Goal: Task Accomplishment & Management: Complete application form

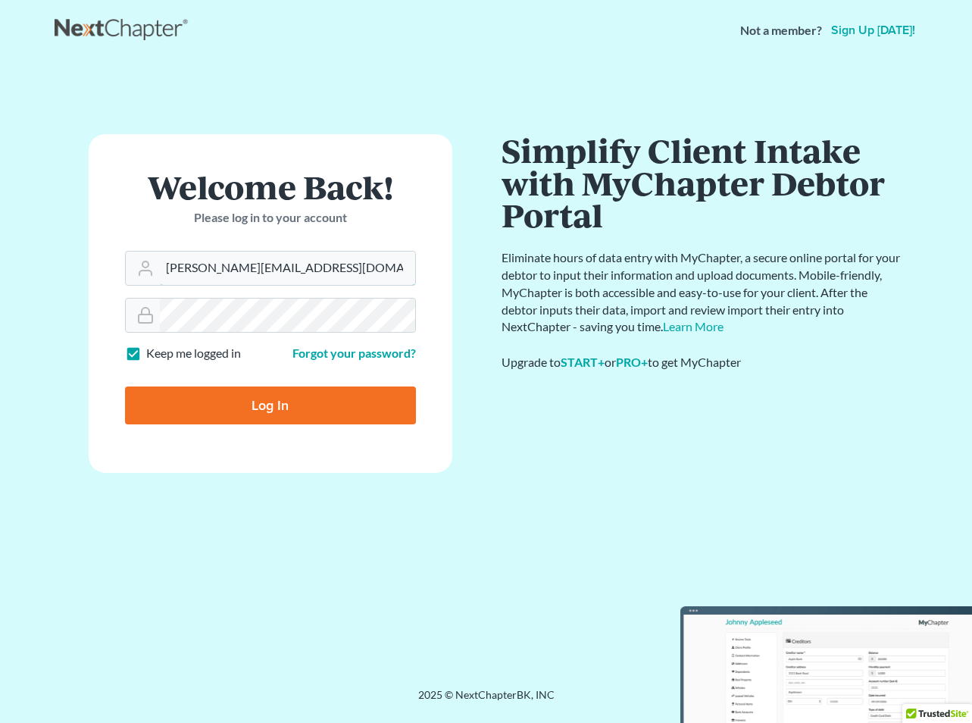
type input "[PERSON_NAME][EMAIL_ADDRESS][DOMAIN_NAME]"
click at [264, 401] on input "Log In" at bounding box center [270, 405] width 291 height 38
type input "Thinking..."
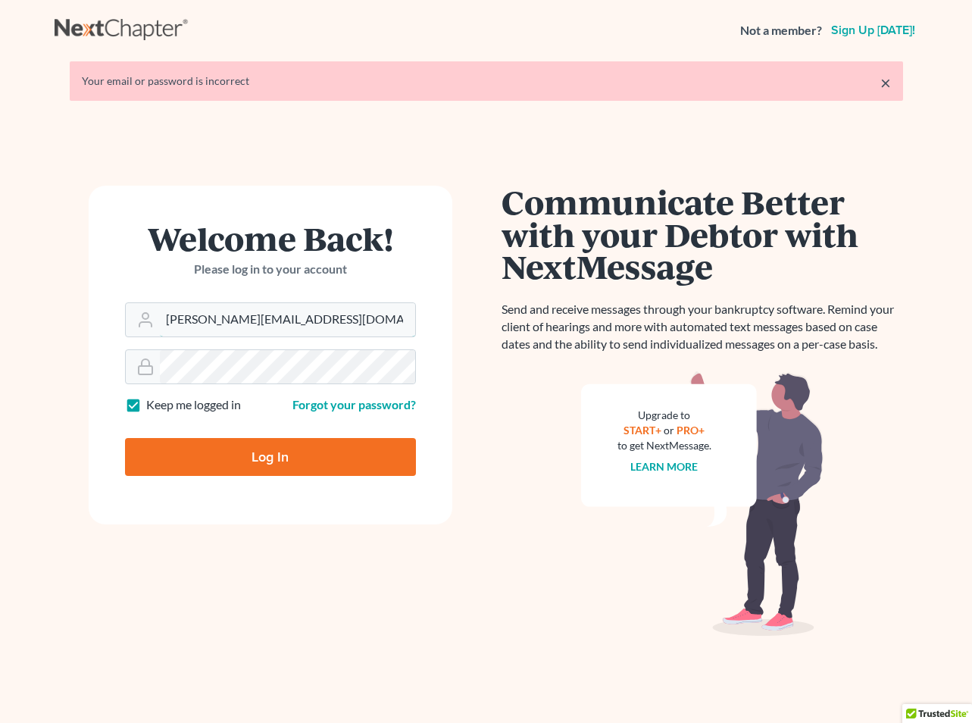
type input "[PERSON_NAME][EMAIL_ADDRESS][DOMAIN_NAME]"
click at [340, 403] on link "Forgot your password?" at bounding box center [353, 404] width 123 height 14
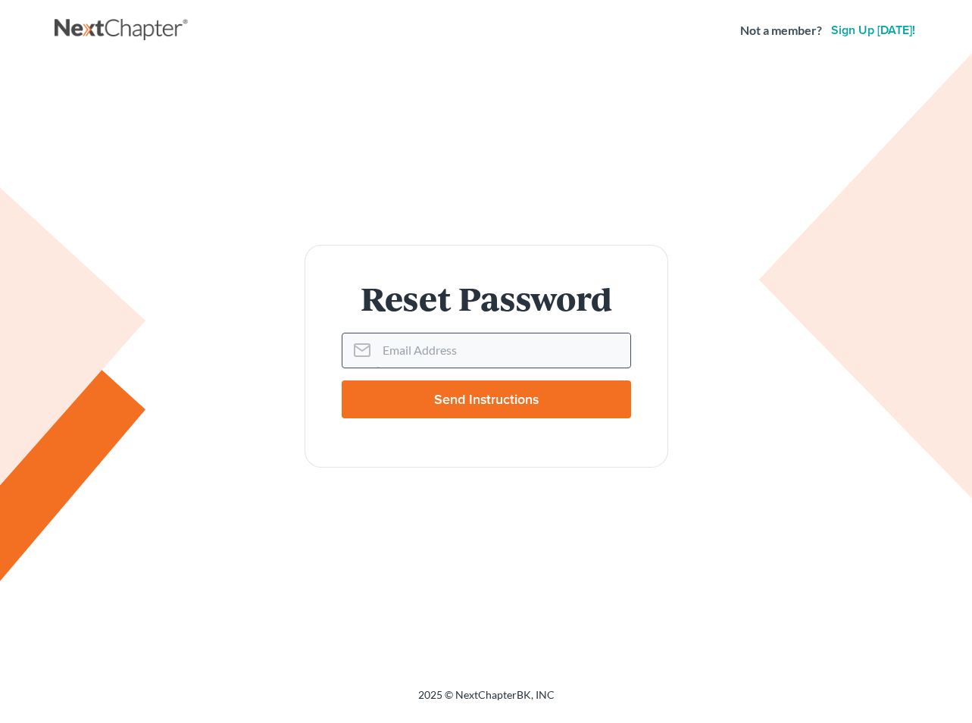
click at [399, 343] on input "Email Address" at bounding box center [504, 349] width 254 height 33
type input "[PERSON_NAME][EMAIL_ADDRESS][DOMAIN_NAME]"
click at [479, 399] on input "Send Instructions" at bounding box center [486, 399] width 289 height 38
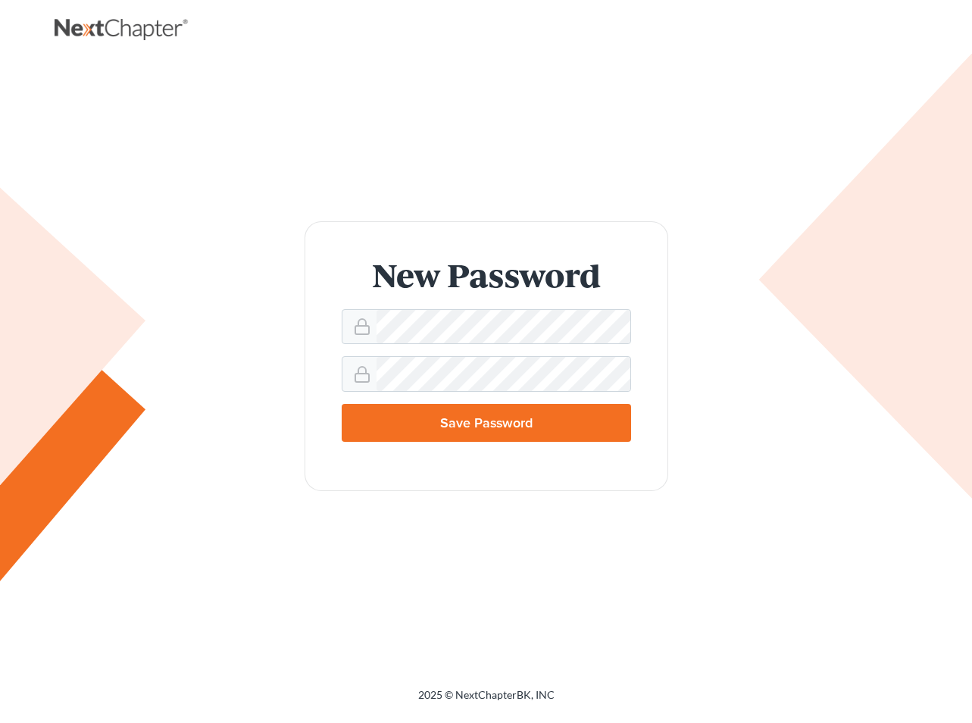
click at [481, 417] on input "Save Password" at bounding box center [486, 423] width 289 height 38
type input "Thinking..."
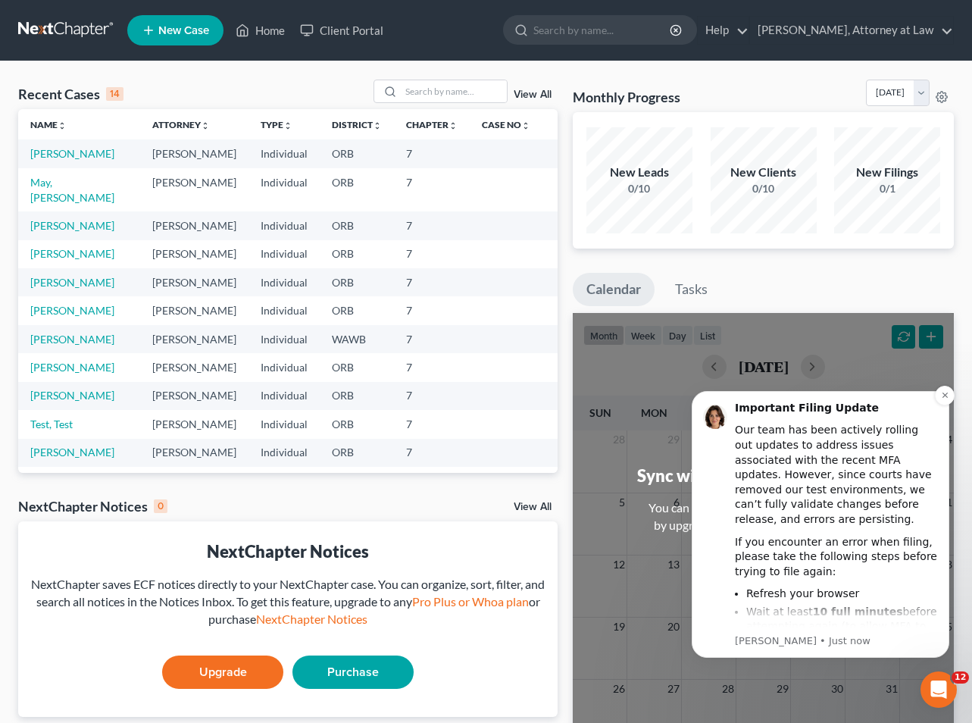
click at [68, 158] on link "Moore, Jordon" at bounding box center [72, 153] width 84 height 13
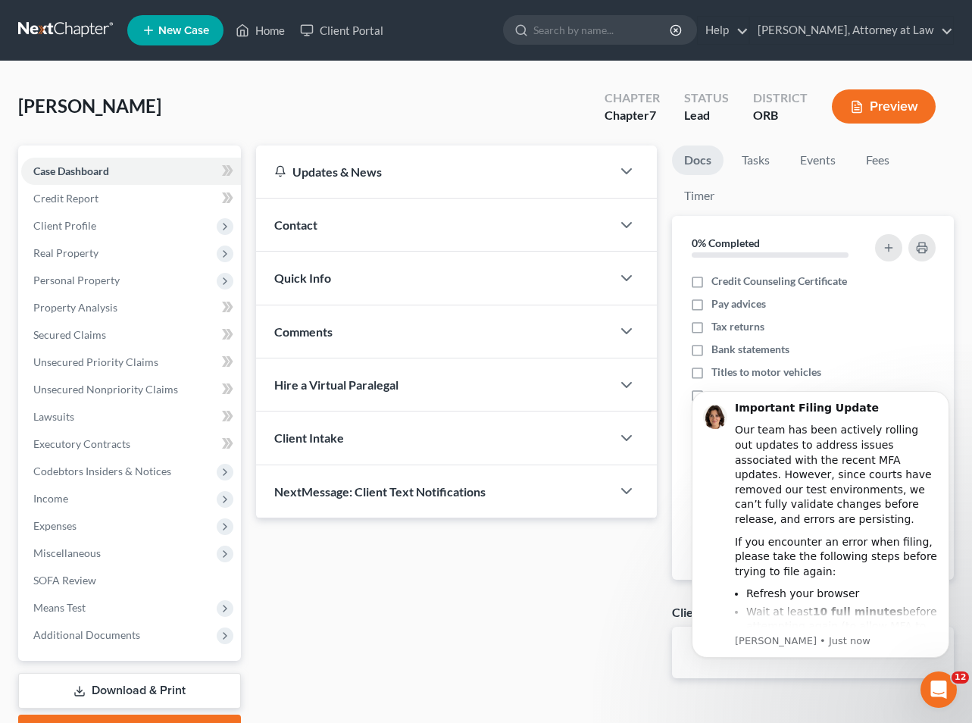
click at [316, 442] on span "Client Intake" at bounding box center [309, 437] width 70 height 14
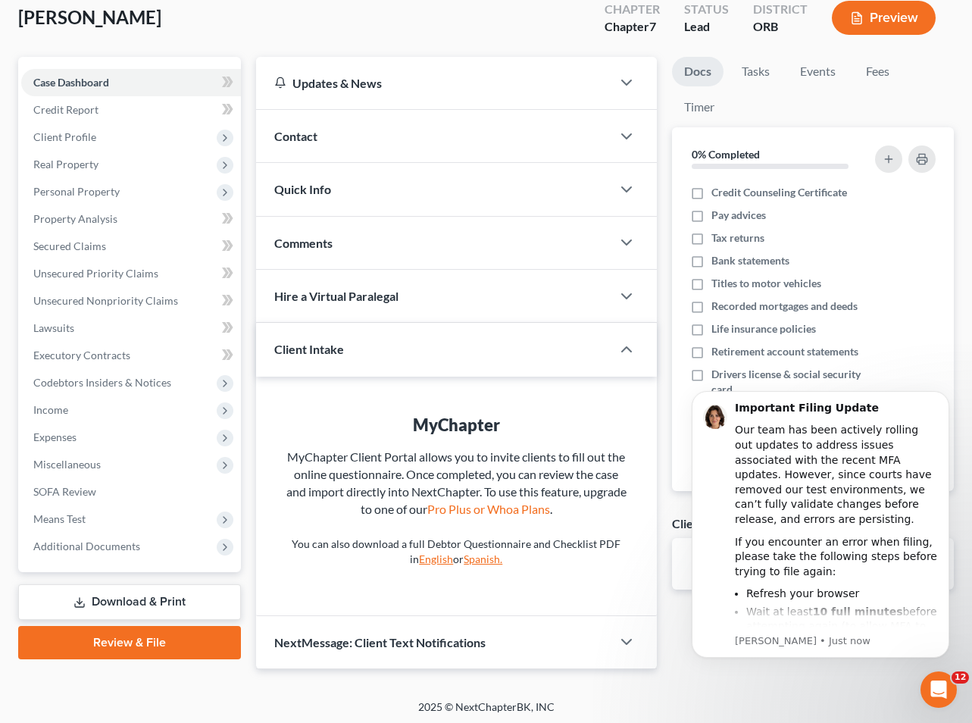
scroll to position [88, 0]
click at [308, 135] on span "Contact" at bounding box center [295, 137] width 43 height 14
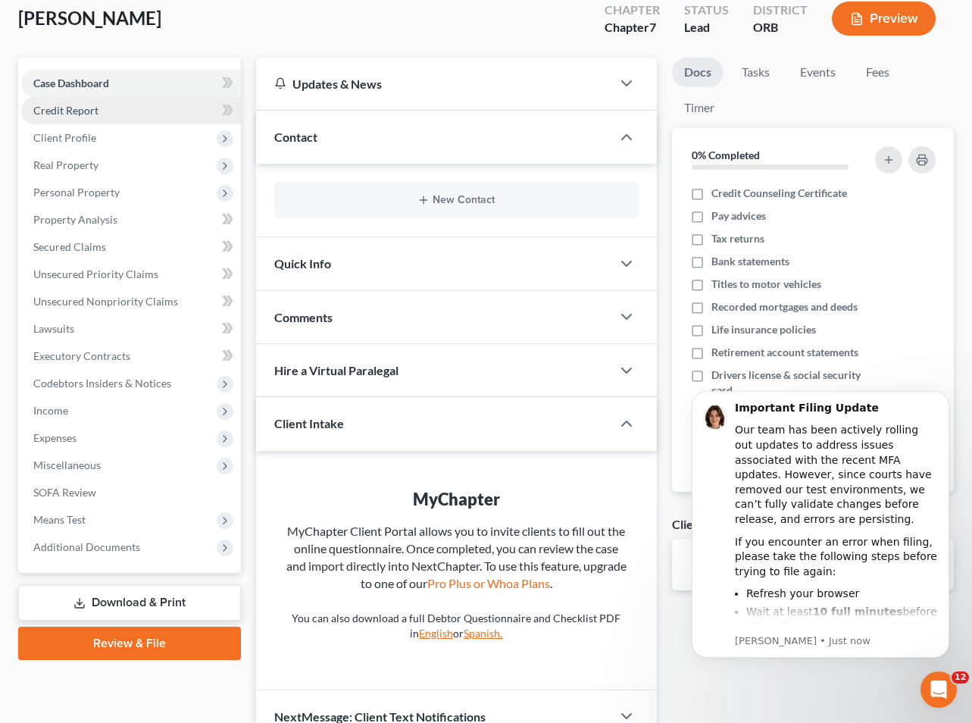
click at [71, 111] on span "Credit Report" at bounding box center [65, 110] width 65 height 13
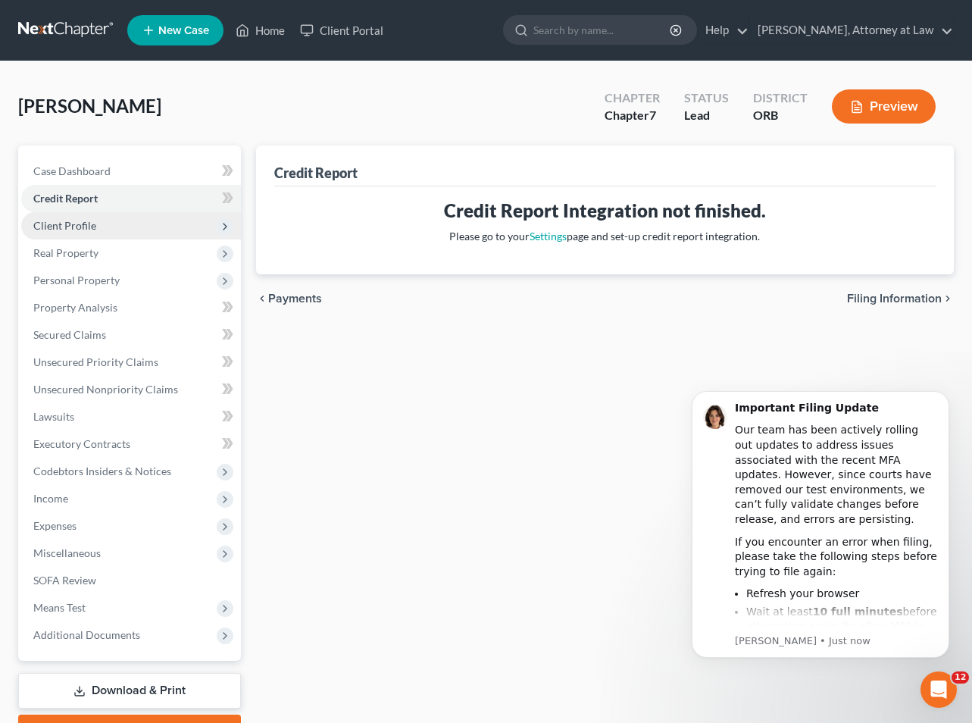
click at [73, 224] on span "Client Profile" at bounding box center [64, 225] width 63 height 13
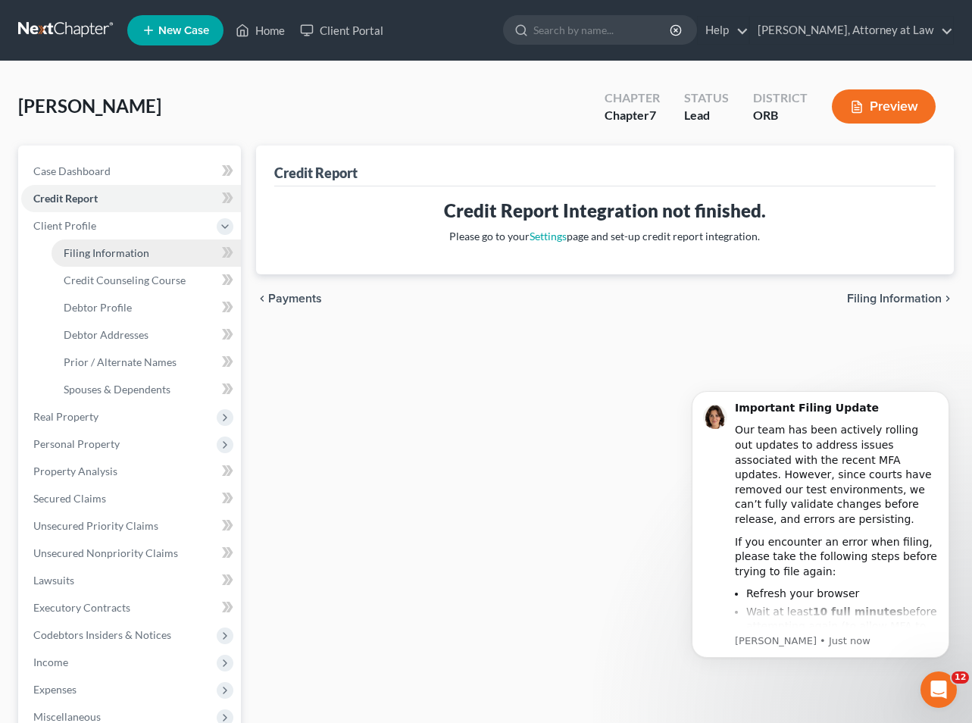
click at [115, 255] on span "Filing Information" at bounding box center [107, 252] width 86 height 13
select select "1"
select select "0"
select select "38"
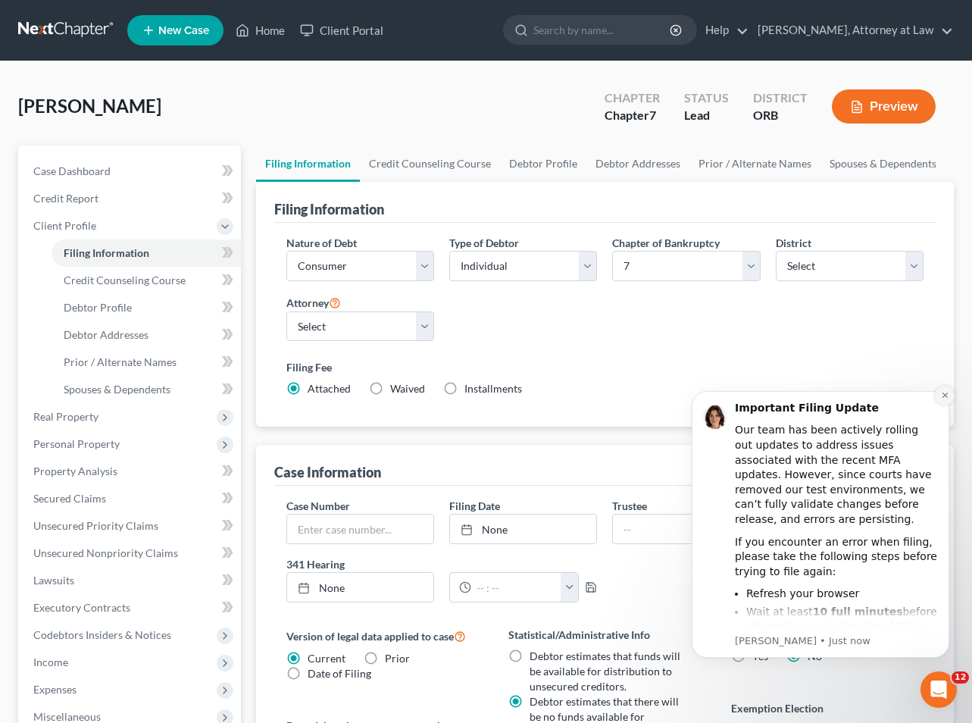
click at [949, 398] on icon "Dismiss notification" at bounding box center [945, 395] width 8 height 8
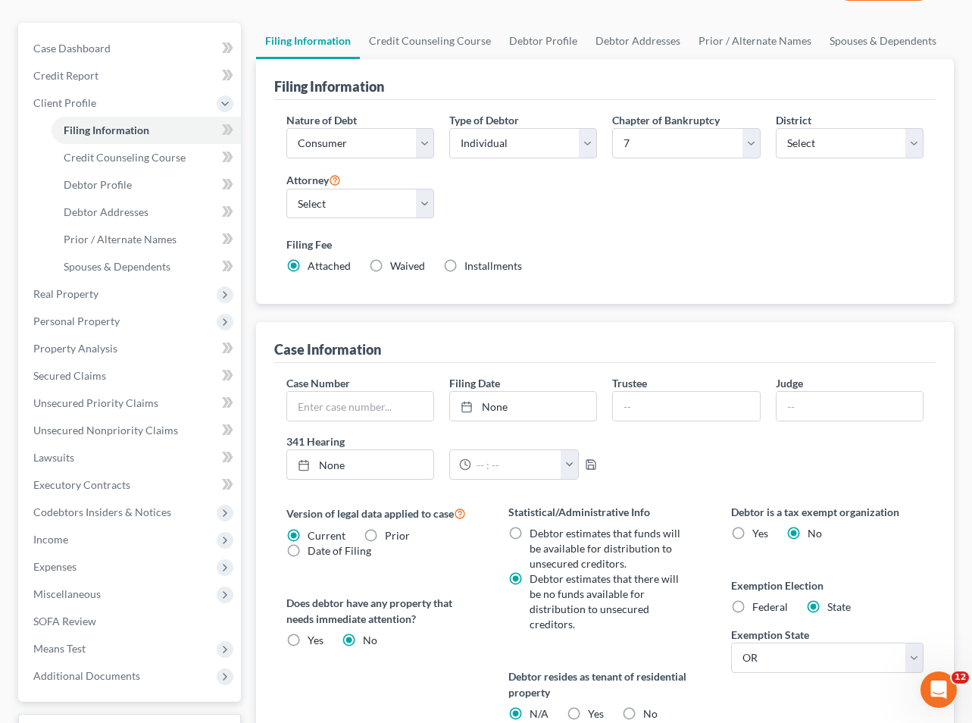
scroll to position [118, 0]
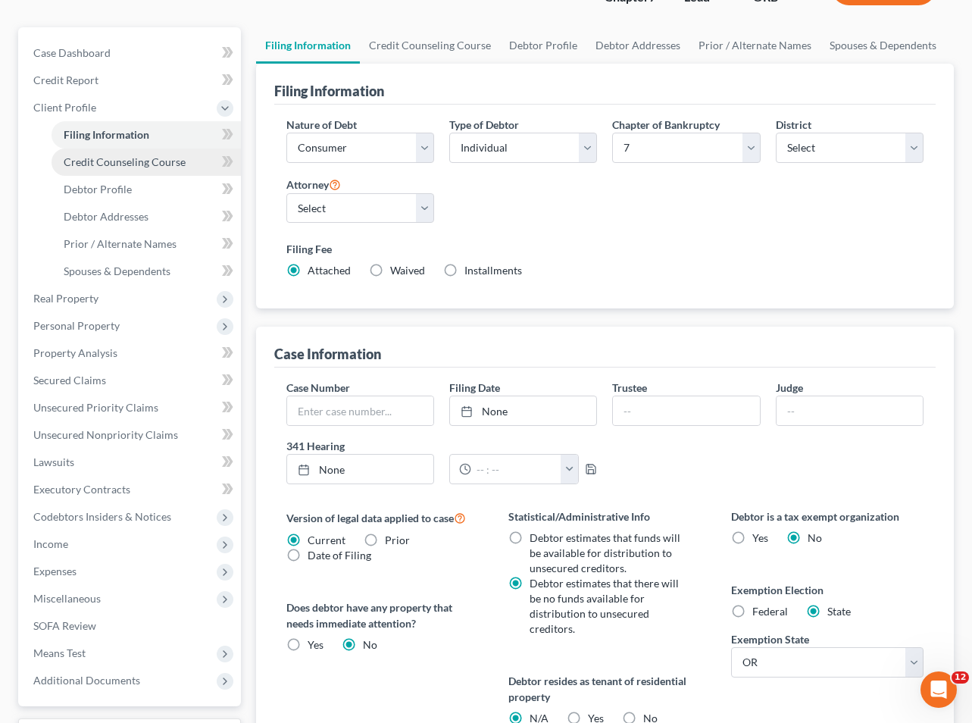
click at [106, 160] on span "Credit Counseling Course" at bounding box center [125, 161] width 122 height 13
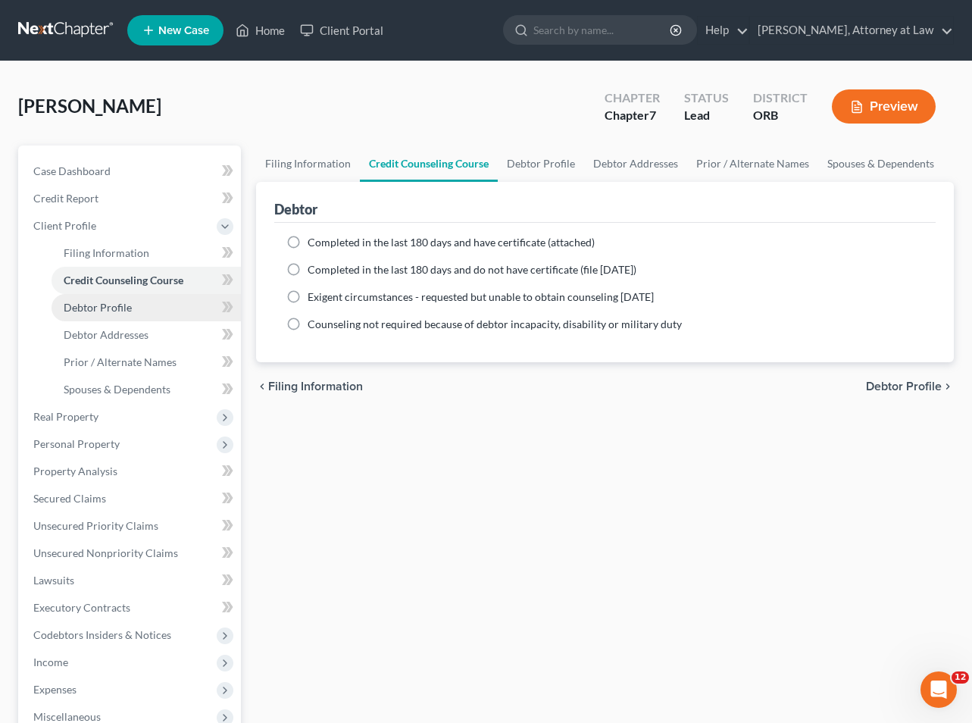
click at [98, 306] on span "Debtor Profile" at bounding box center [98, 307] width 68 height 13
select select "0"
select select "2"
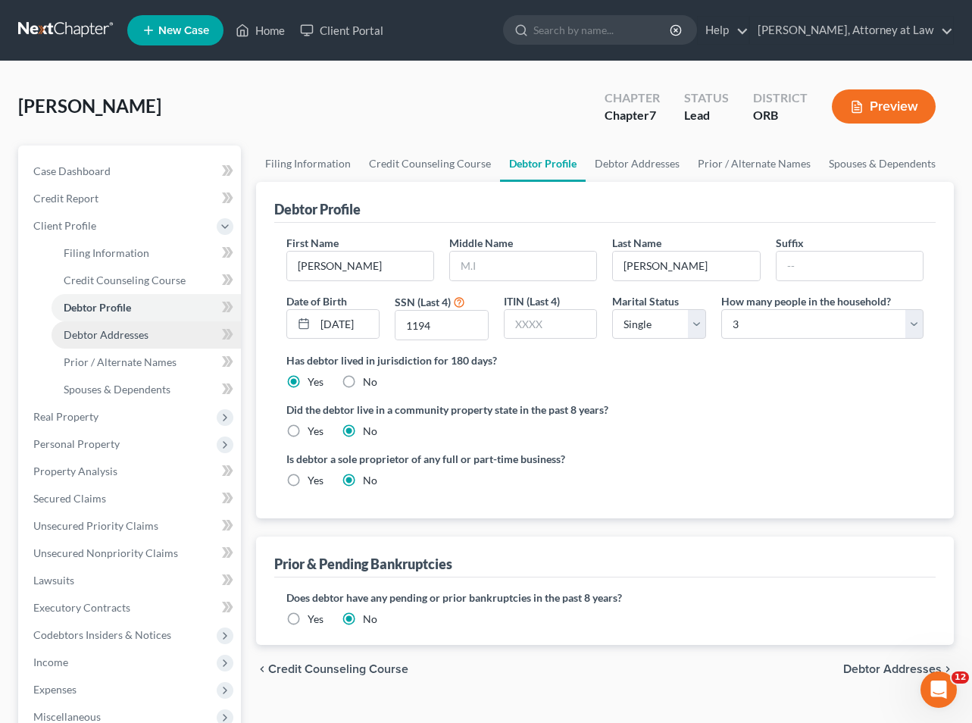
click at [98, 333] on span "Debtor Addresses" at bounding box center [106, 334] width 85 height 13
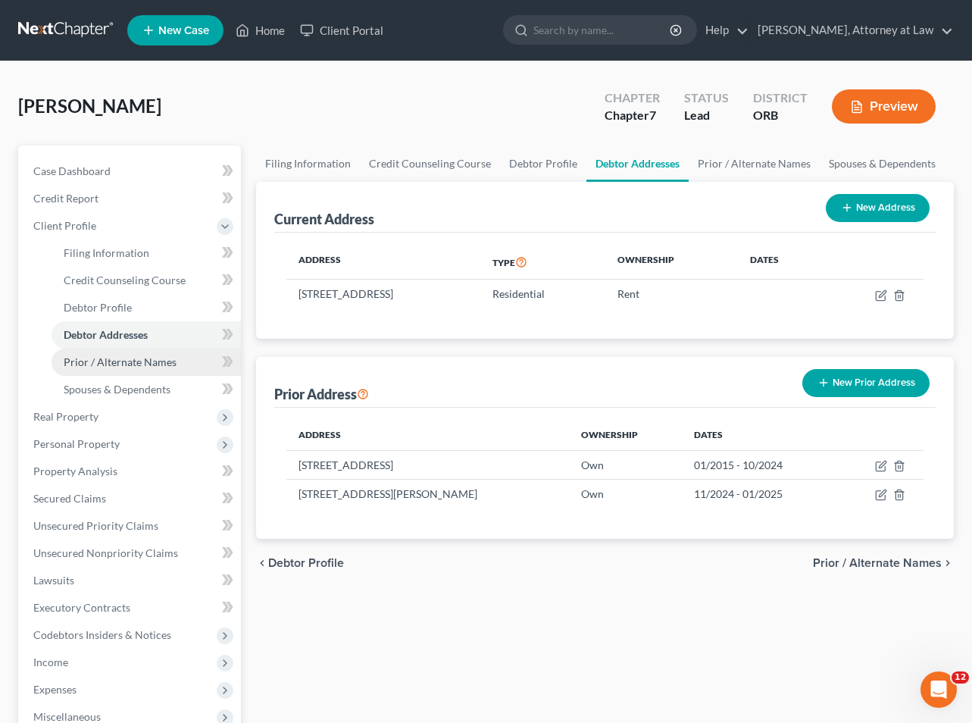
click at [105, 361] on span "Prior / Alternate Names" at bounding box center [120, 361] width 113 height 13
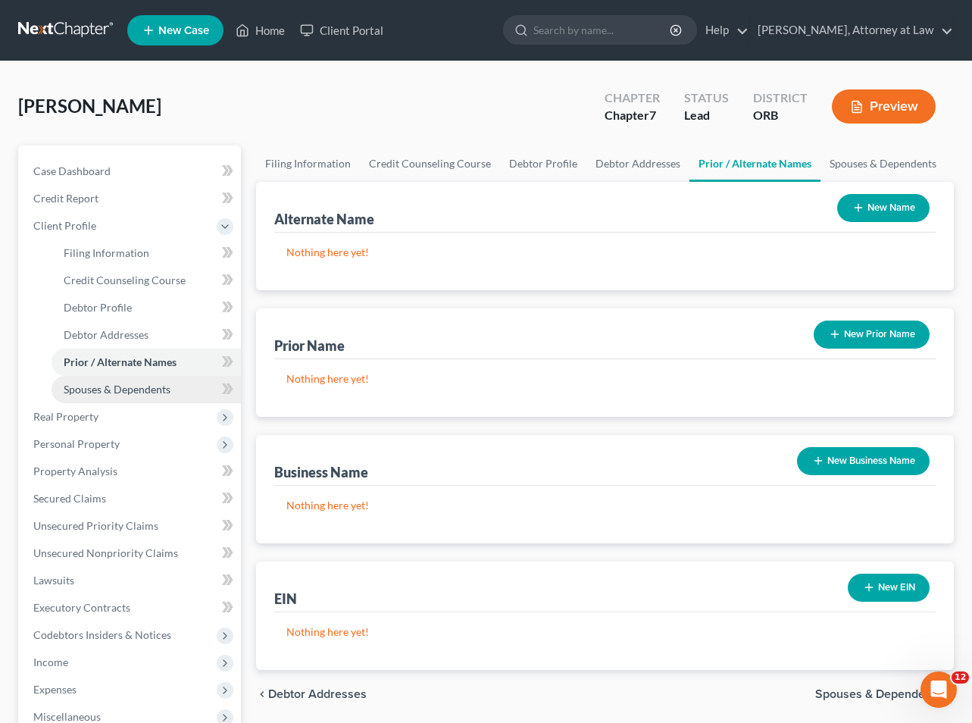
click at [122, 386] on span "Spouses & Dependents" at bounding box center [117, 389] width 107 height 13
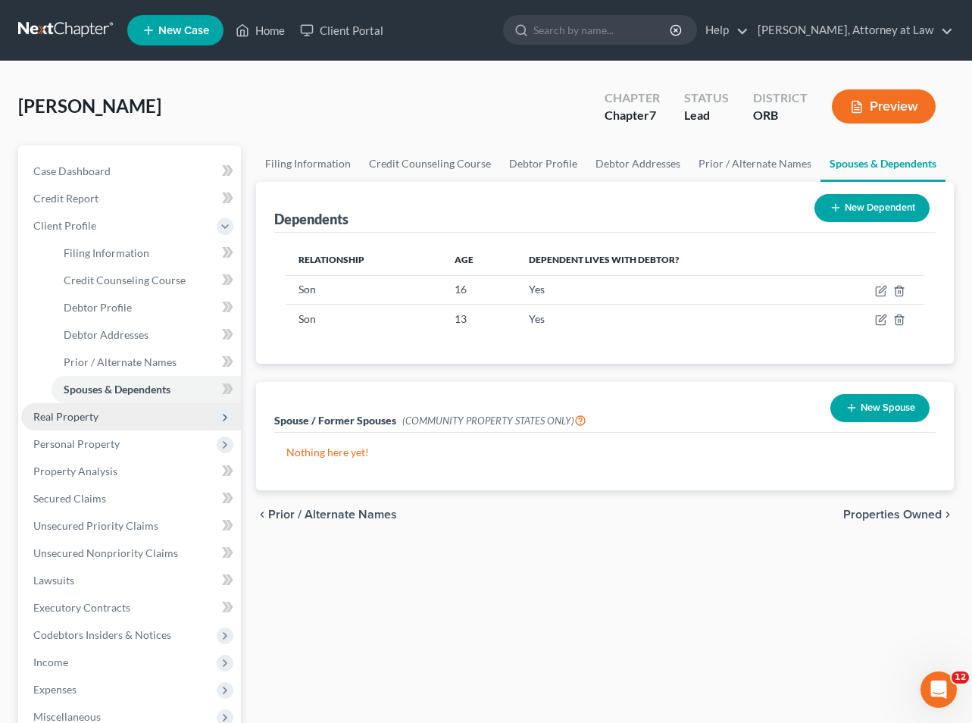
click at [80, 411] on span "Real Property" at bounding box center [65, 416] width 65 height 13
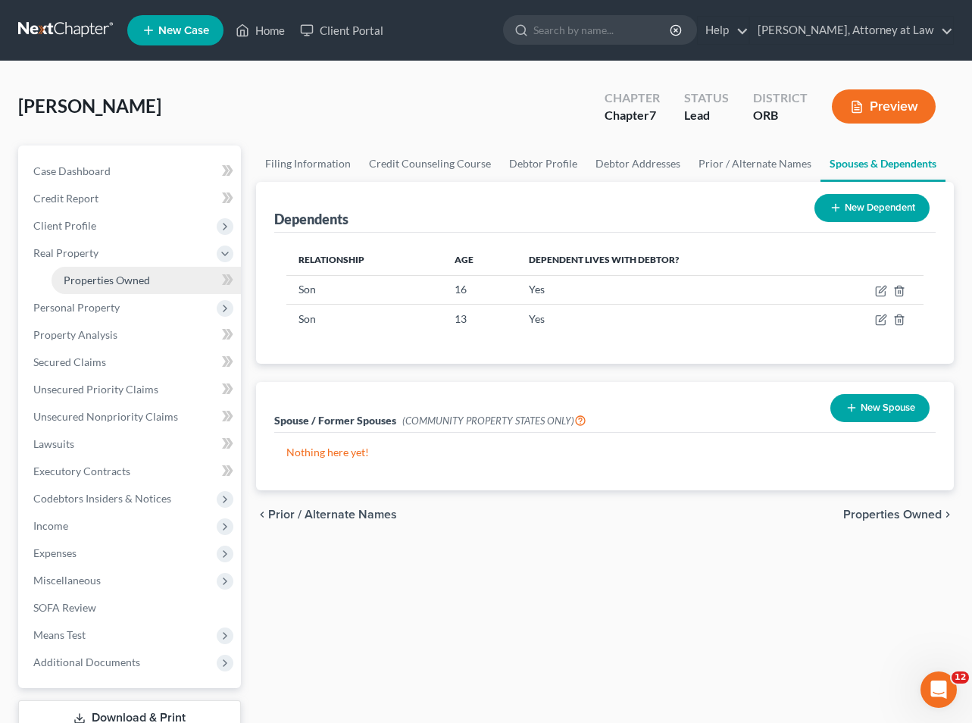
click at [95, 286] on span "Properties Owned" at bounding box center [107, 280] width 86 height 13
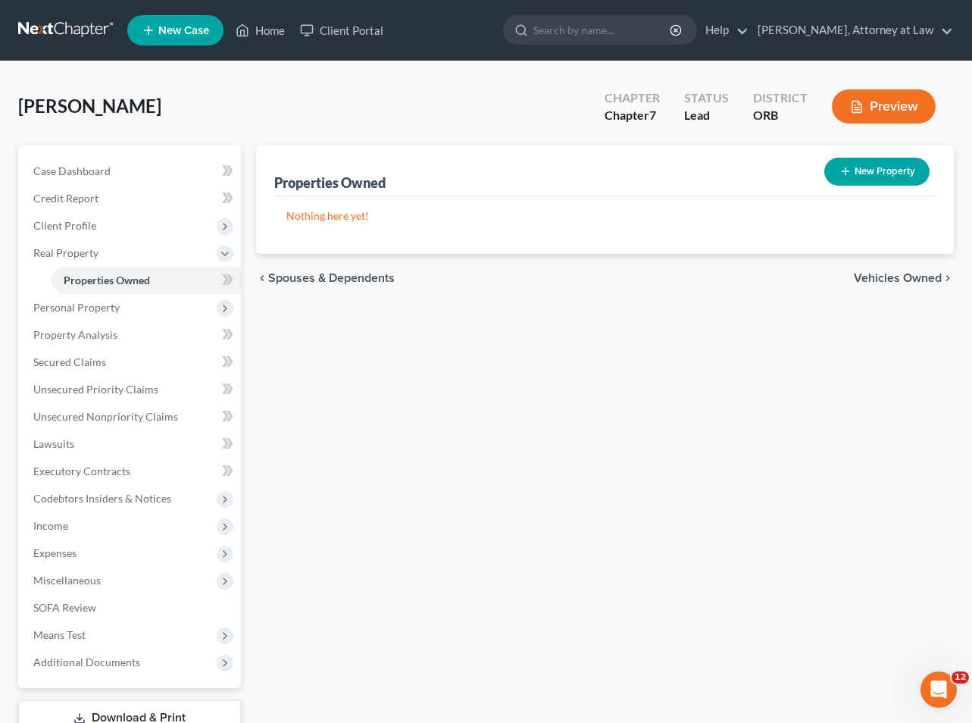
click at [892, 277] on span "Vehicles Owned" at bounding box center [898, 278] width 88 height 12
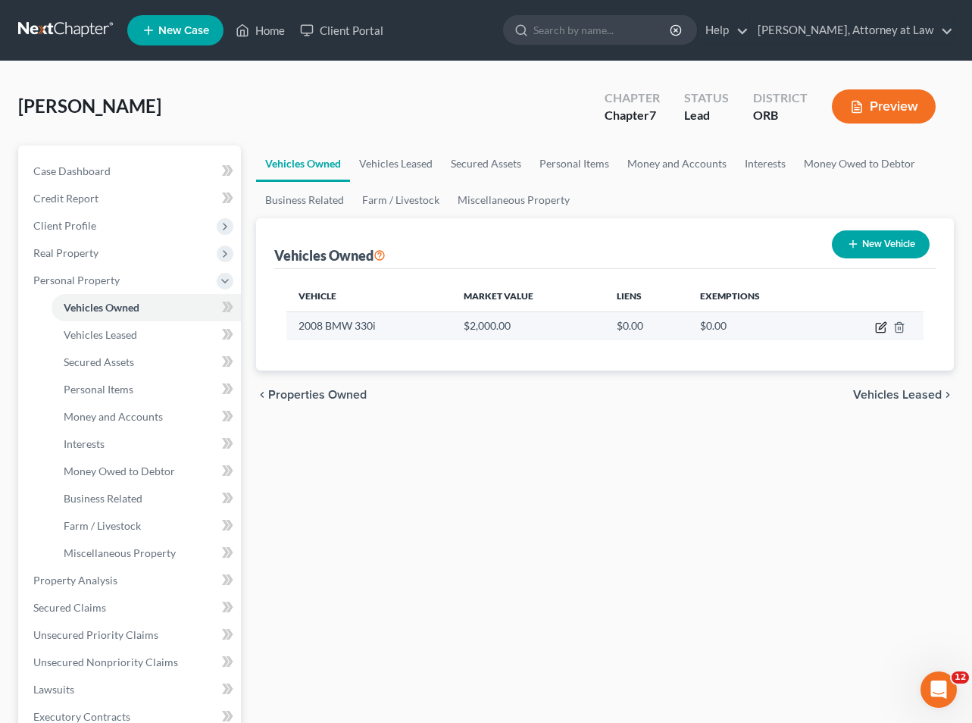
click at [880, 326] on icon "button" at bounding box center [881, 327] width 12 height 12
select select "0"
select select "18"
select select "3"
select select "0"
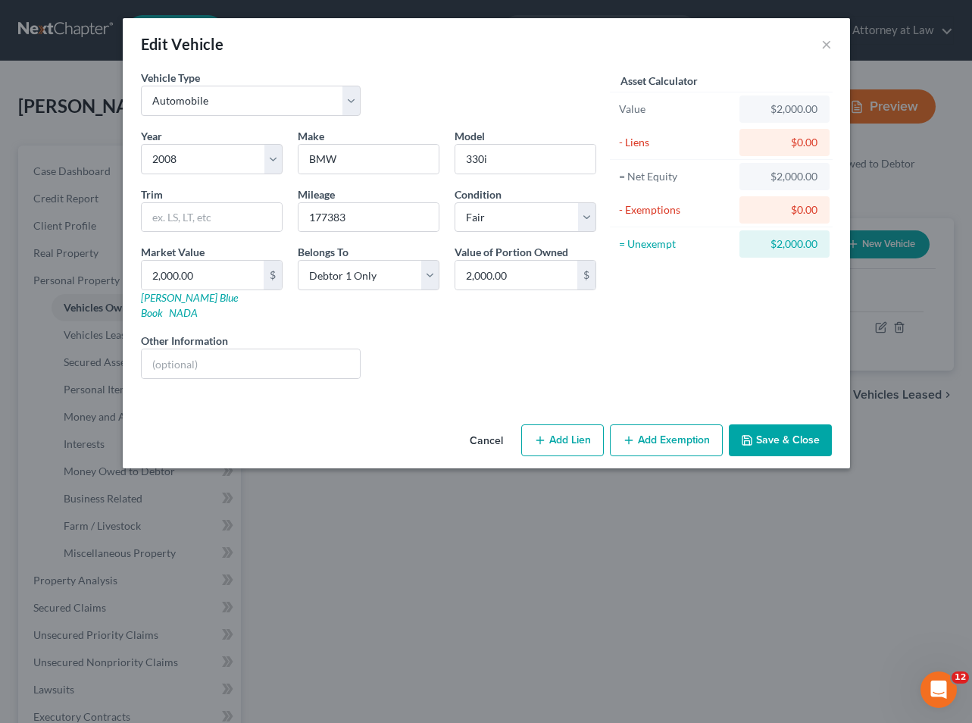
click at [784, 208] on div "$0.00" at bounding box center [785, 209] width 66 height 15
click at [814, 210] on div "$0.00" at bounding box center [785, 209] width 66 height 15
click at [664, 428] on button "Add Exemption" at bounding box center [666, 440] width 113 height 32
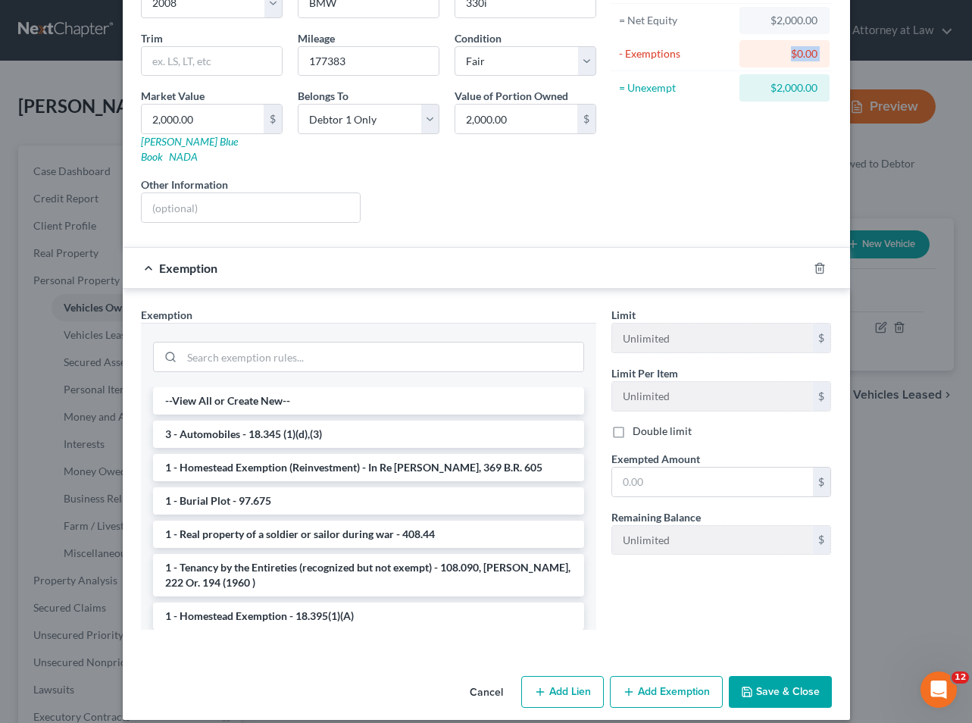
scroll to position [155, 0]
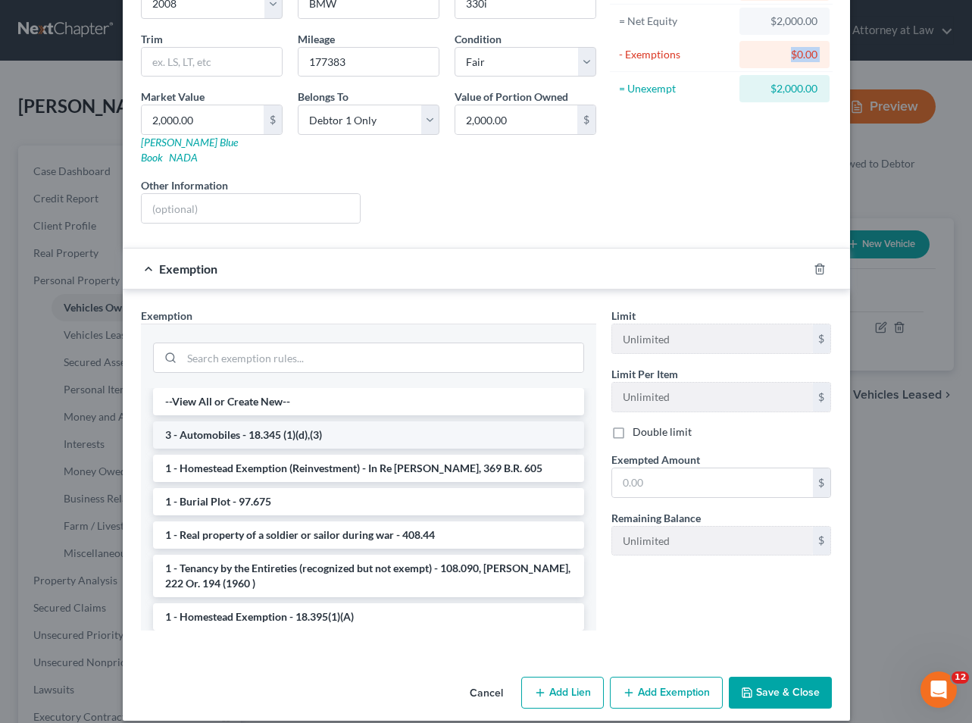
click at [203, 421] on li "3 - Automobiles - 18.345 (1)(d),(3)" at bounding box center [368, 434] width 431 height 27
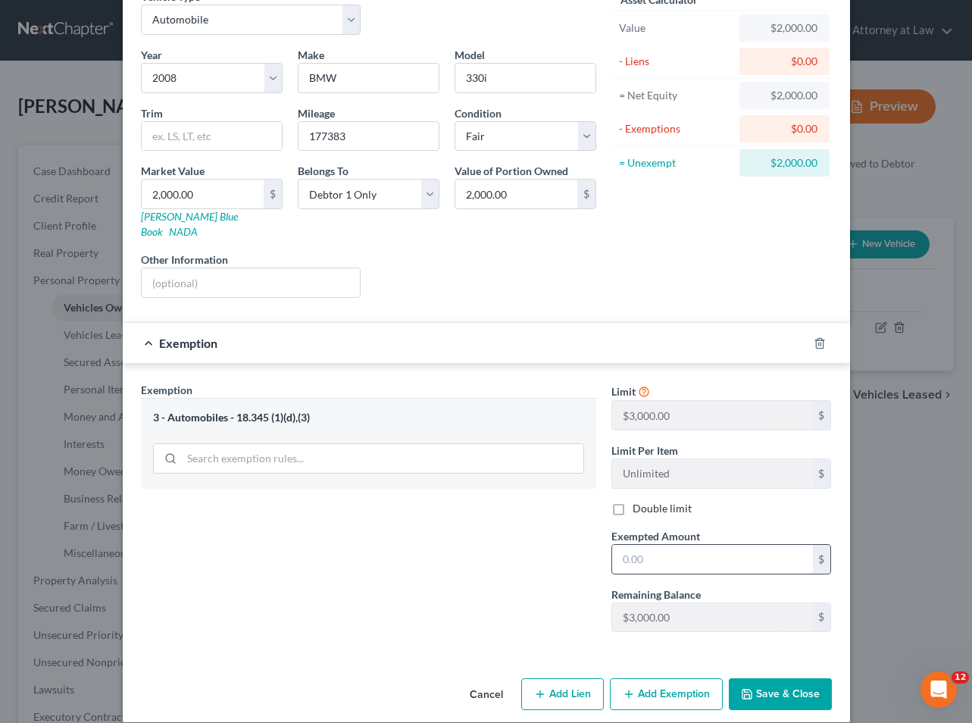
click at [652, 545] on input "text" at bounding box center [712, 559] width 201 height 29
type input "2,000"
click at [783, 678] on button "Save & Close" at bounding box center [780, 694] width 103 height 32
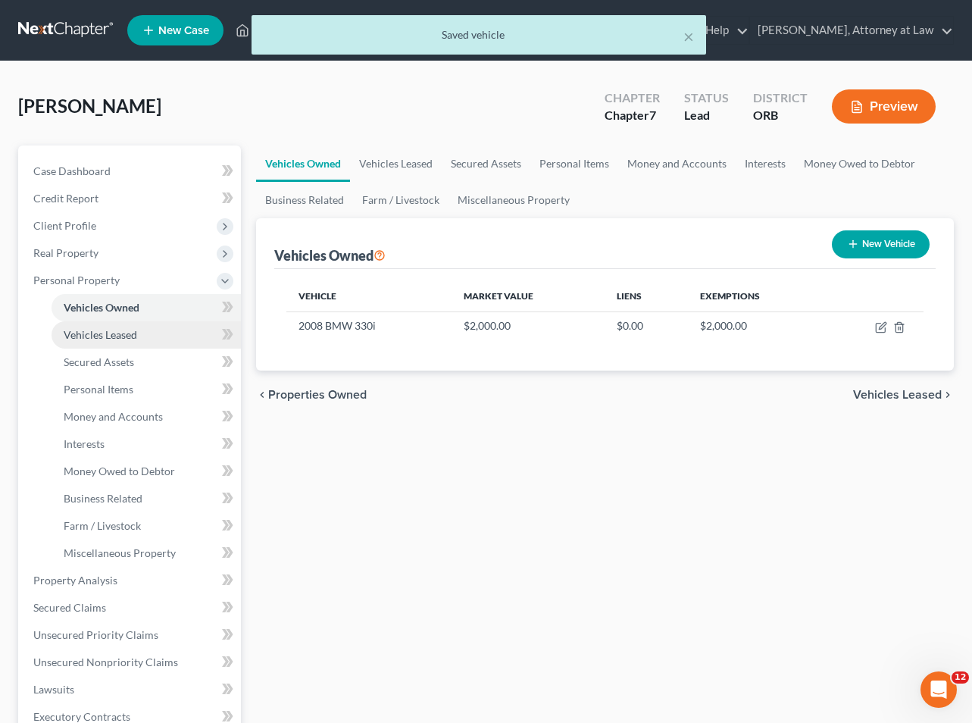
click at [111, 333] on span "Vehicles Leased" at bounding box center [100, 334] width 73 height 13
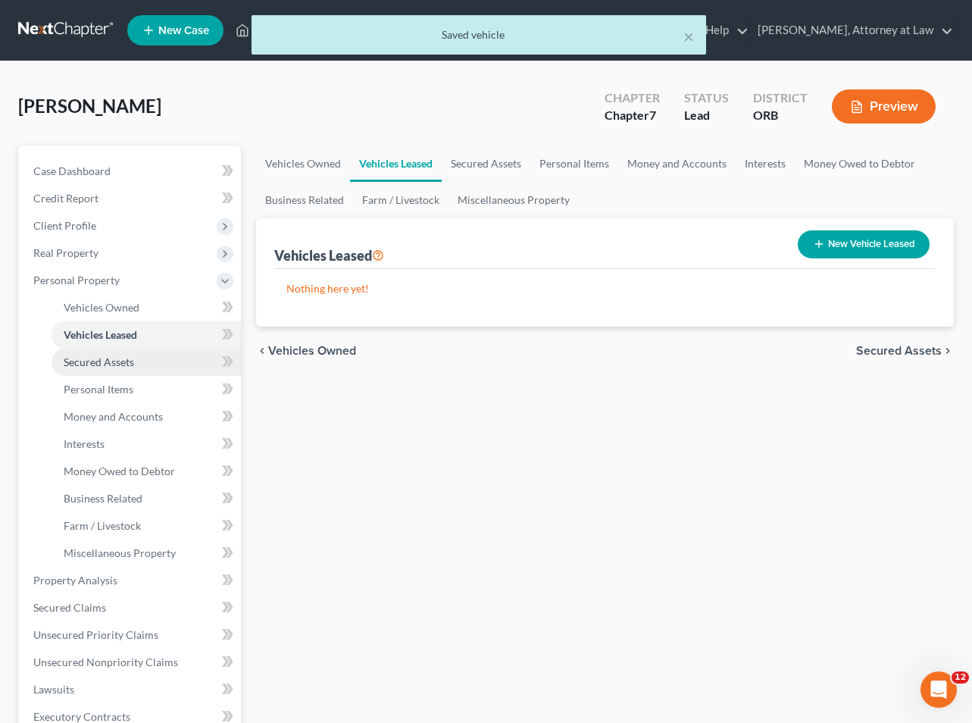
click at [110, 361] on span "Secured Assets" at bounding box center [99, 361] width 70 height 13
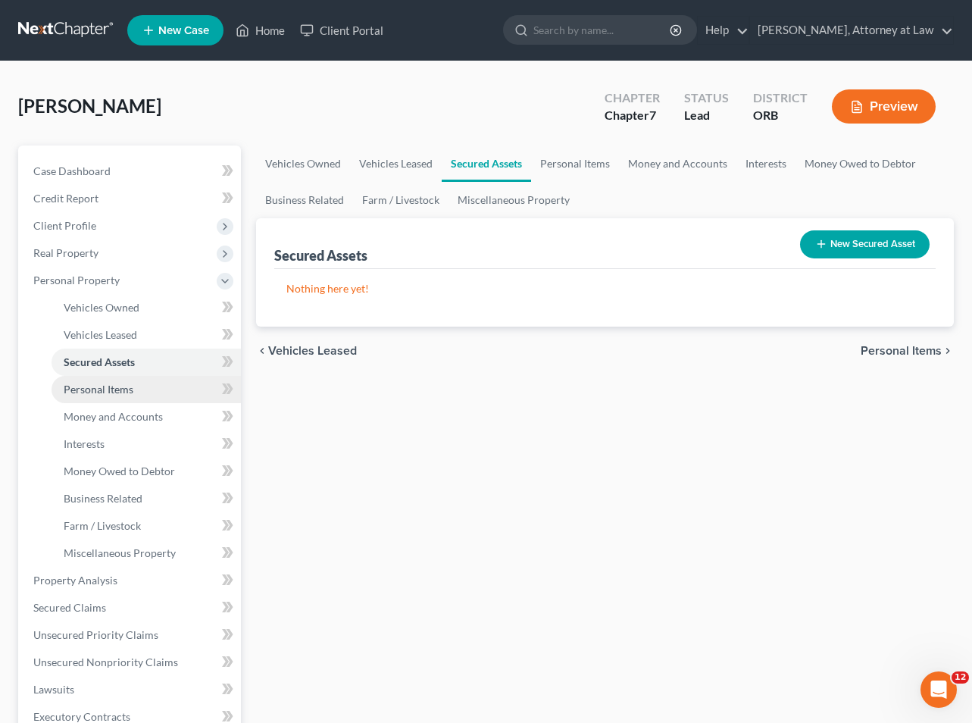
click at [113, 384] on span "Personal Items" at bounding box center [99, 389] width 70 height 13
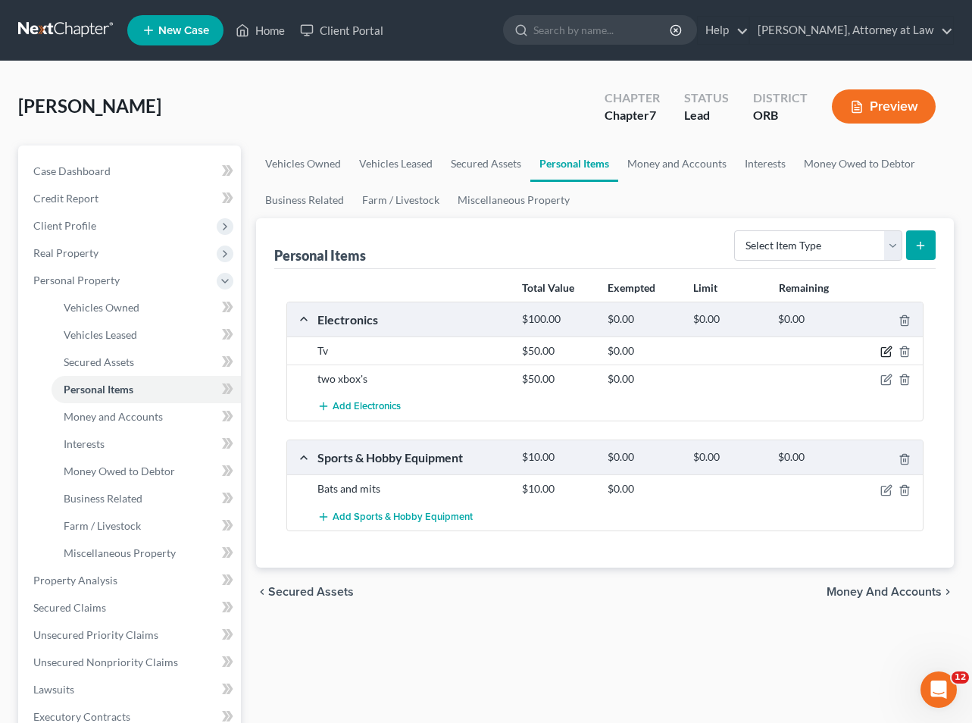
click at [889, 352] on icon "button" at bounding box center [886, 351] width 12 height 12
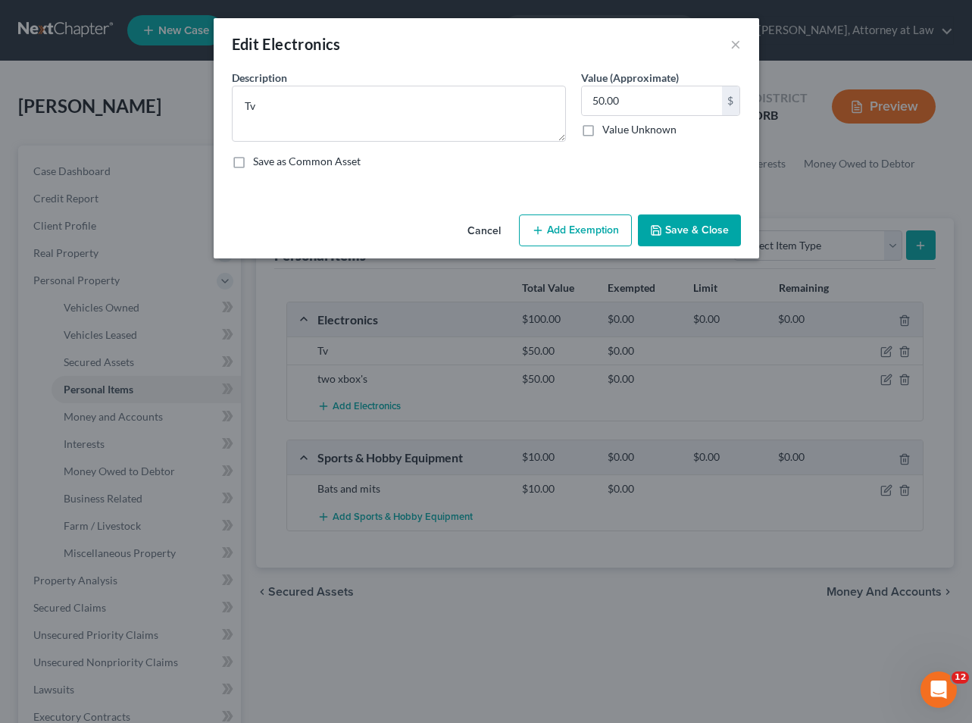
click at [567, 226] on button "Add Exemption" at bounding box center [575, 230] width 113 height 32
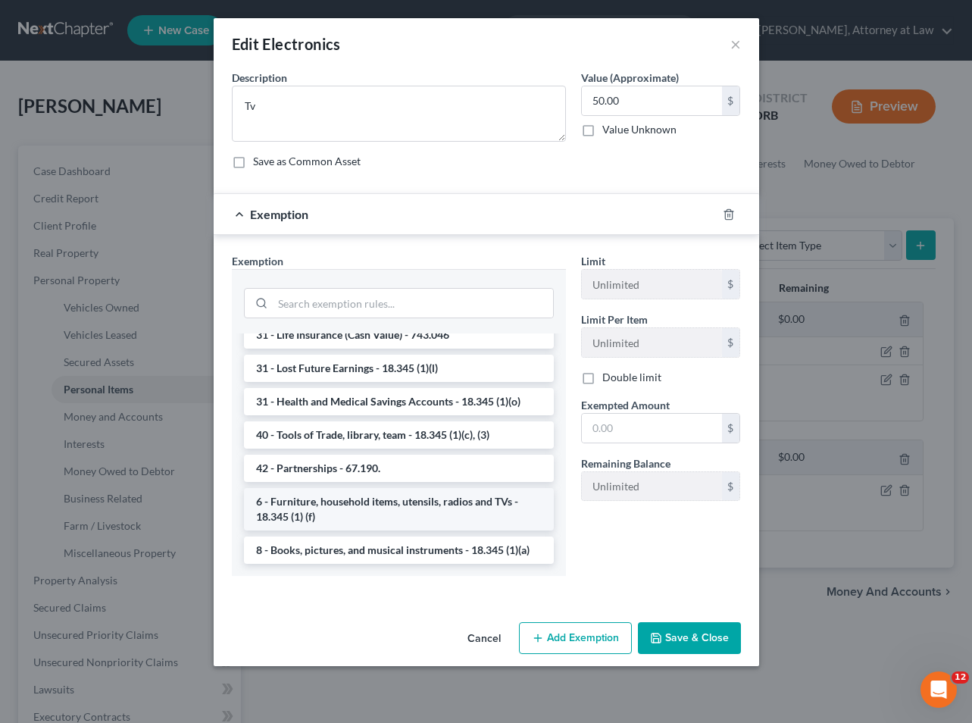
scroll to position [1709, 0]
click at [360, 505] on li "6 - Furniture, household items, utensils, radios and TVs - 18.345 (1) (f)" at bounding box center [399, 509] width 310 height 42
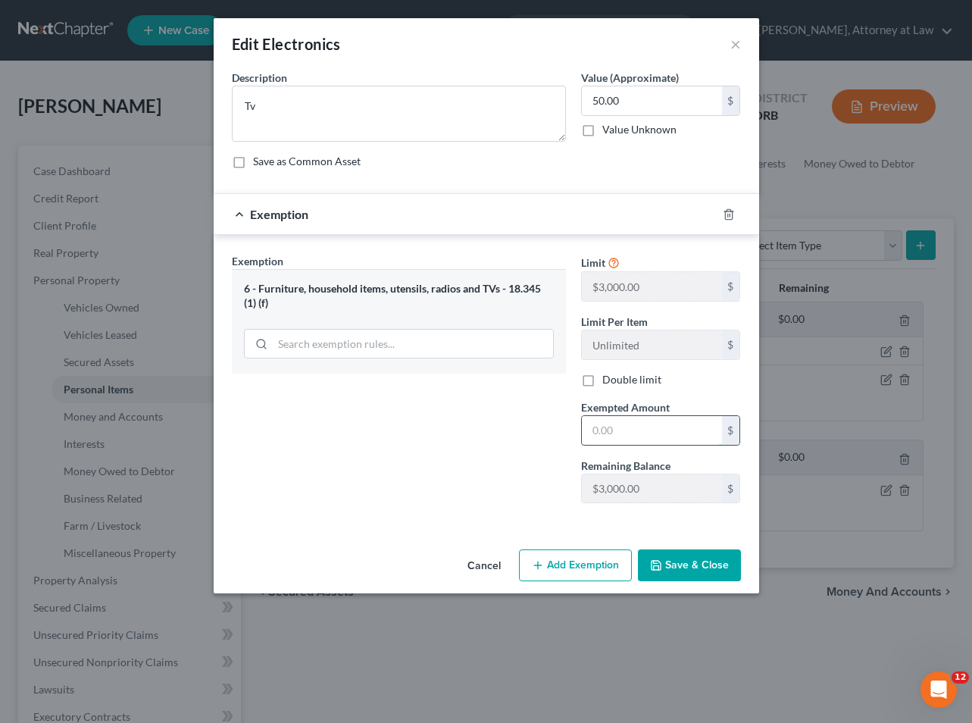
click at [600, 429] on input "text" at bounding box center [652, 430] width 140 height 29
type input "50"
click at [687, 554] on button "Save & Close" at bounding box center [689, 565] width 103 height 32
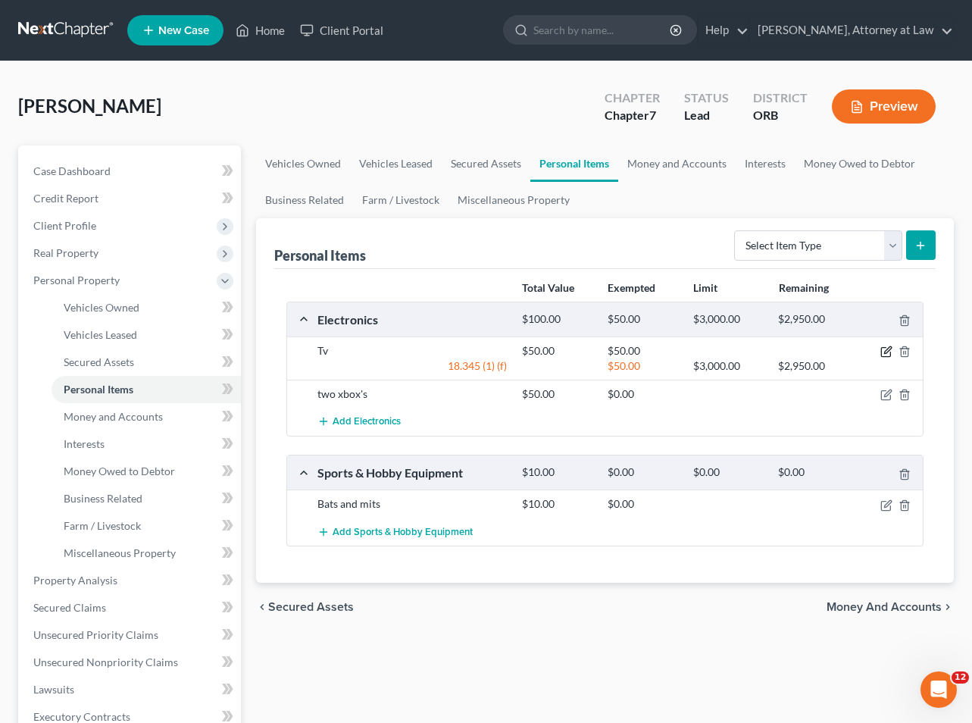
click at [885, 352] on icon "button" at bounding box center [887, 350] width 7 height 7
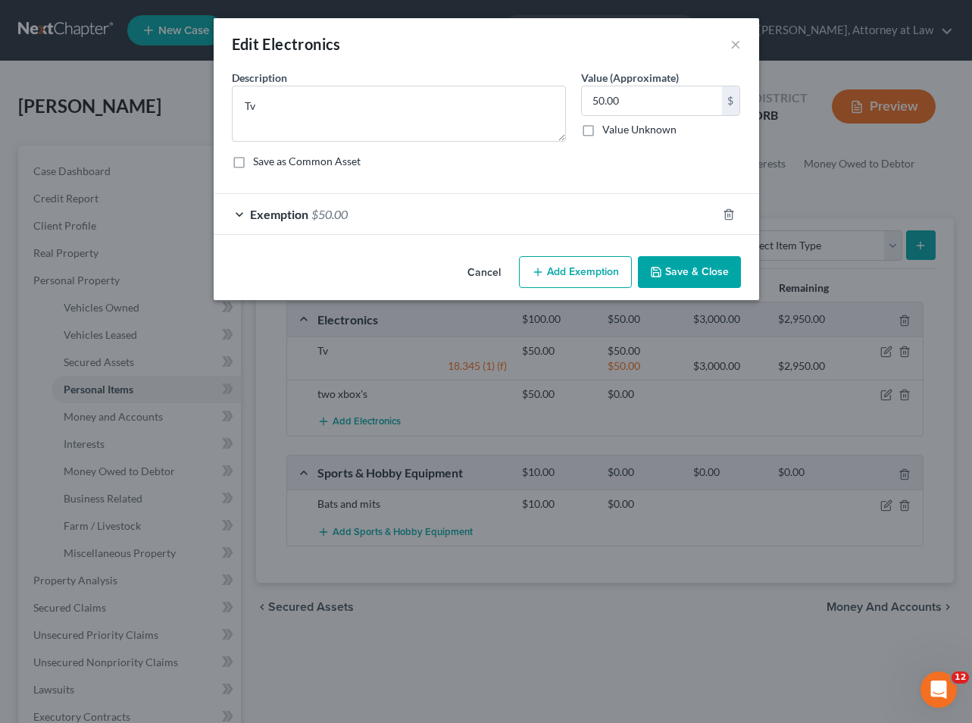
click at [484, 270] on button "Cancel" at bounding box center [484, 273] width 58 height 30
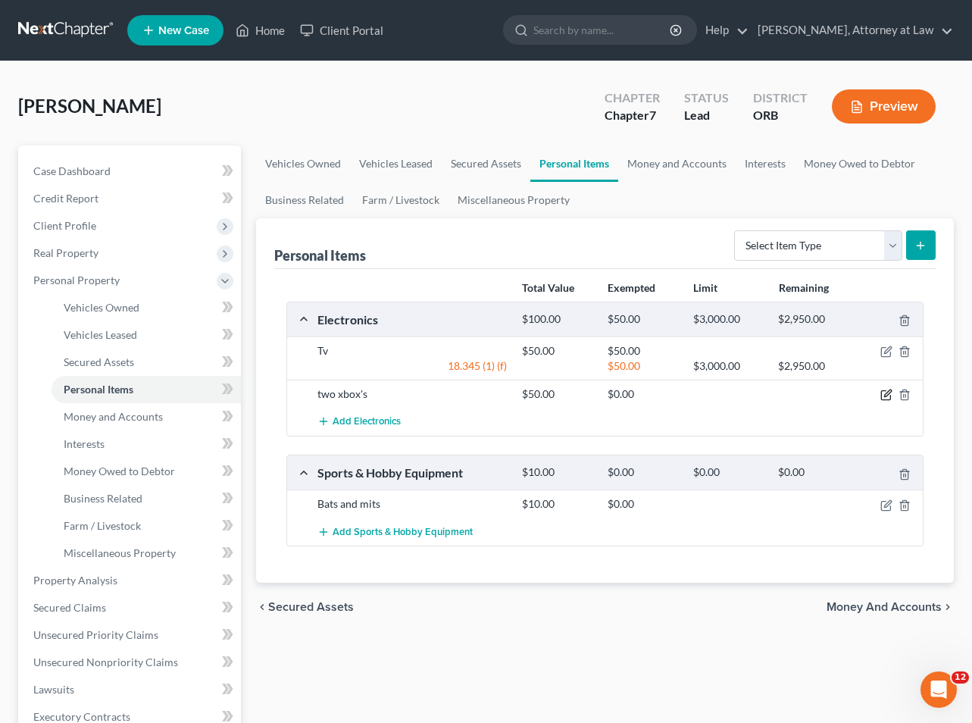
click at [886, 395] on icon "button" at bounding box center [886, 395] width 12 height 12
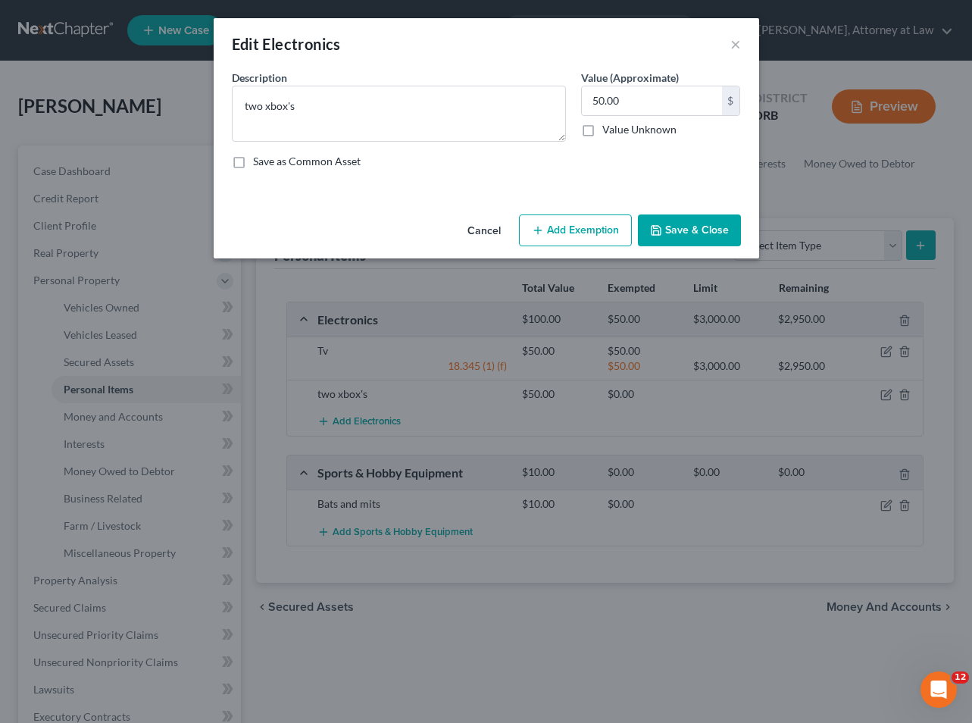
click at [576, 226] on button "Add Exemption" at bounding box center [575, 230] width 113 height 32
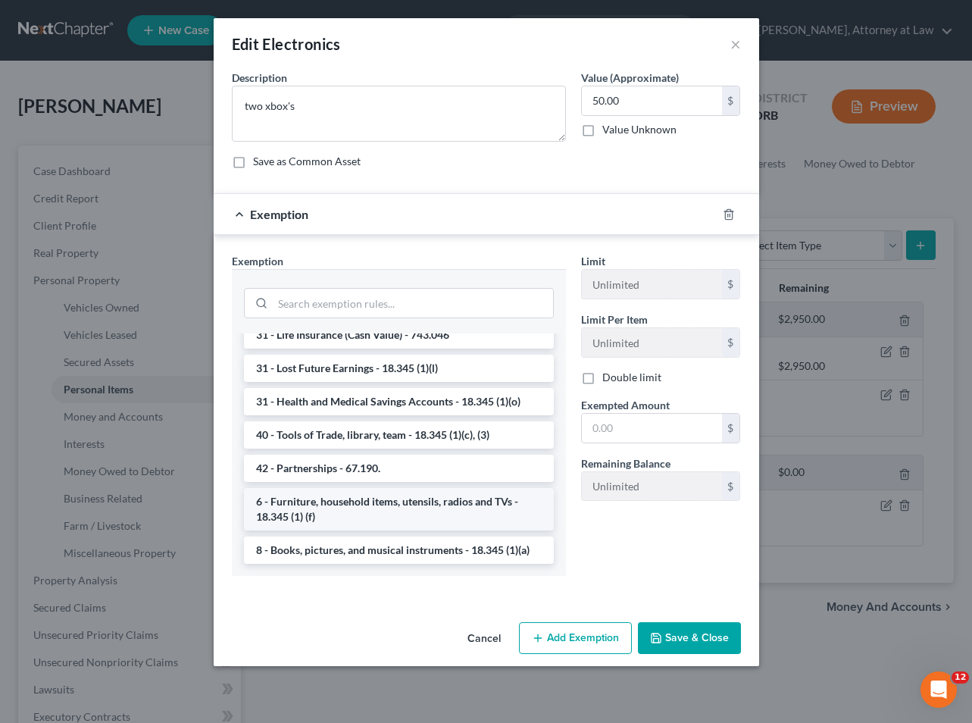
click at [383, 502] on li "6 - Furniture, household items, utensils, radios and TVs - 18.345 (1) (f)" at bounding box center [399, 509] width 310 height 42
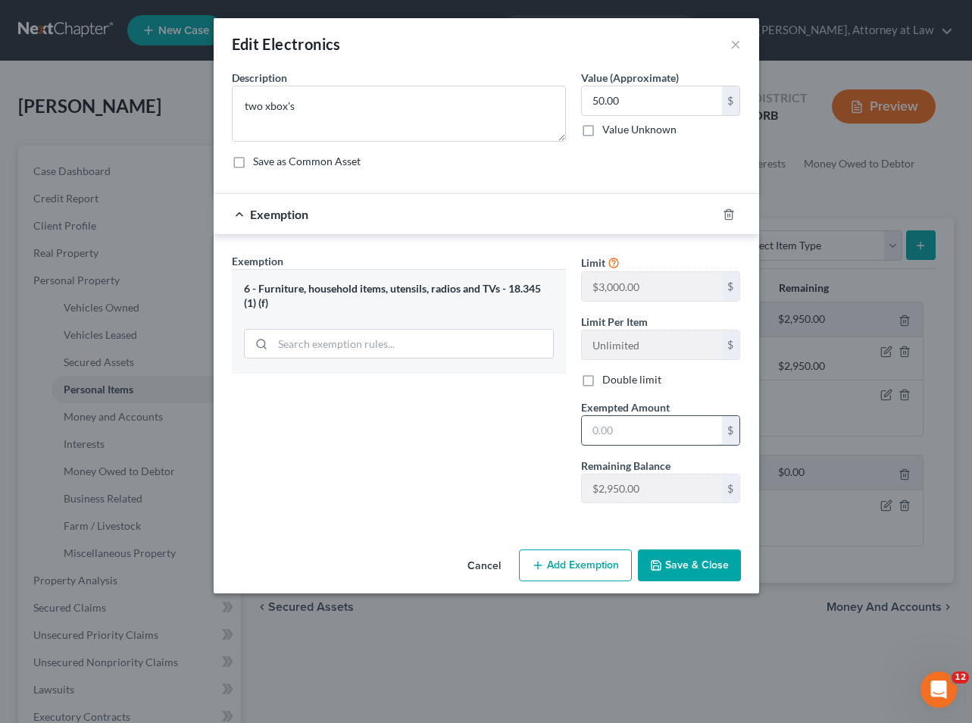
click at [608, 429] on input "text" at bounding box center [652, 430] width 140 height 29
type input "50"
click at [686, 559] on button "Save & Close" at bounding box center [689, 565] width 103 height 32
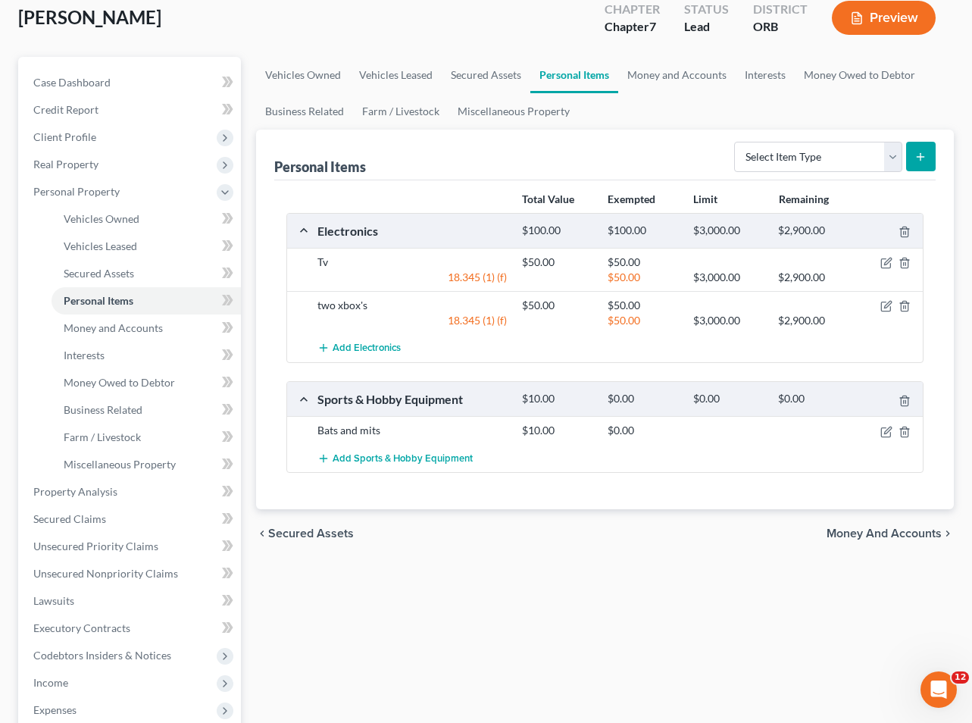
scroll to position [90, 0]
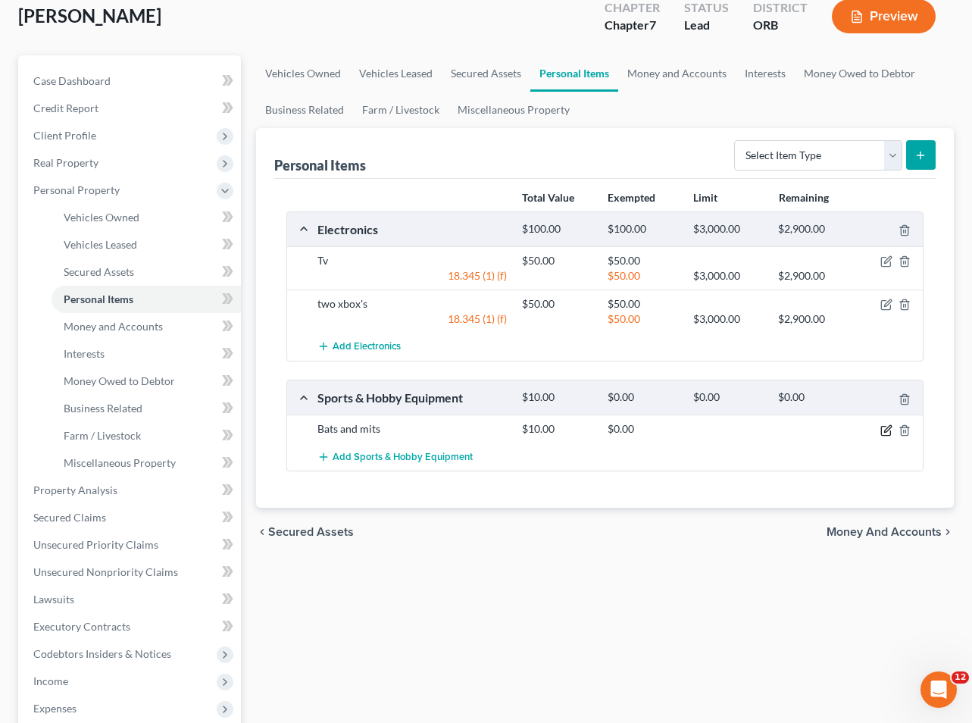
click at [887, 430] on icon "button" at bounding box center [886, 430] width 12 height 12
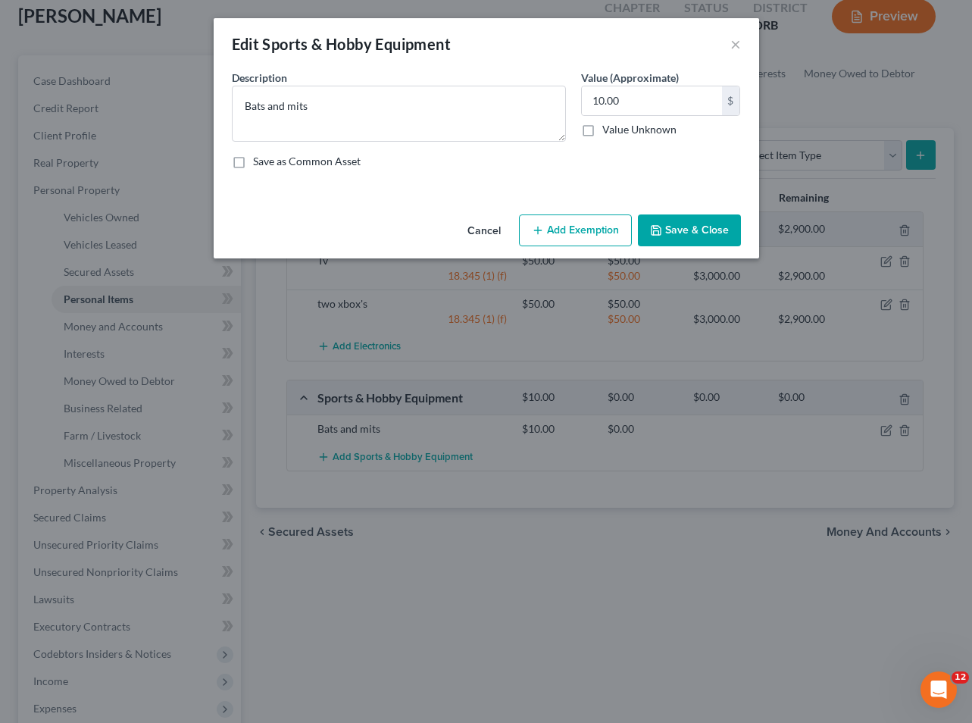
click at [579, 230] on button "Add Exemption" at bounding box center [575, 230] width 113 height 32
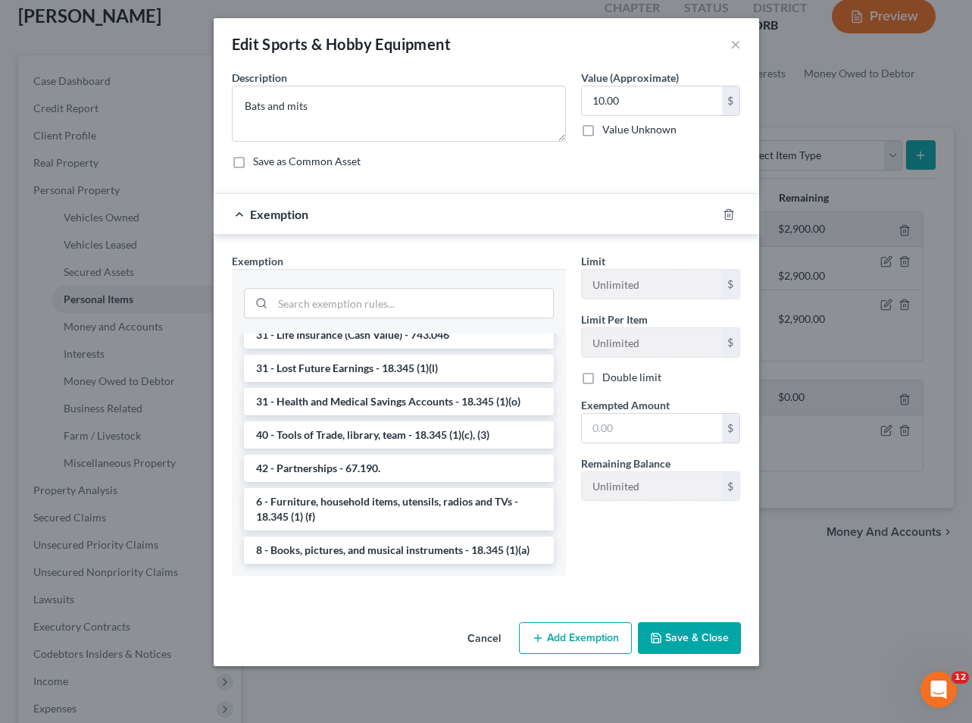
scroll to position [1709, 0]
click at [308, 308] on input "search" at bounding box center [413, 303] width 280 height 29
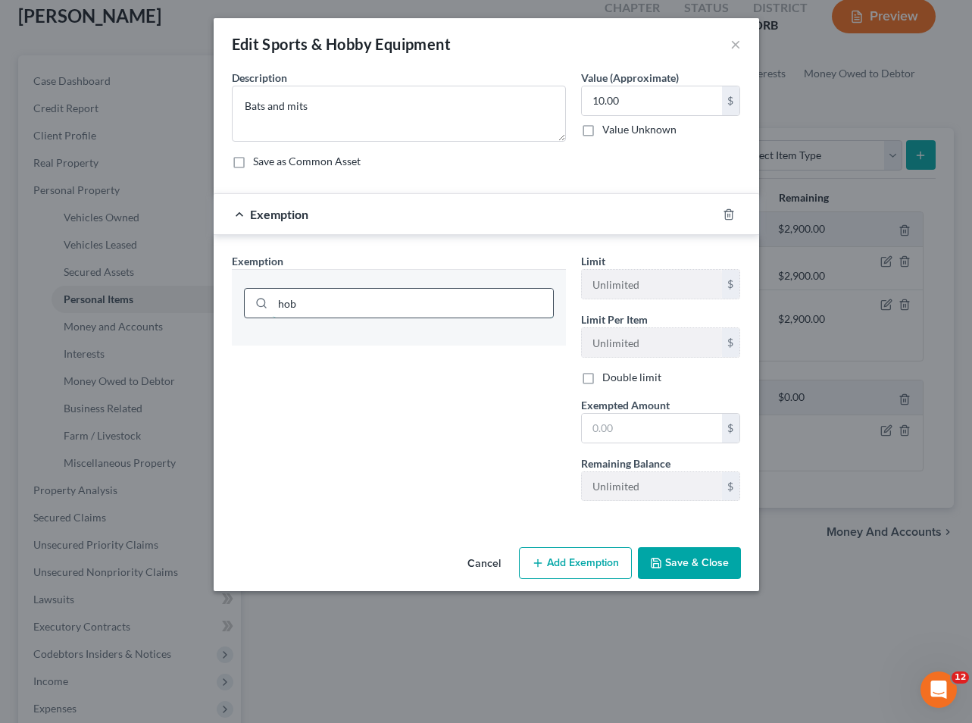
scroll to position [0, 0]
click at [258, 302] on icon at bounding box center [261, 303] width 12 height 12
drag, startPoint x: 324, startPoint y: 303, endPoint x: 261, endPoint y: 302, distance: 62.9
click at [261, 302] on div "hobbies" at bounding box center [399, 303] width 310 height 30
click at [261, 300] on icon at bounding box center [261, 303] width 12 height 12
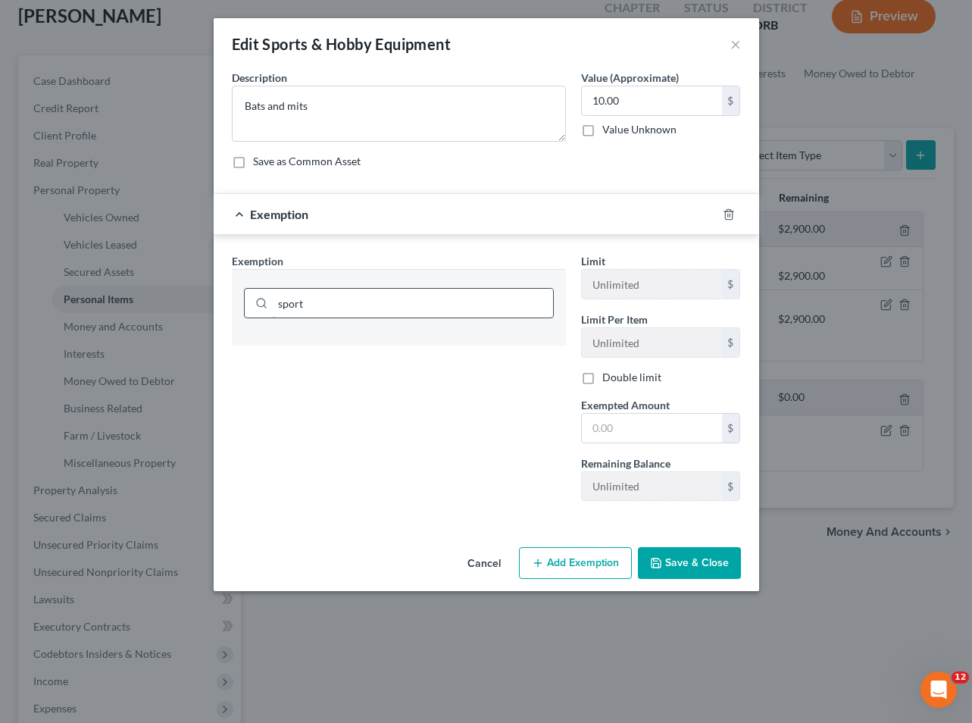
drag, startPoint x: 307, startPoint y: 304, endPoint x: 258, endPoint y: 304, distance: 49.2
click at [258, 304] on div "sport" at bounding box center [399, 303] width 310 height 30
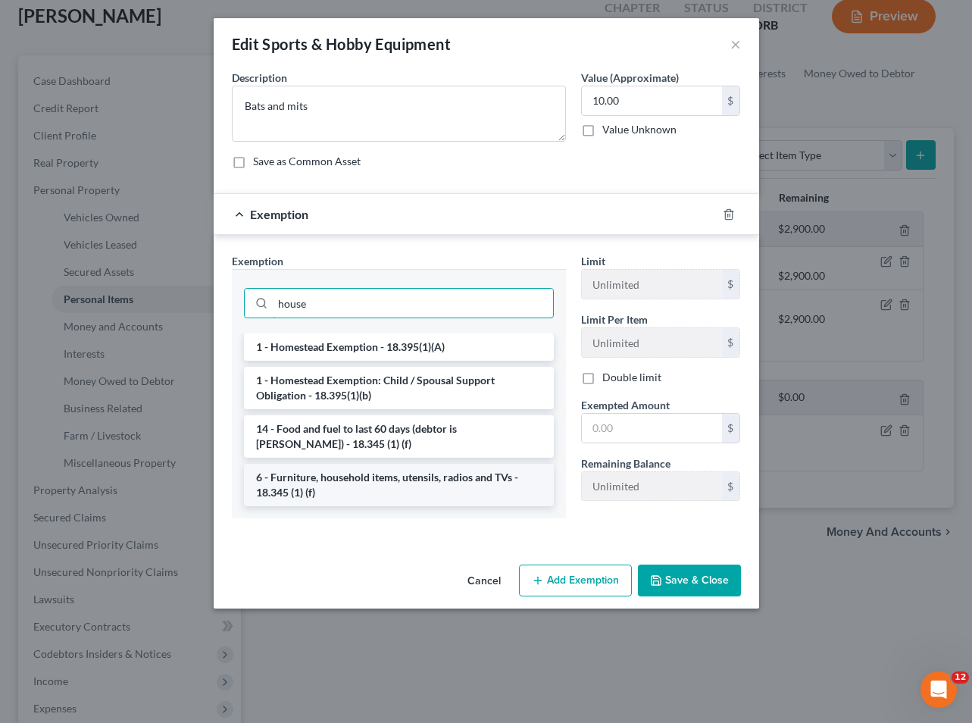
type input "house"
click at [357, 480] on li "6 - Furniture, household items, utensils, radios and TVs - 18.345 (1) (f)" at bounding box center [399, 485] width 310 height 42
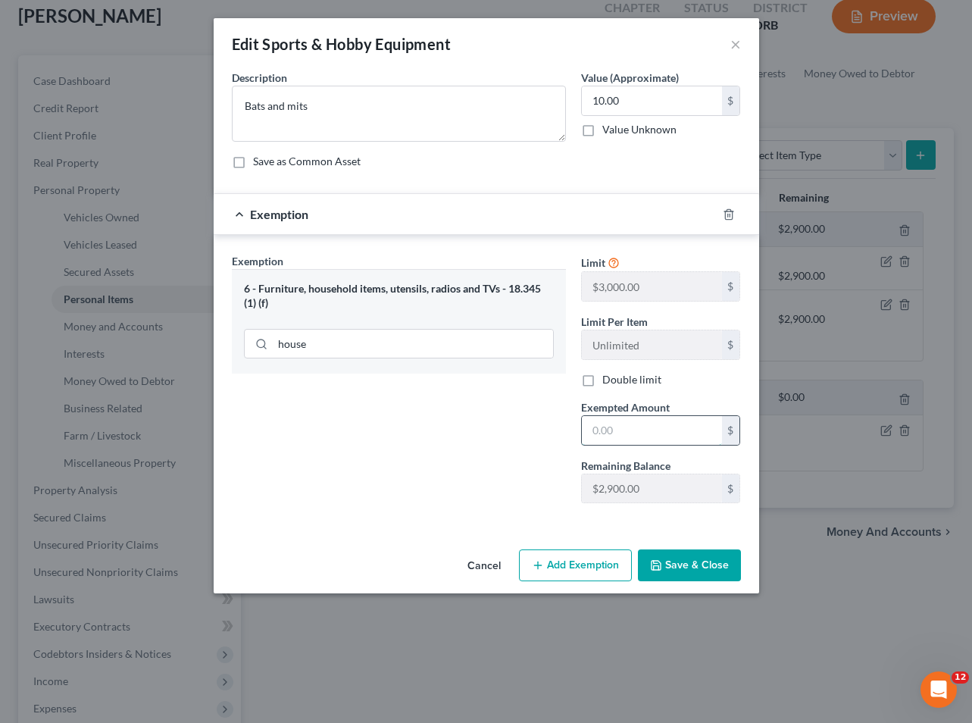
click at [615, 432] on input "text" at bounding box center [652, 430] width 140 height 29
type input "10"
click at [692, 563] on button "Save & Close" at bounding box center [689, 565] width 103 height 32
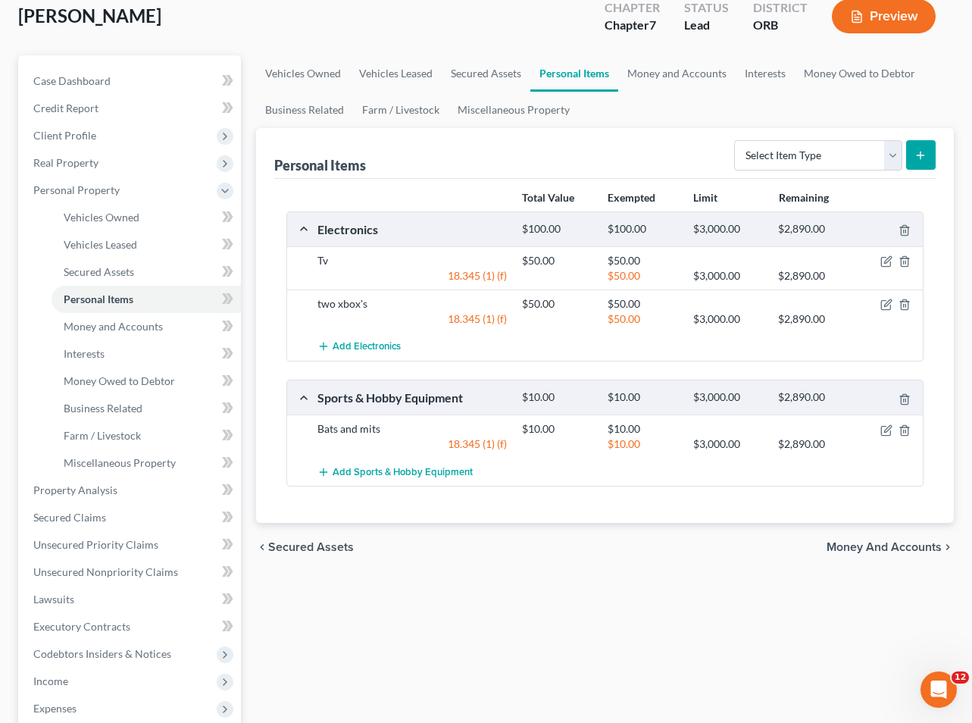
click at [855, 546] on span "Money and Accounts" at bounding box center [884, 547] width 115 height 12
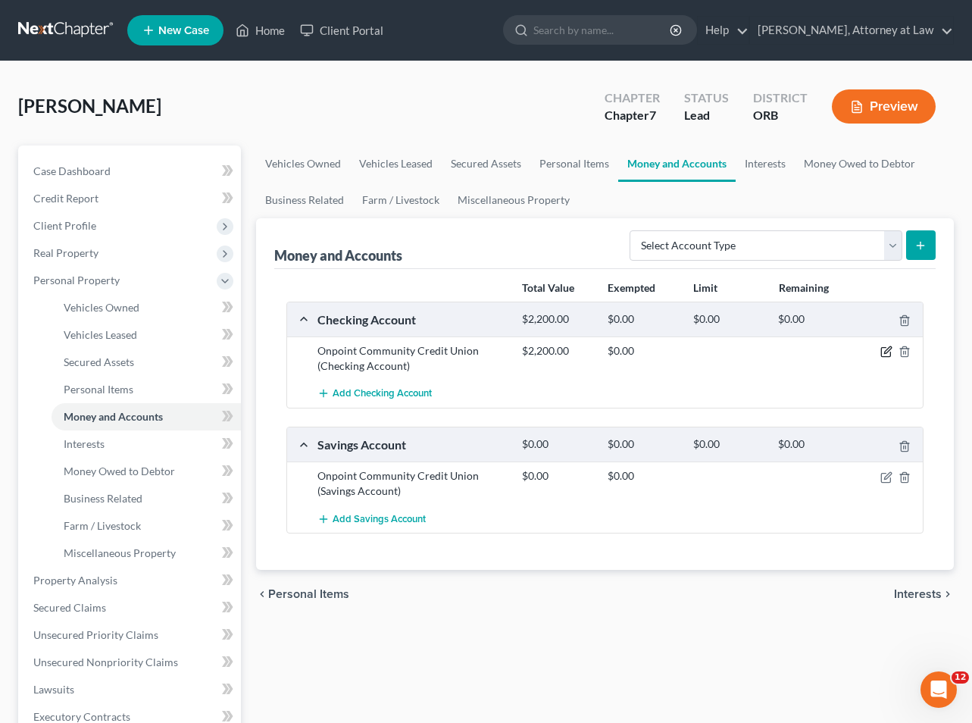
click at [887, 352] on icon "button" at bounding box center [886, 351] width 12 height 12
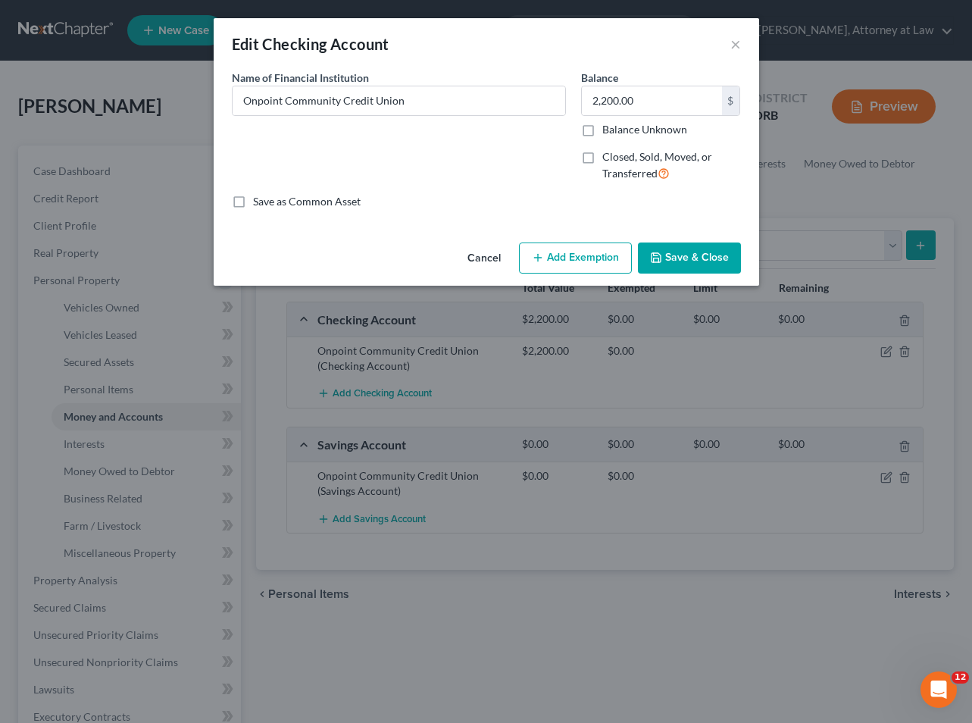
click at [567, 252] on button "Add Exemption" at bounding box center [575, 258] width 113 height 32
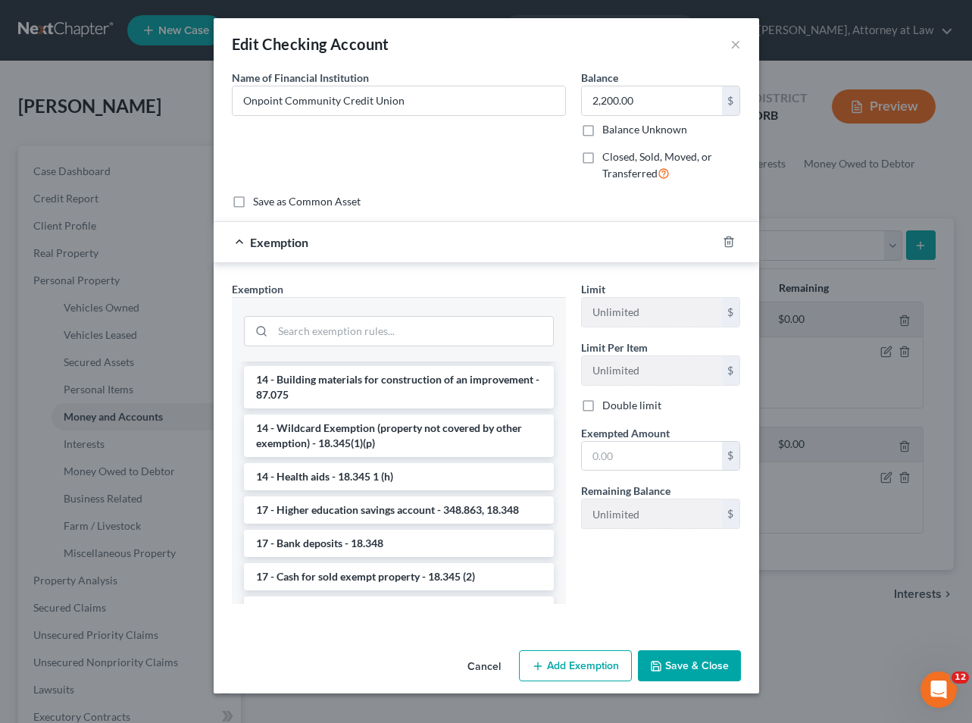
scroll to position [502, 0]
click at [367, 425] on li "14 - Wildcard Exemption (property not covered by other exemption) - 18.345(1)(p)" at bounding box center [399, 435] width 310 height 42
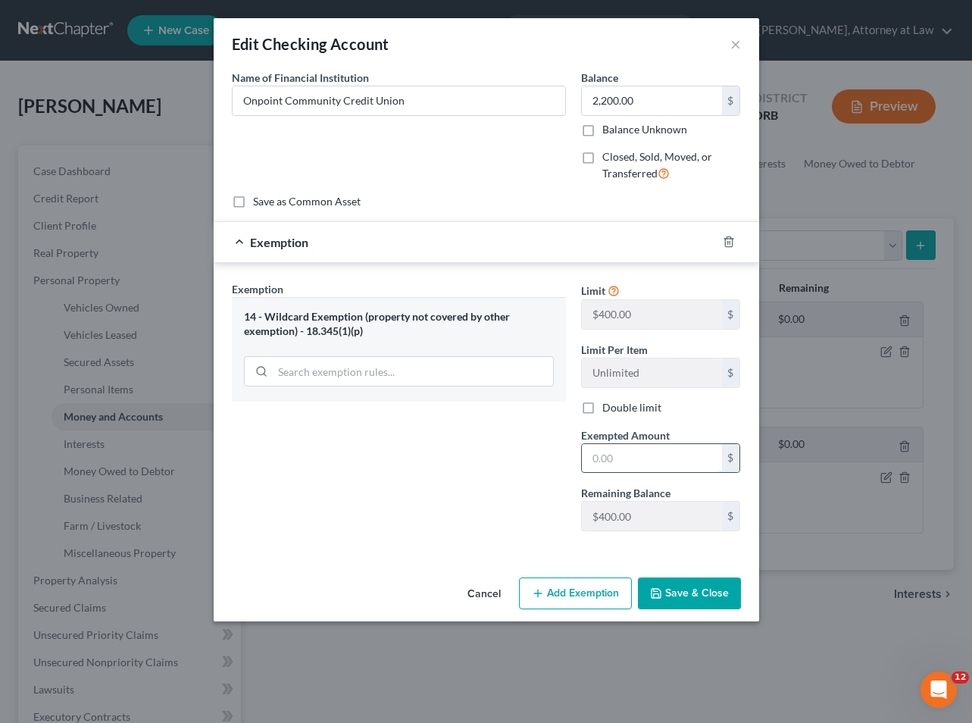
click at [606, 461] on input "text" at bounding box center [652, 458] width 140 height 29
type input "400"
click at [689, 586] on button "Save & Close" at bounding box center [689, 593] width 103 height 32
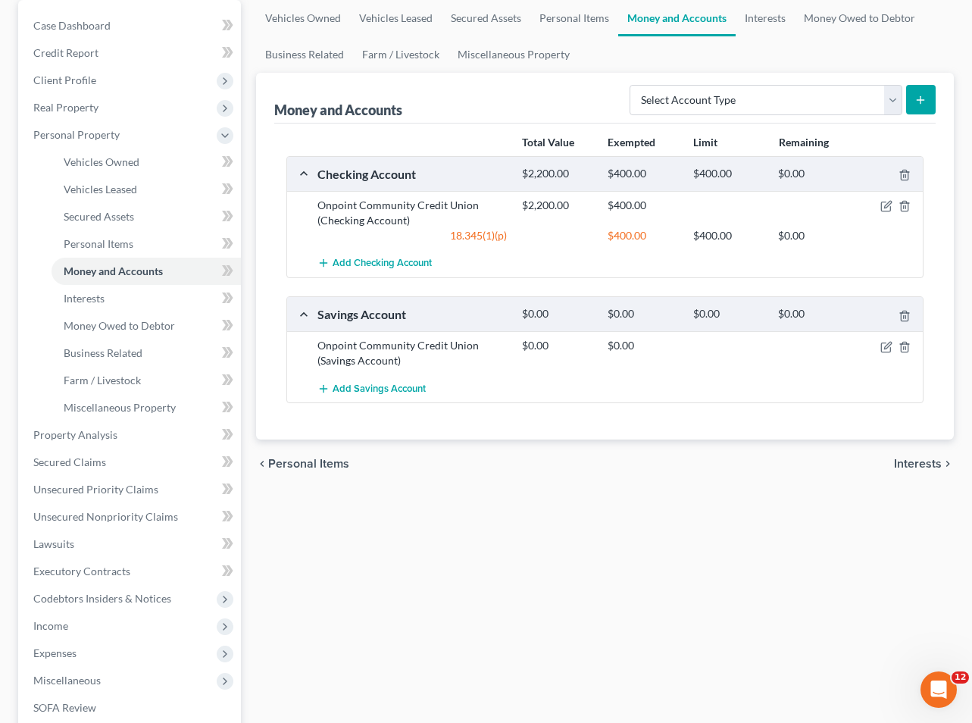
scroll to position [146, 0]
click at [307, 461] on span "Personal Items" at bounding box center [308, 463] width 81 height 12
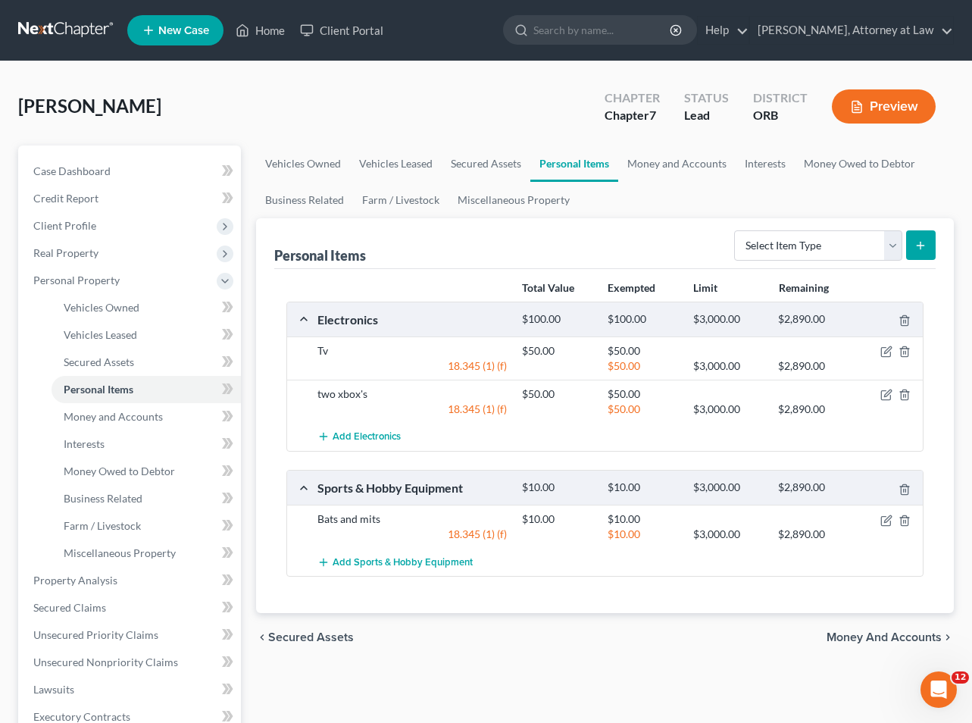
click at [874, 636] on span "Money and Accounts" at bounding box center [884, 637] width 115 height 12
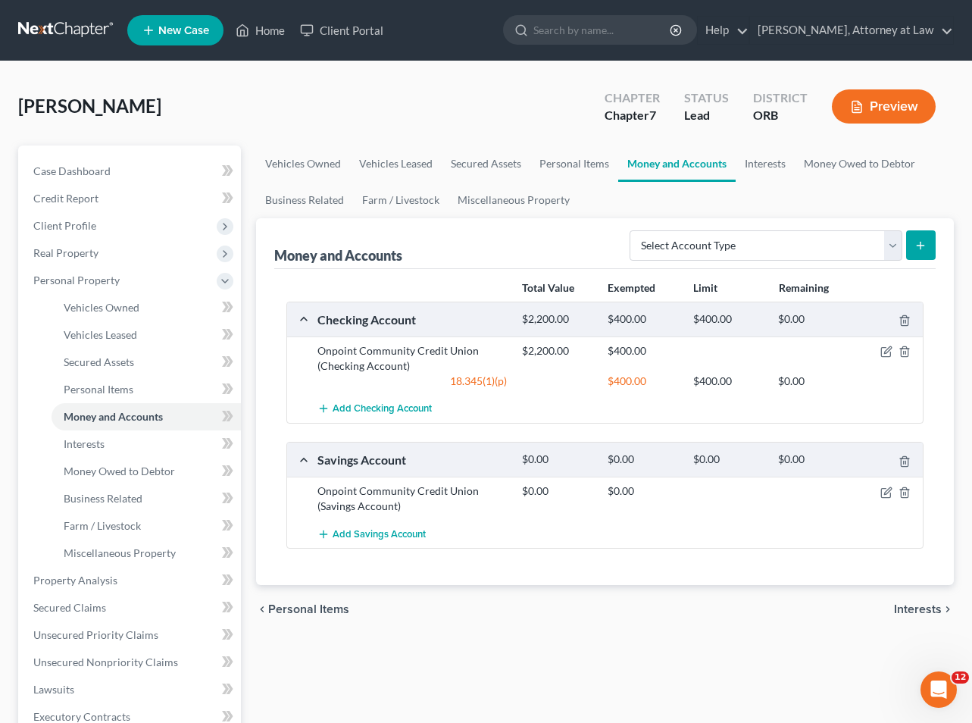
click at [909, 612] on span "Interests" at bounding box center [918, 609] width 48 height 12
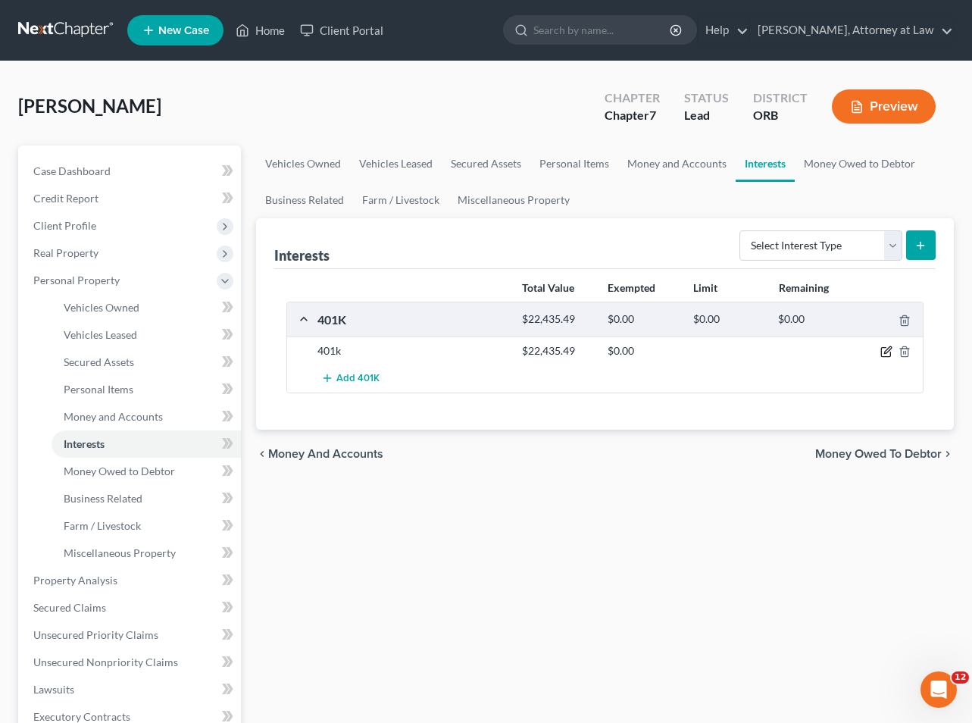
click at [886, 349] on icon "button" at bounding box center [886, 351] width 12 height 12
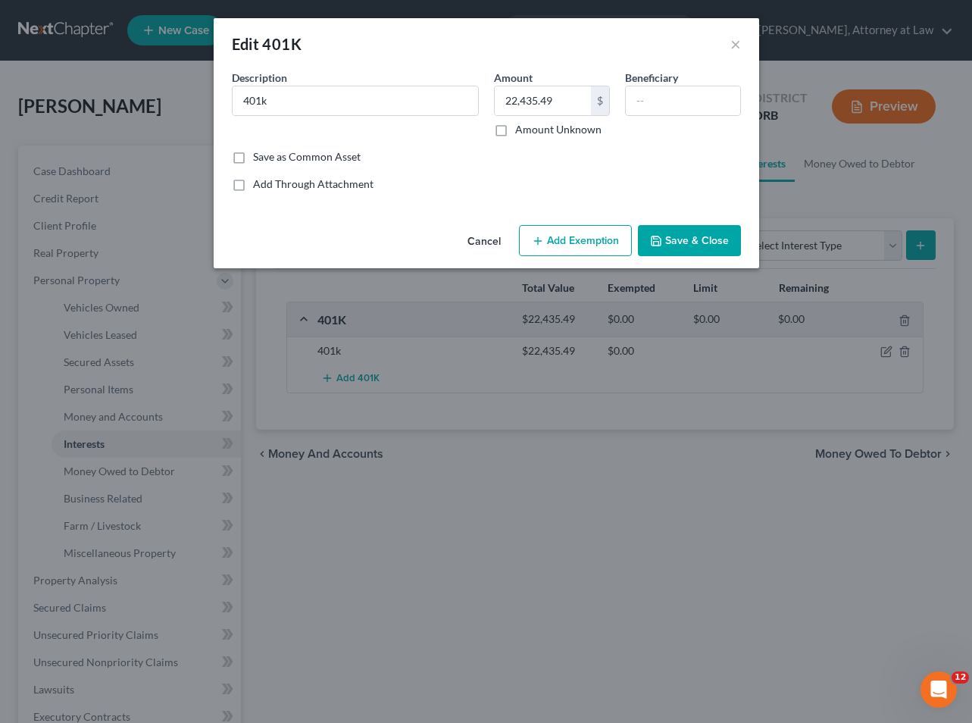
click at [581, 239] on button "Add Exemption" at bounding box center [575, 241] width 113 height 32
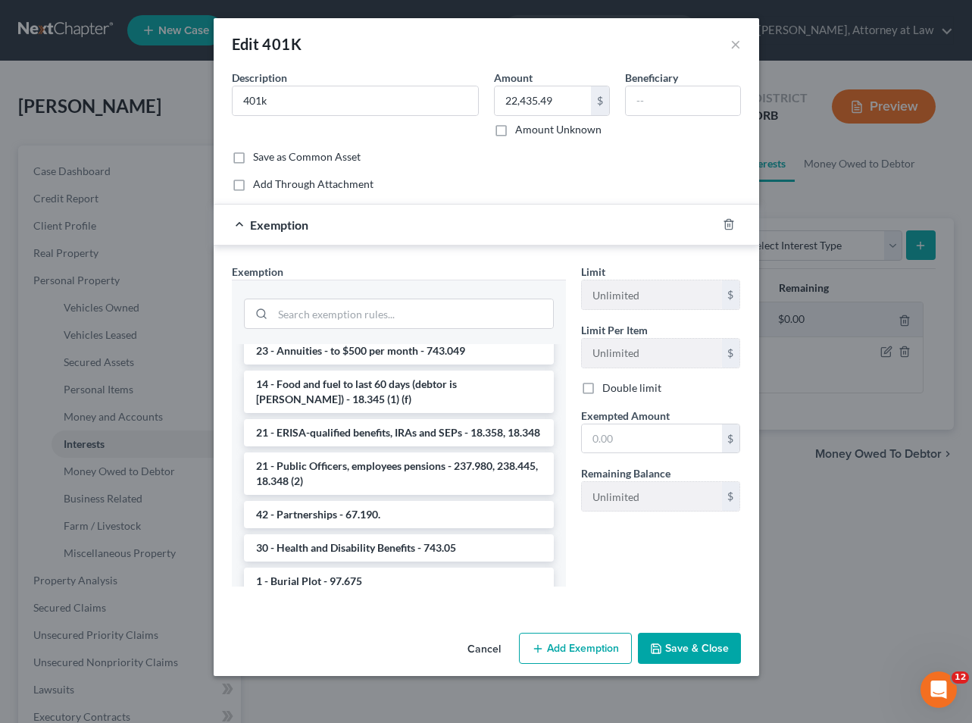
scroll to position [438, 0]
click at [364, 430] on li "21 - ERISA-qualified benefits, IRAs and SEPs - 18.358, 18.348" at bounding box center [399, 431] width 310 height 27
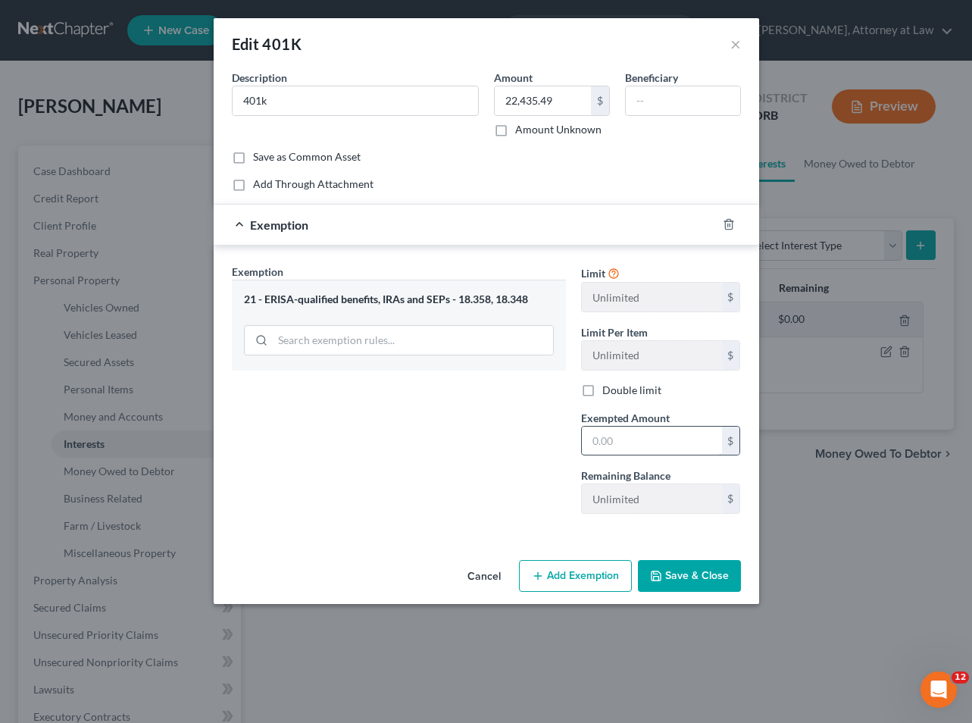
click at [620, 441] on input "text" at bounding box center [652, 441] width 140 height 29
type input "22,435.49"
click at [674, 571] on button "Save & Close" at bounding box center [689, 576] width 103 height 32
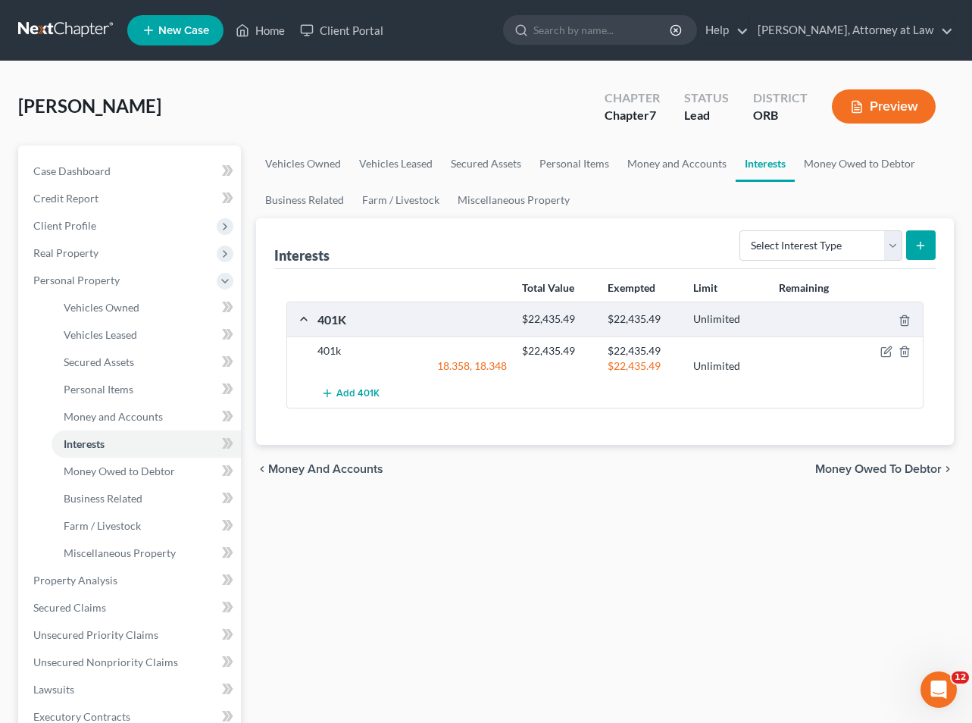
click at [849, 468] on span "Money Owed to Debtor" at bounding box center [878, 469] width 127 height 12
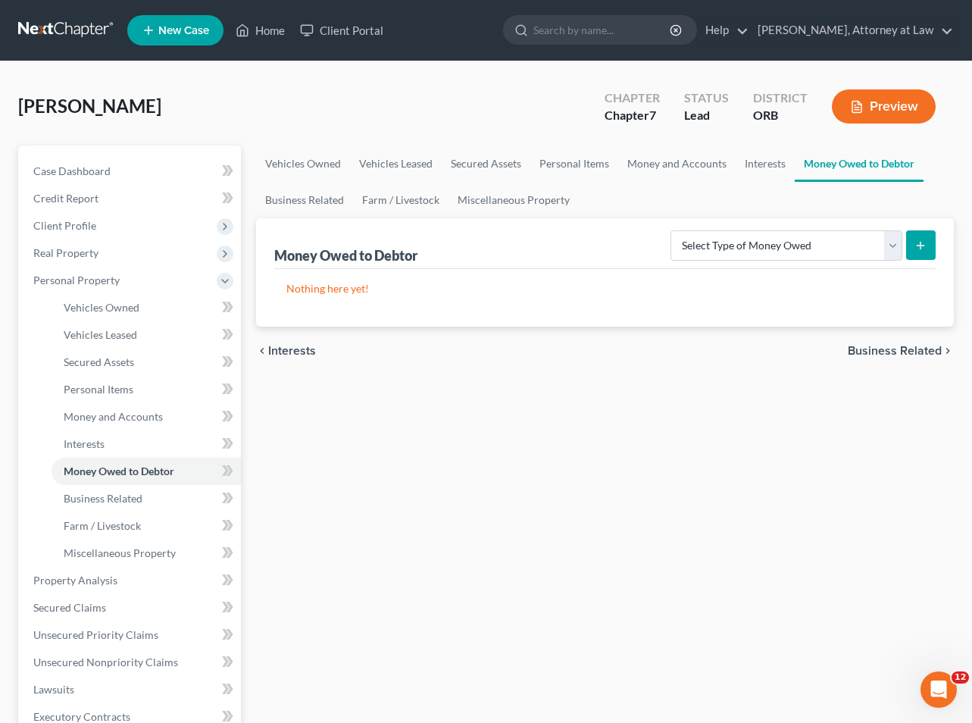
click at [869, 352] on span "Business Related" at bounding box center [895, 351] width 94 height 12
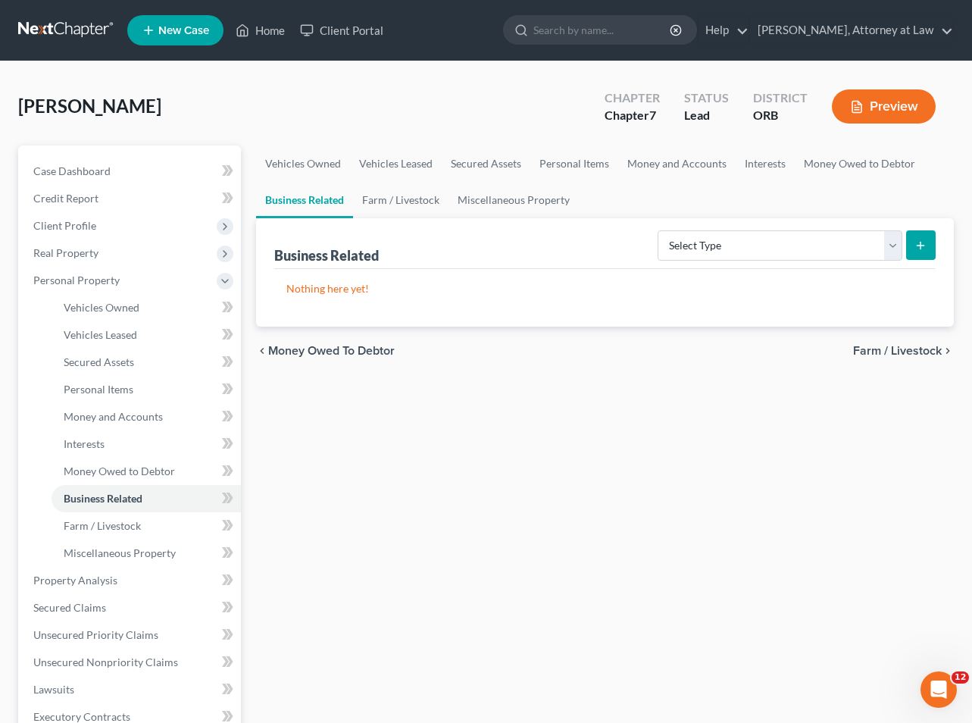
click at [874, 352] on span "Farm / Livestock" at bounding box center [897, 351] width 89 height 12
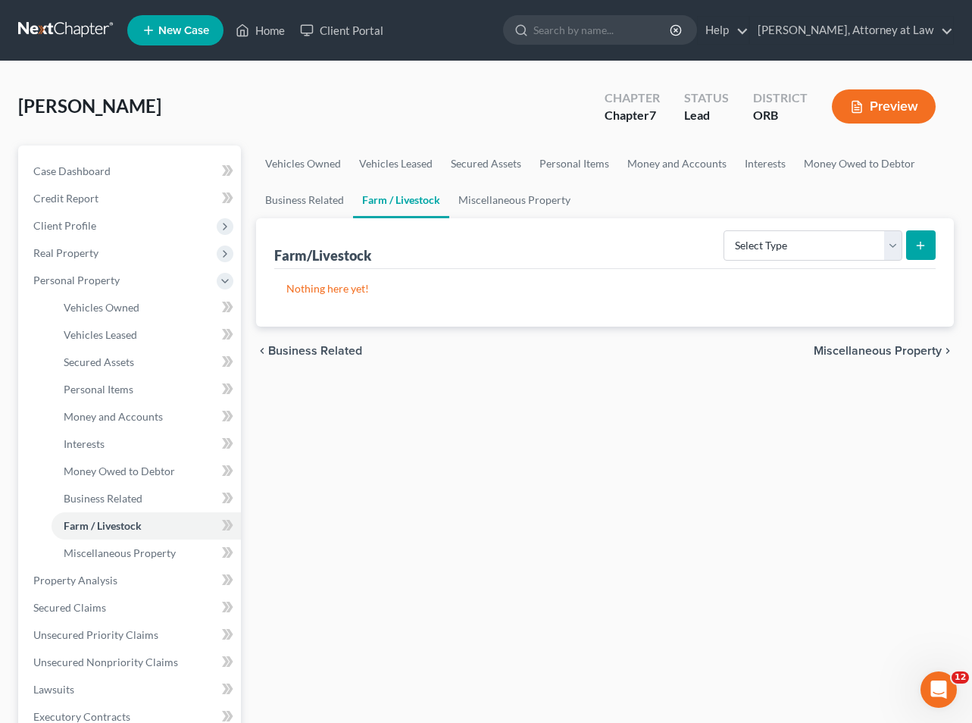
click at [874, 352] on span "Miscellaneous Property" at bounding box center [878, 351] width 128 height 12
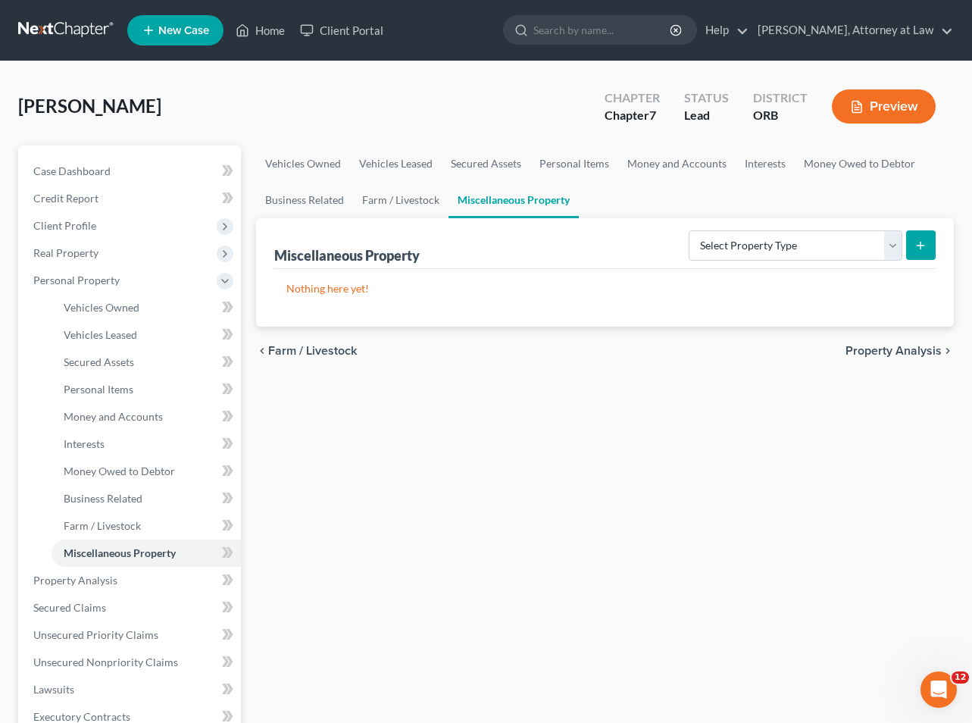
click at [874, 352] on span "Property Analysis" at bounding box center [894, 351] width 96 height 12
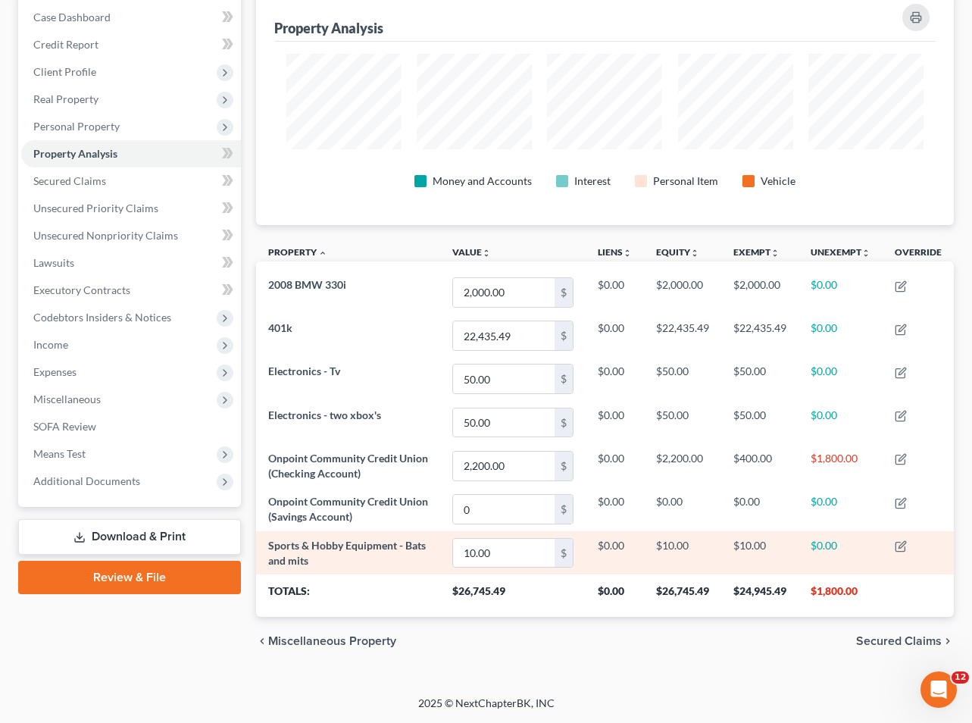
scroll to position [154, 0]
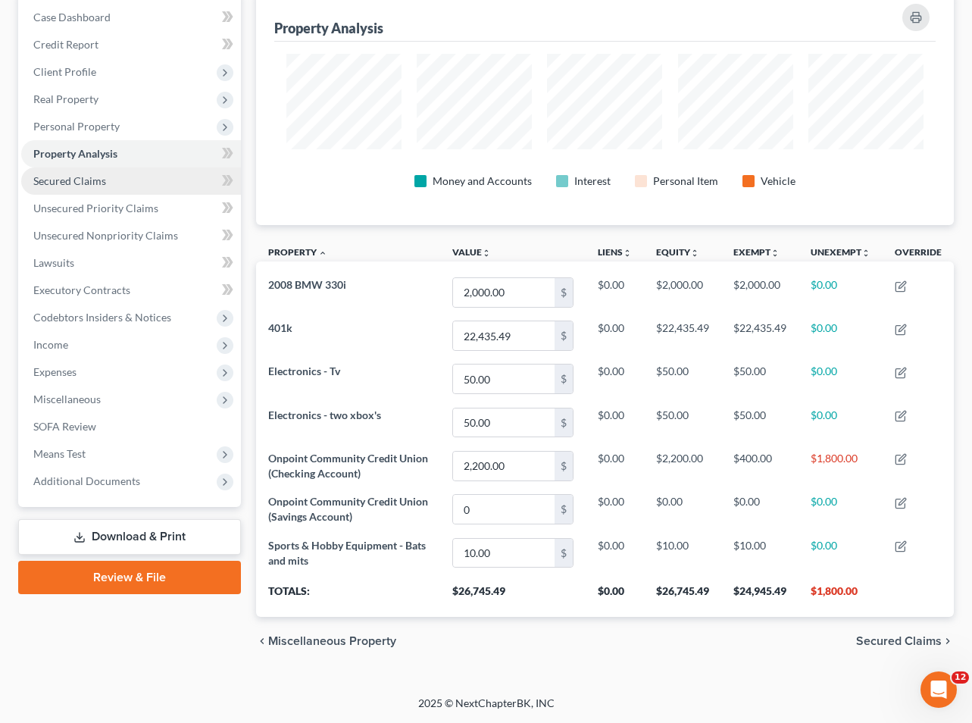
click at [80, 182] on span "Secured Claims" at bounding box center [69, 180] width 73 height 13
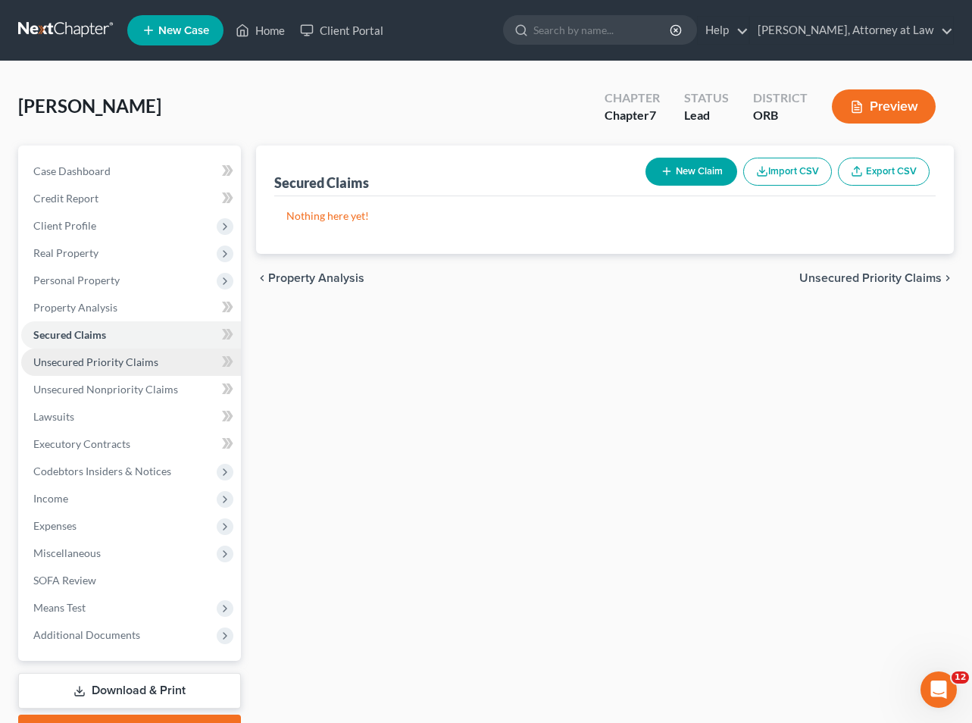
click at [105, 365] on span "Unsecured Priority Claims" at bounding box center [95, 361] width 125 height 13
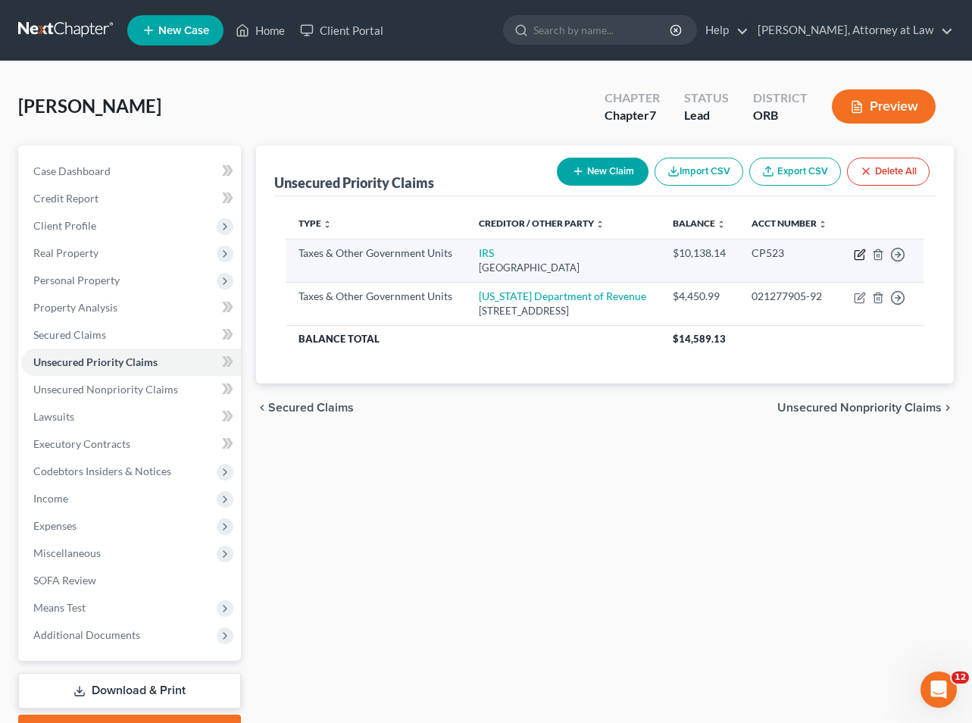
click at [858, 255] on icon "button" at bounding box center [861, 252] width 7 height 7
select select "0"
select select "36"
select select "0"
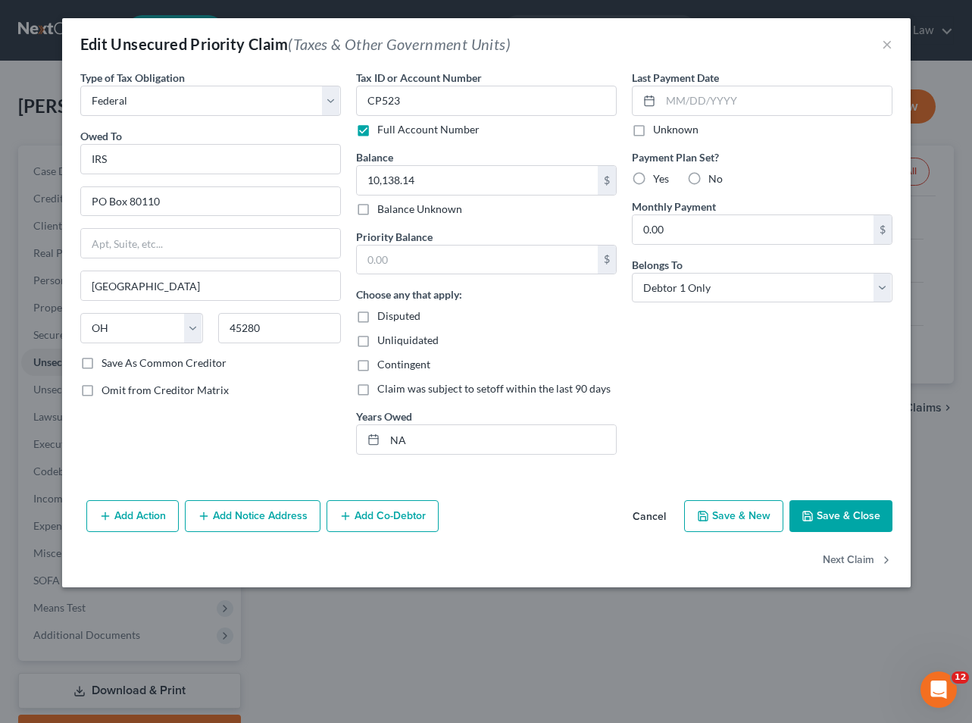
click at [708, 179] on label "No" at bounding box center [715, 178] width 14 height 15
click at [714, 179] on input "No" at bounding box center [719, 176] width 10 height 10
radio input "true"
click at [136, 512] on button "Add Action" at bounding box center [132, 516] width 92 height 32
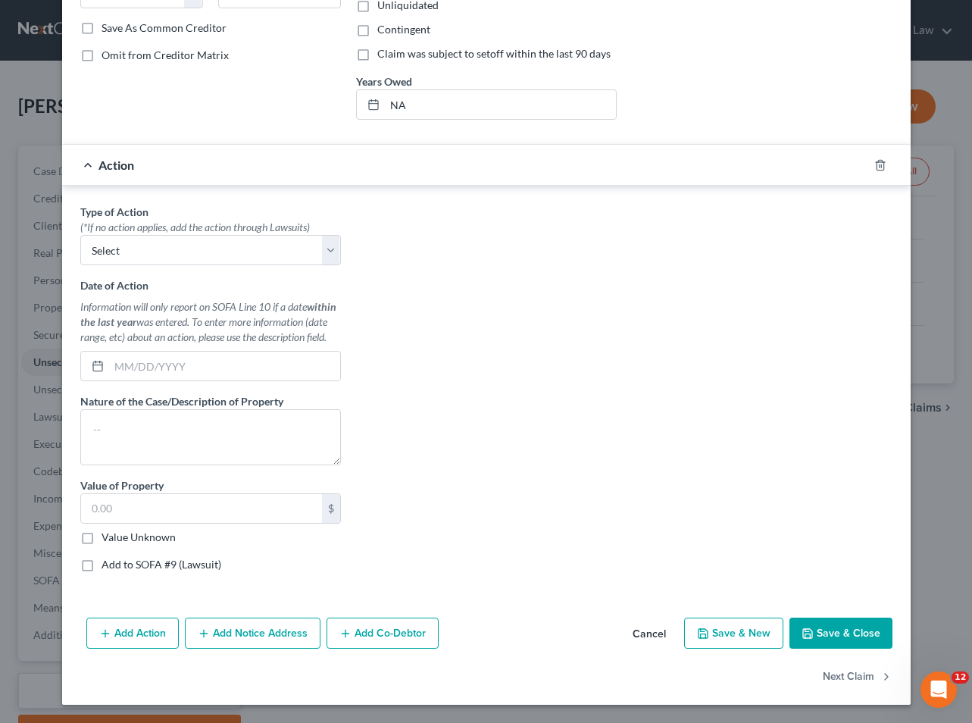
scroll to position [335, 0]
click at [330, 248] on select "Select Repossession Garnishment Foreclosure Personal Injury Attached, Seized, O…" at bounding box center [210, 250] width 261 height 30
click at [845, 636] on button "Save & Close" at bounding box center [840, 633] width 103 height 32
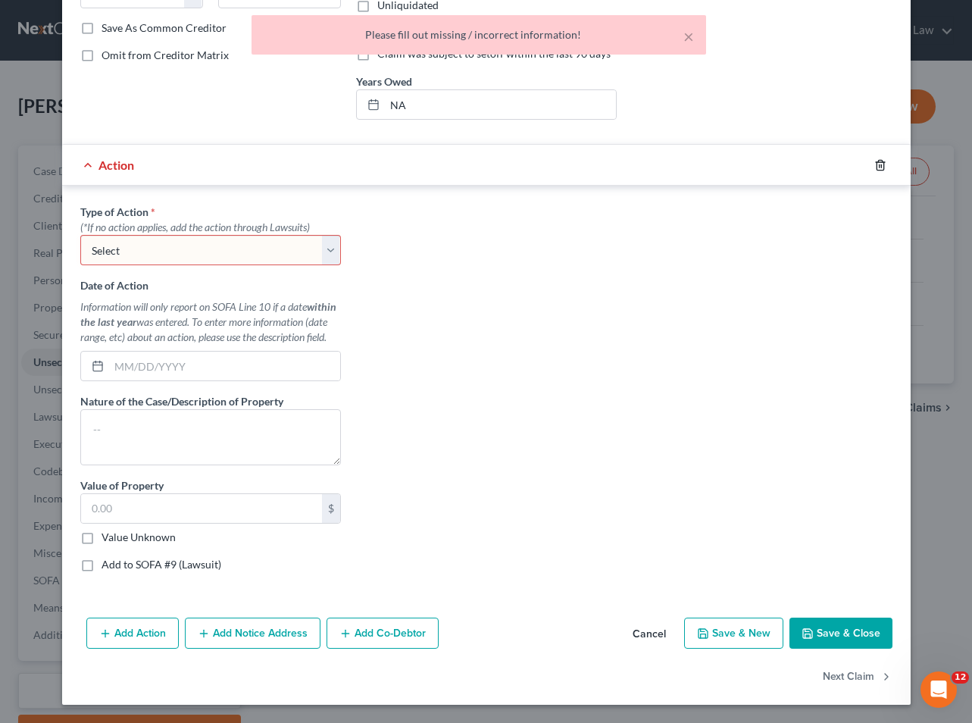
click at [881, 164] on icon "button" at bounding box center [880, 165] width 12 height 12
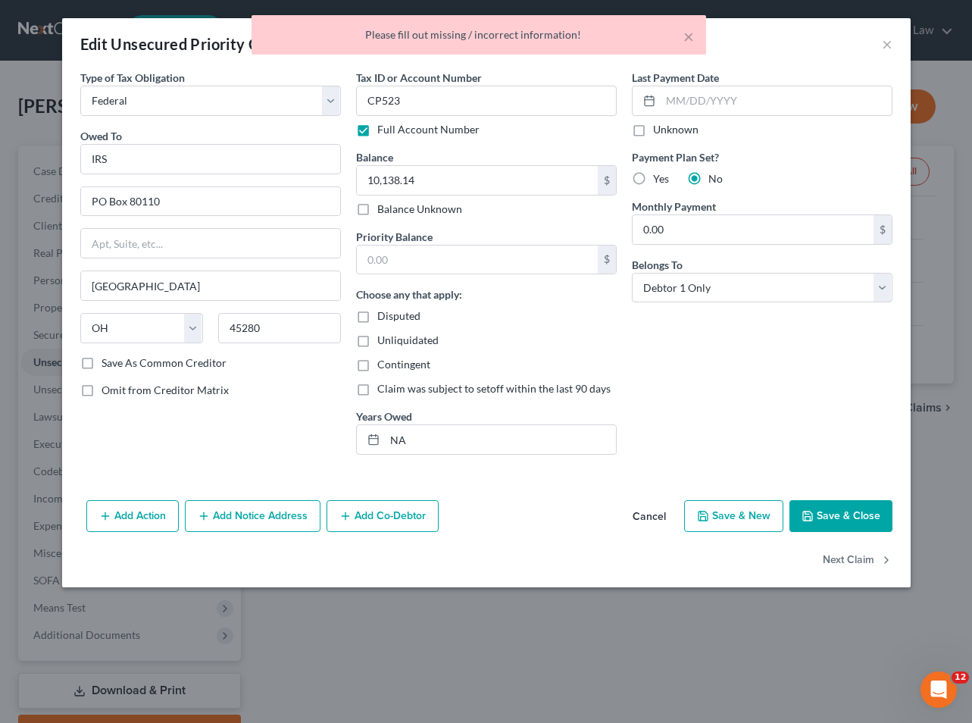
scroll to position [0, 0]
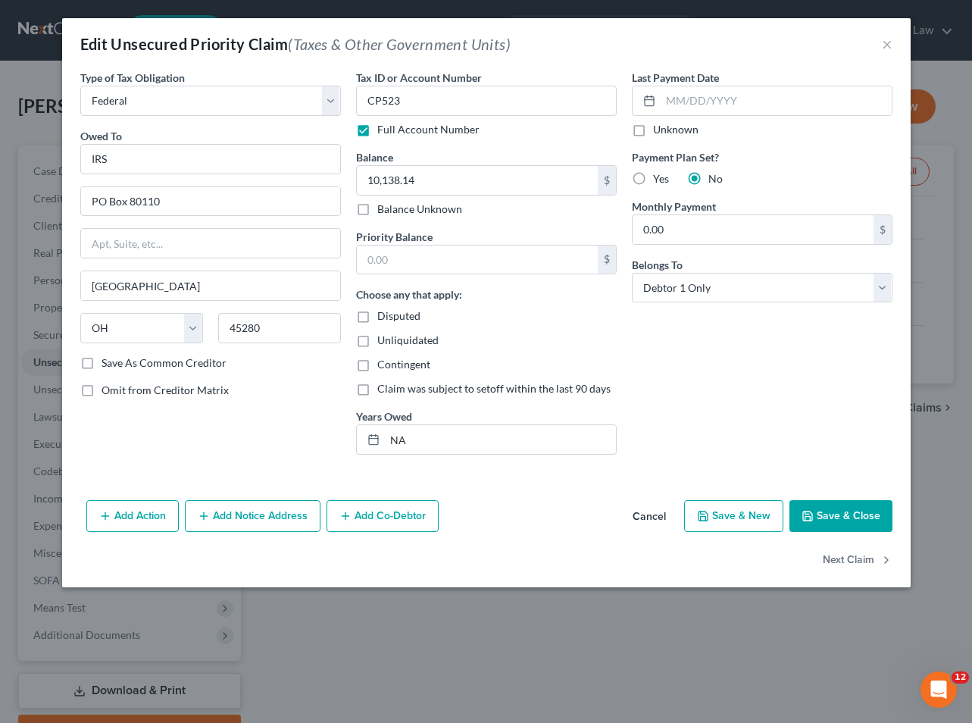
click at [837, 508] on button "Save & Close" at bounding box center [840, 516] width 103 height 32
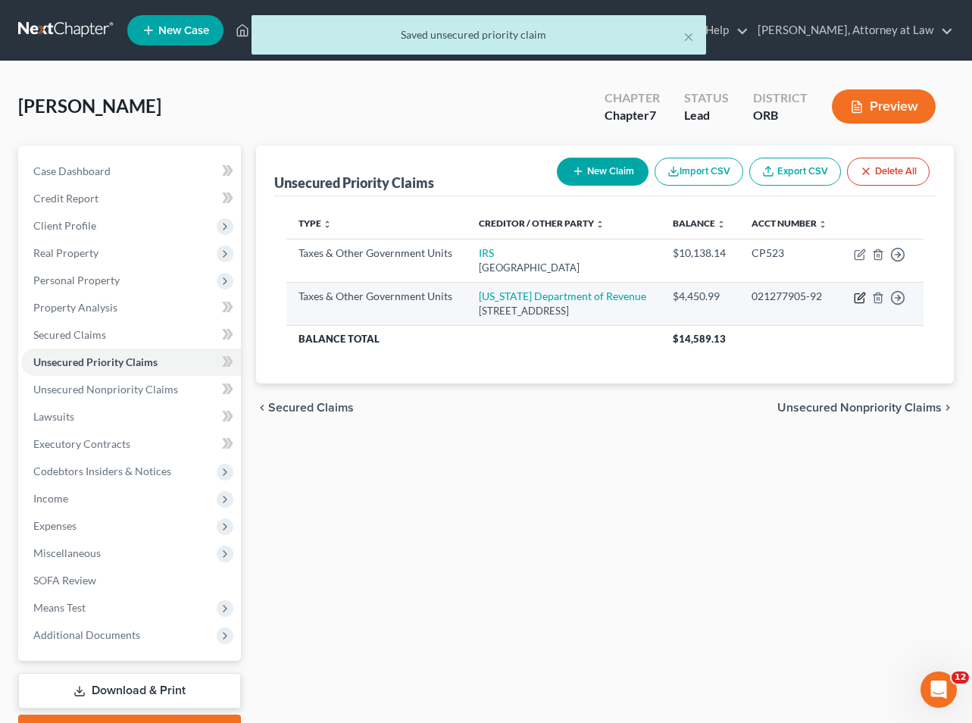
click at [861, 295] on icon "button" at bounding box center [861, 295] width 7 height 7
select select "2"
select select "38"
select select "0"
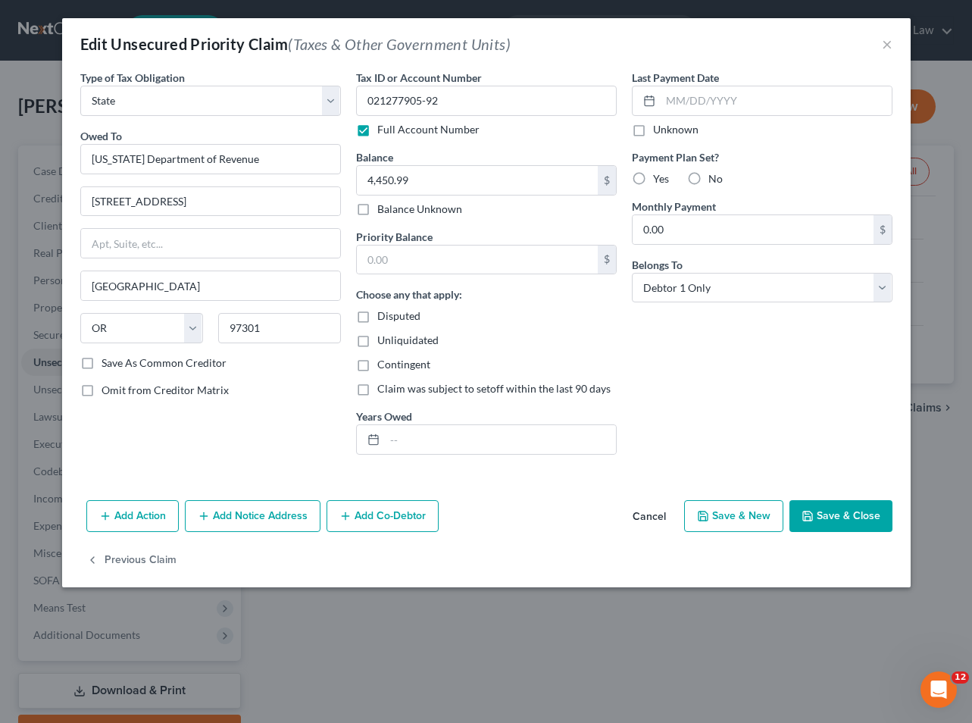
click at [821, 514] on button "Save & Close" at bounding box center [840, 516] width 103 height 32
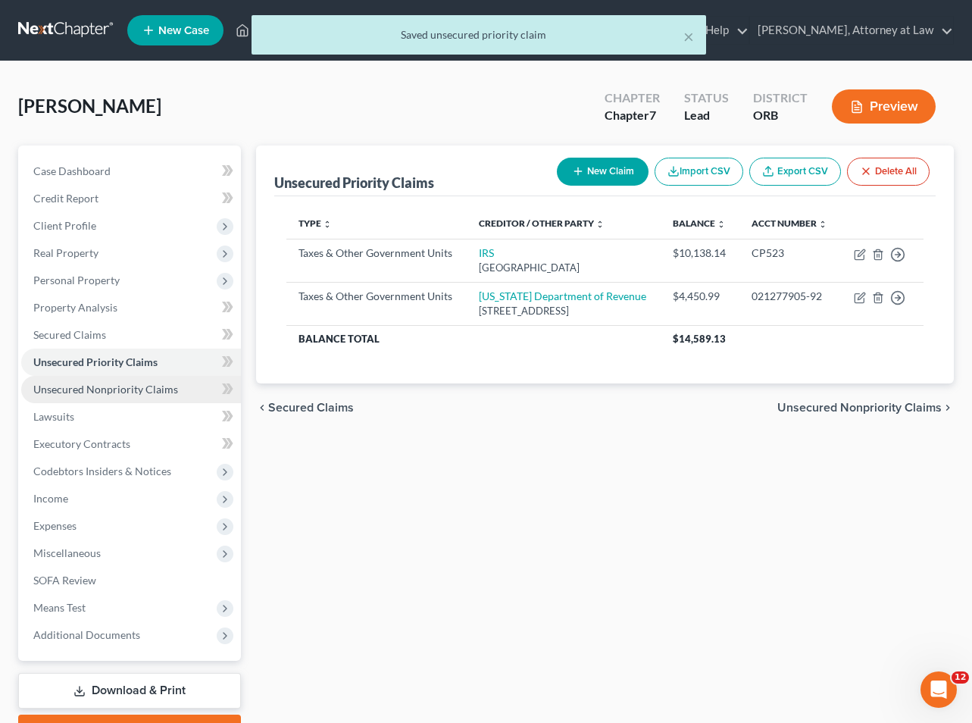
click at [92, 383] on span "Unsecured Nonpriority Claims" at bounding box center [105, 389] width 145 height 13
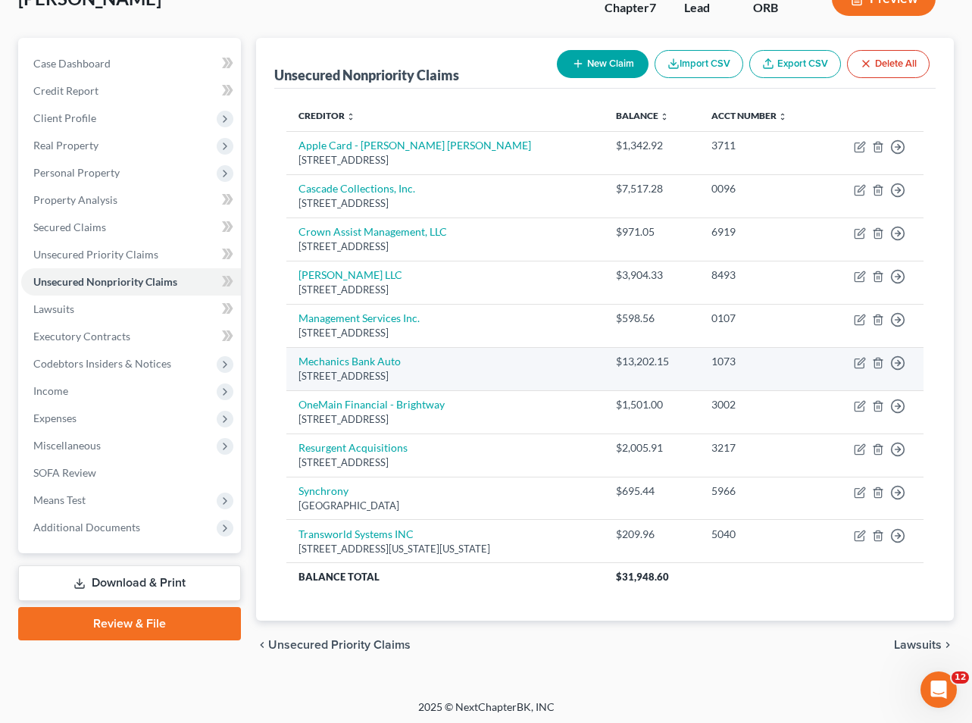
scroll to position [107, 0]
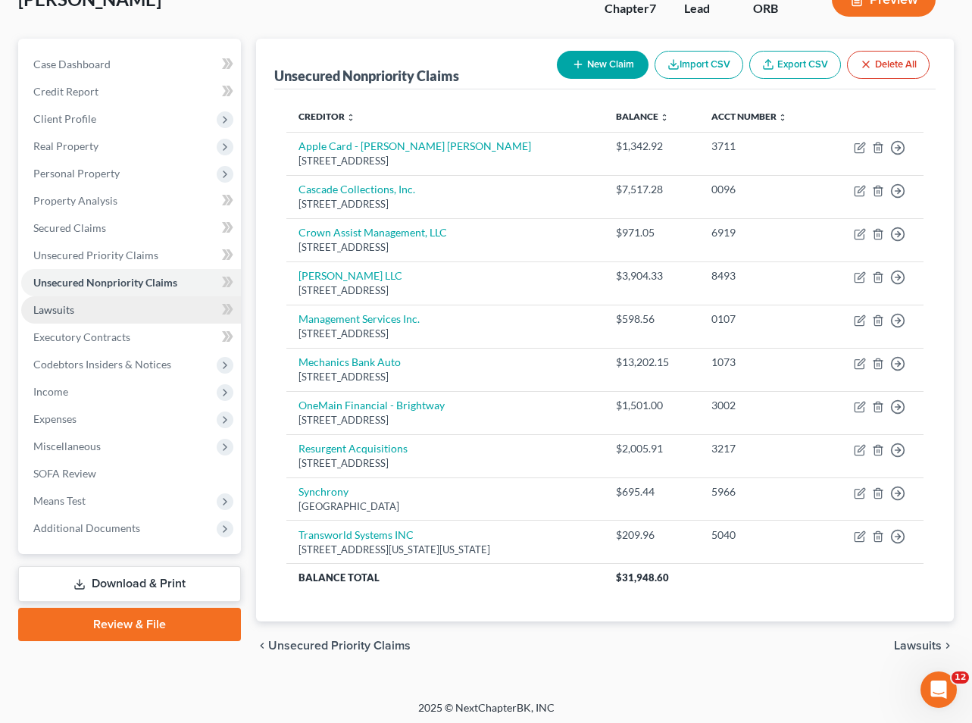
click at [56, 309] on span "Lawsuits" at bounding box center [53, 309] width 41 height 13
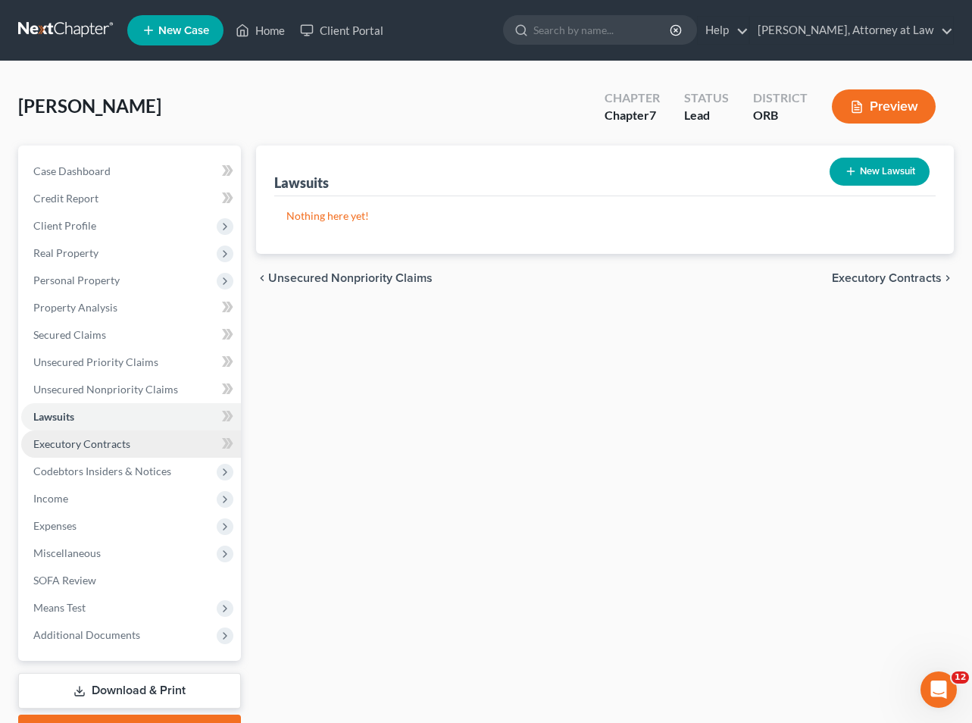
click at [67, 449] on span "Executory Contracts" at bounding box center [81, 443] width 97 height 13
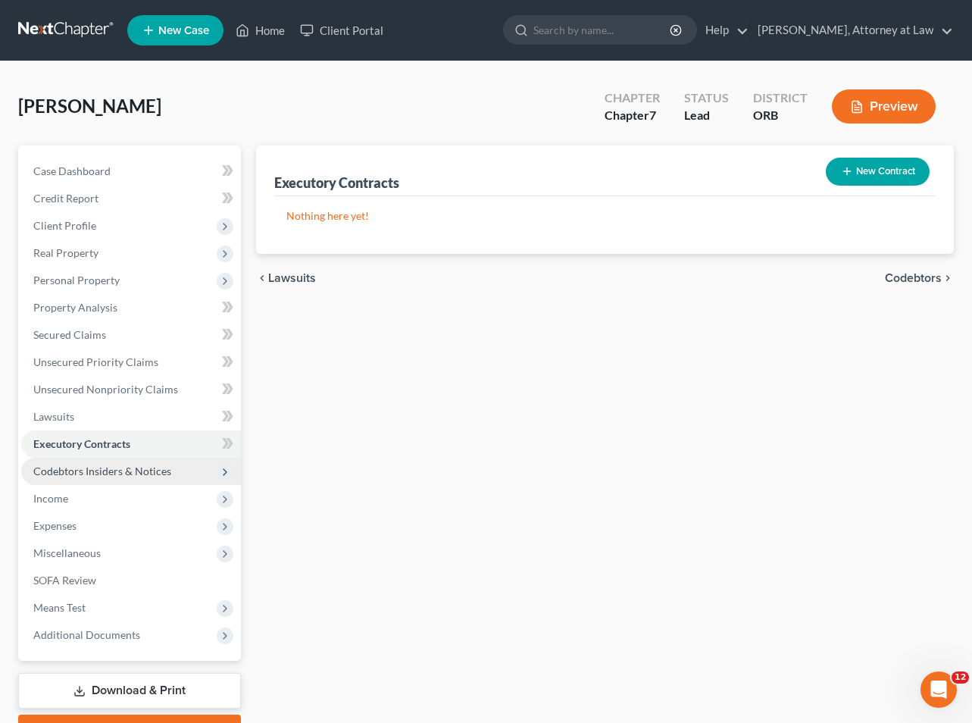
click at [73, 469] on span "Codebtors Insiders & Notices" at bounding box center [102, 470] width 138 height 13
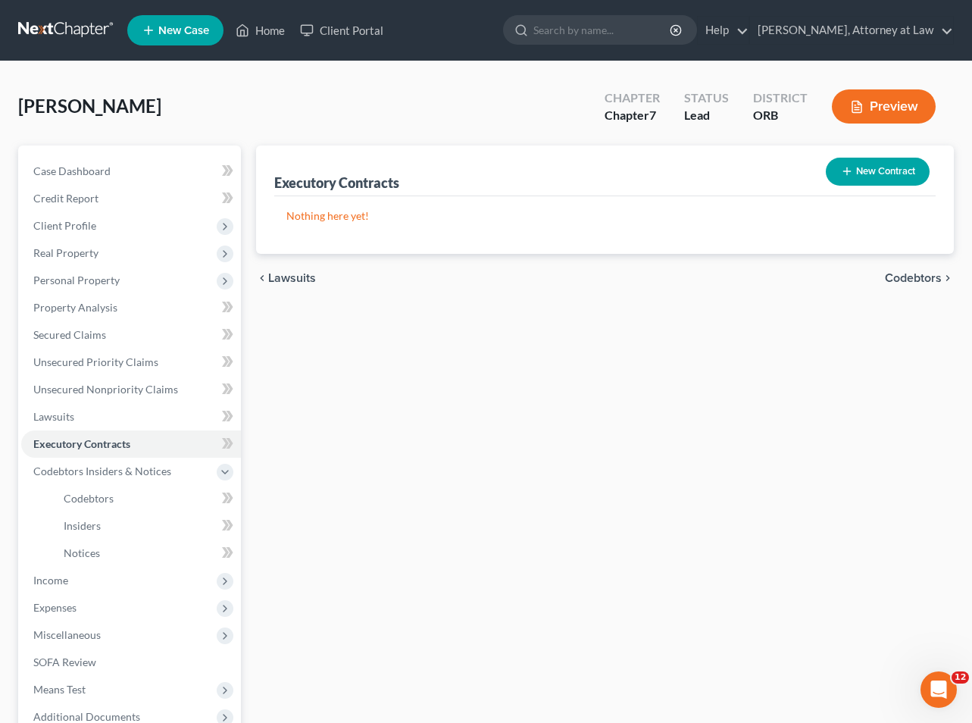
click at [903, 278] on span "Codebtors" at bounding box center [913, 278] width 57 height 12
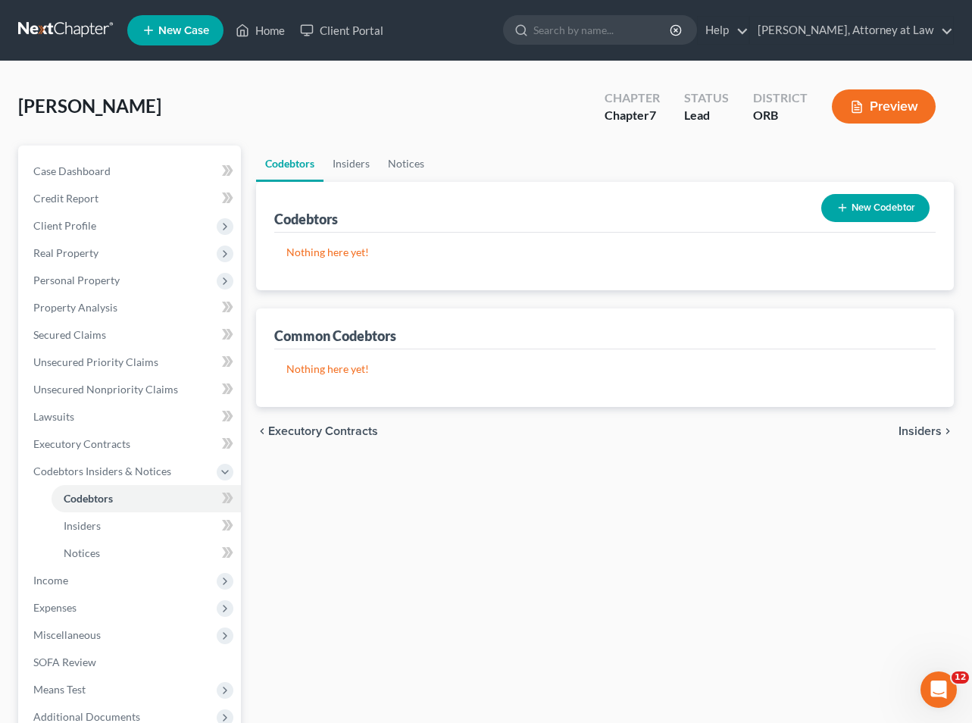
click at [918, 430] on span "Insiders" at bounding box center [920, 431] width 43 height 12
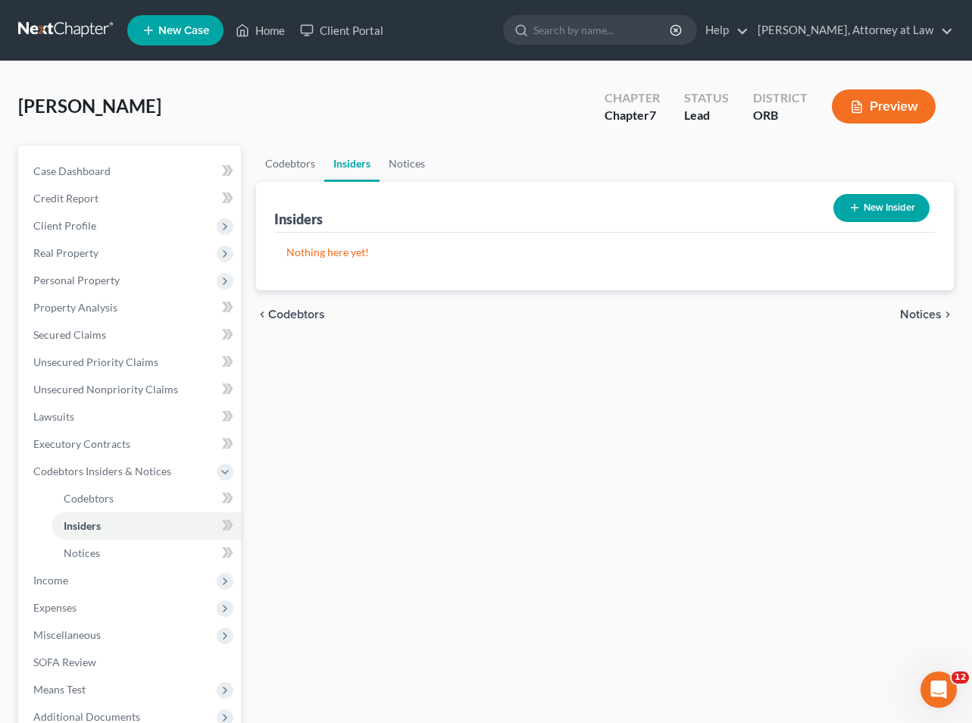
click at [915, 315] on span "Notices" at bounding box center [921, 314] width 42 height 12
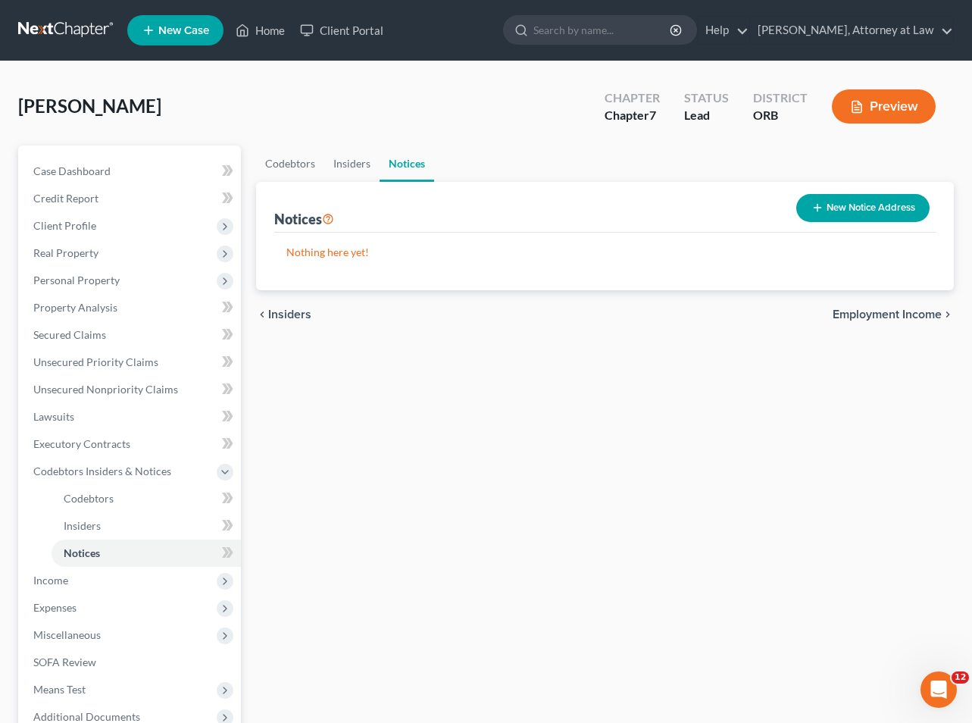
click at [915, 315] on span "Employment Income" at bounding box center [887, 314] width 109 height 12
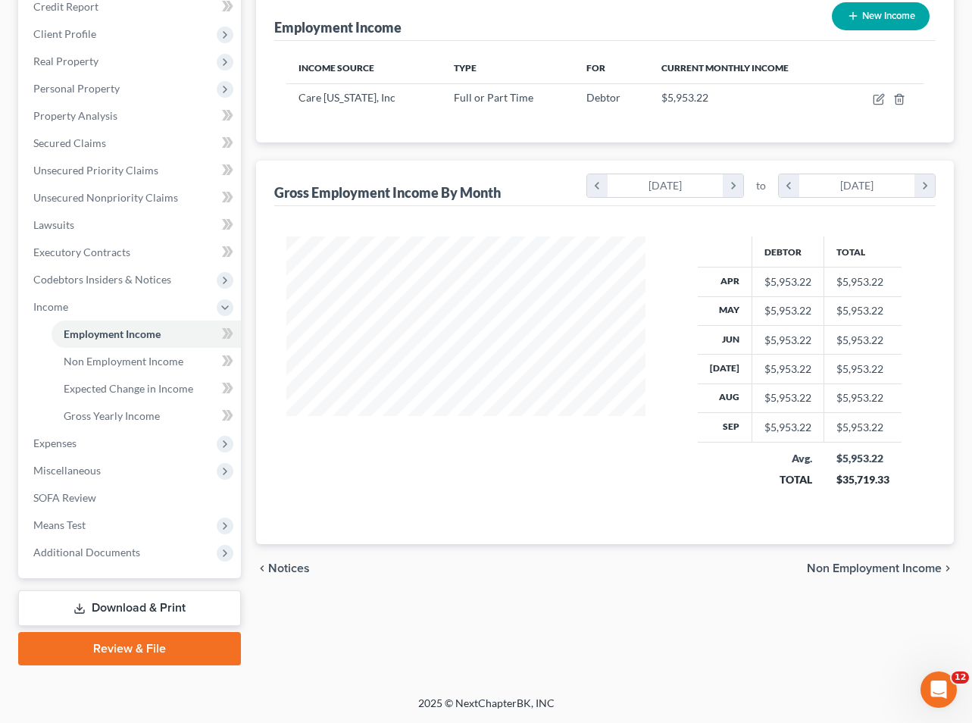
scroll to position [192, 0]
click at [836, 567] on span "Non Employment Income" at bounding box center [874, 568] width 135 height 12
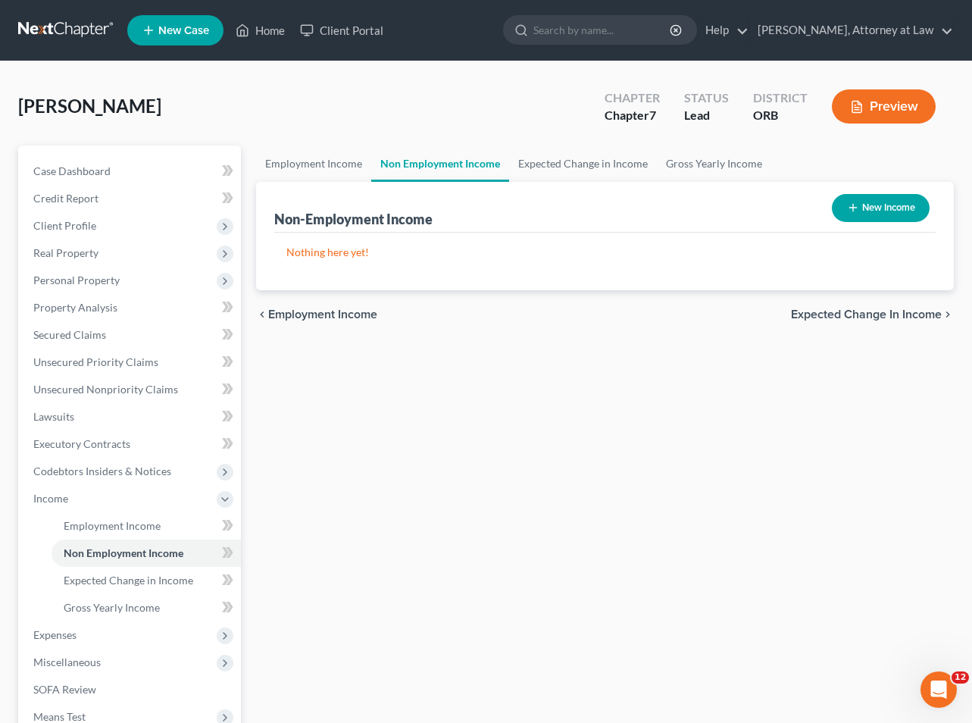
click at [844, 314] on span "Expected Change in Income" at bounding box center [866, 314] width 151 height 12
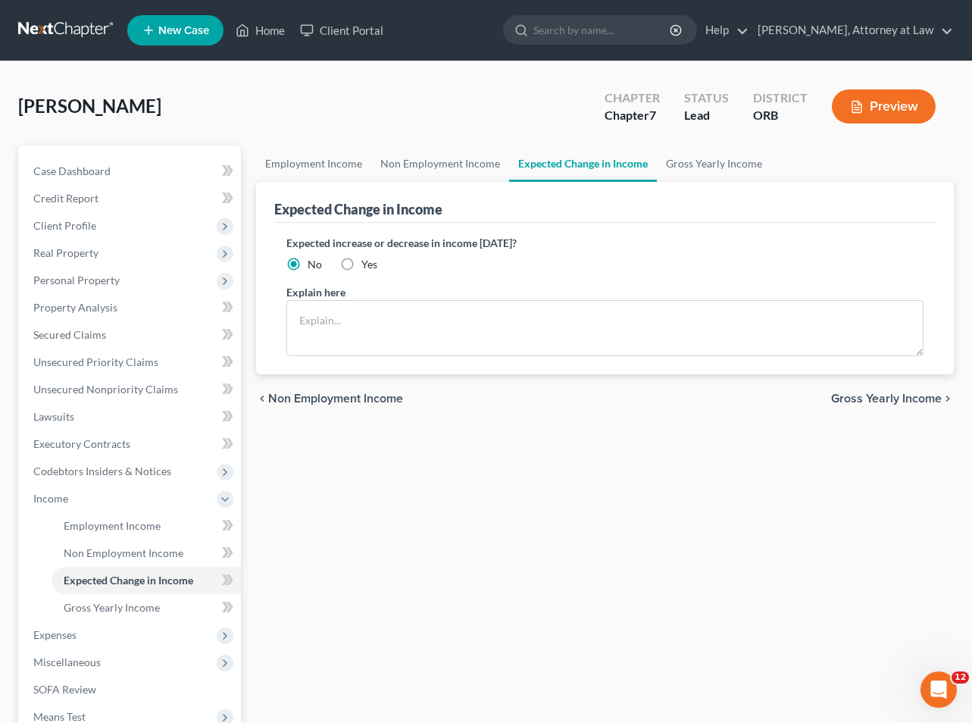
click at [858, 395] on span "Gross Yearly Income" at bounding box center [886, 398] width 111 height 12
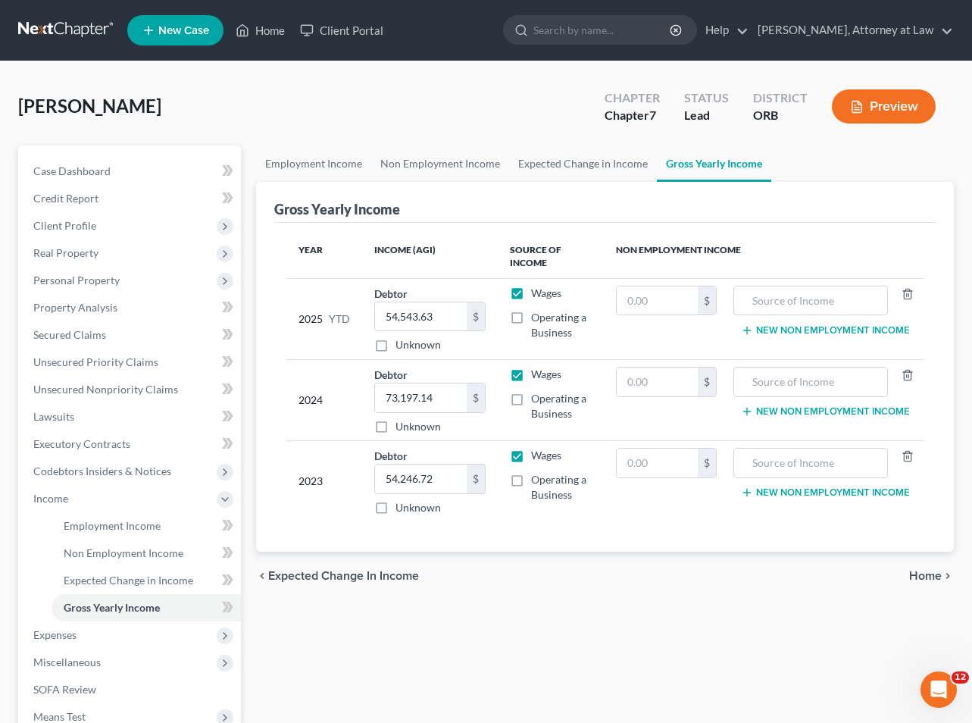
click at [914, 574] on span "Home" at bounding box center [925, 576] width 33 height 12
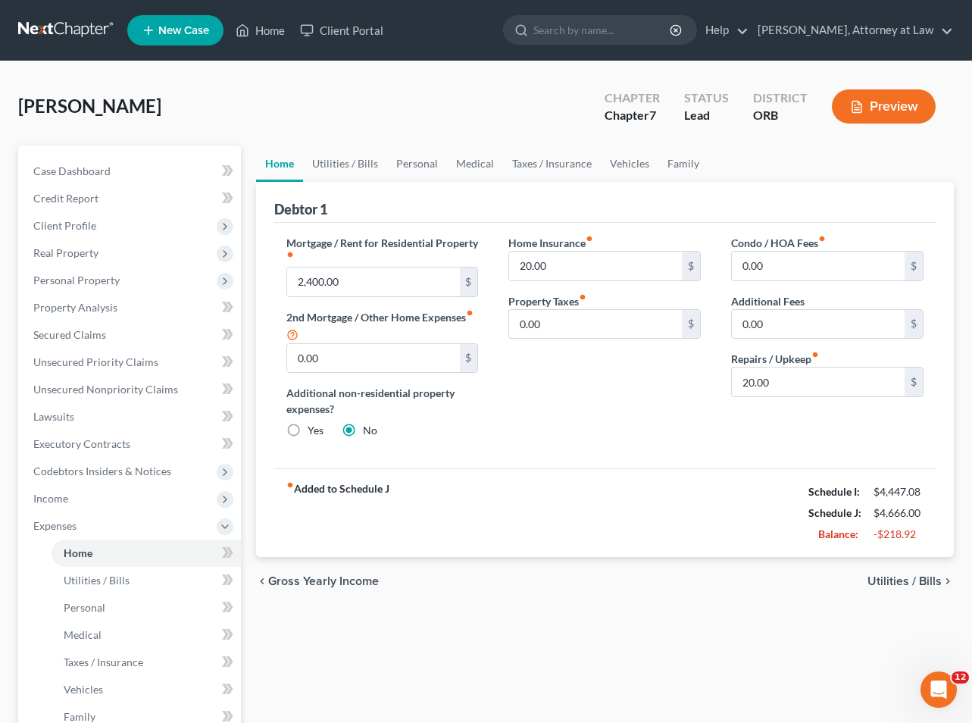
click at [888, 580] on span "Utilities / Bills" at bounding box center [905, 581] width 74 height 12
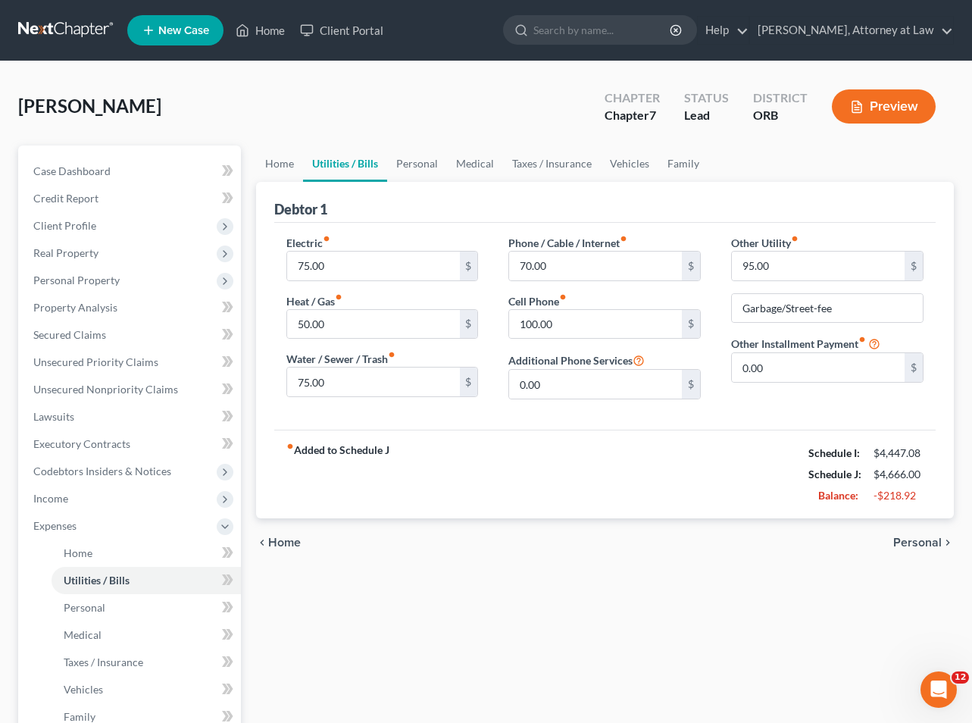
click at [905, 542] on span "Personal" at bounding box center [917, 542] width 48 height 12
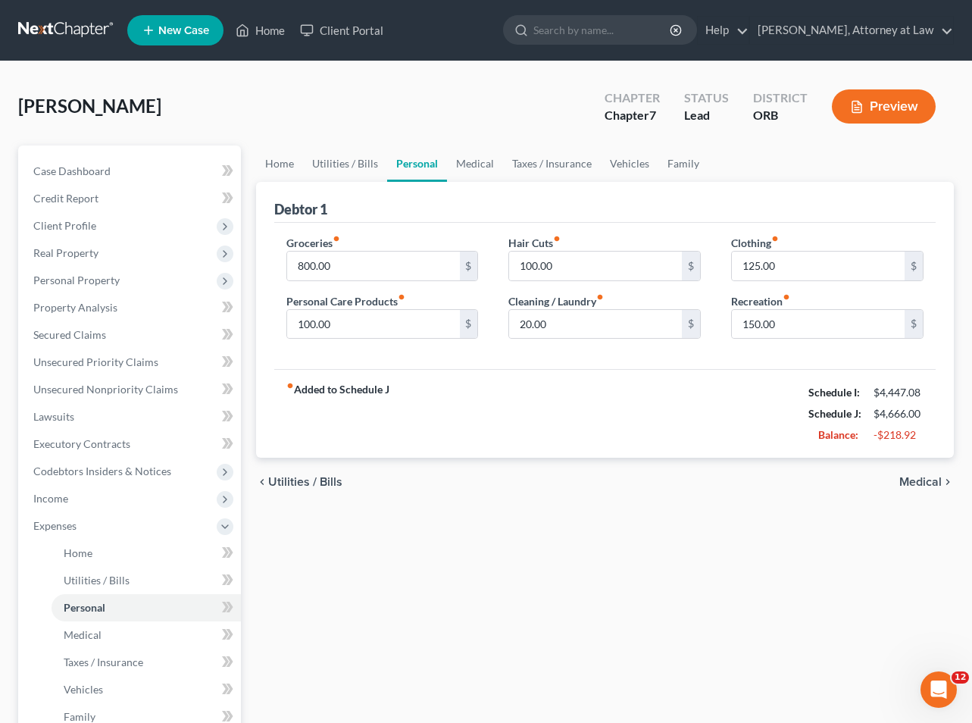
click at [916, 481] on span "Medical" at bounding box center [920, 482] width 42 height 12
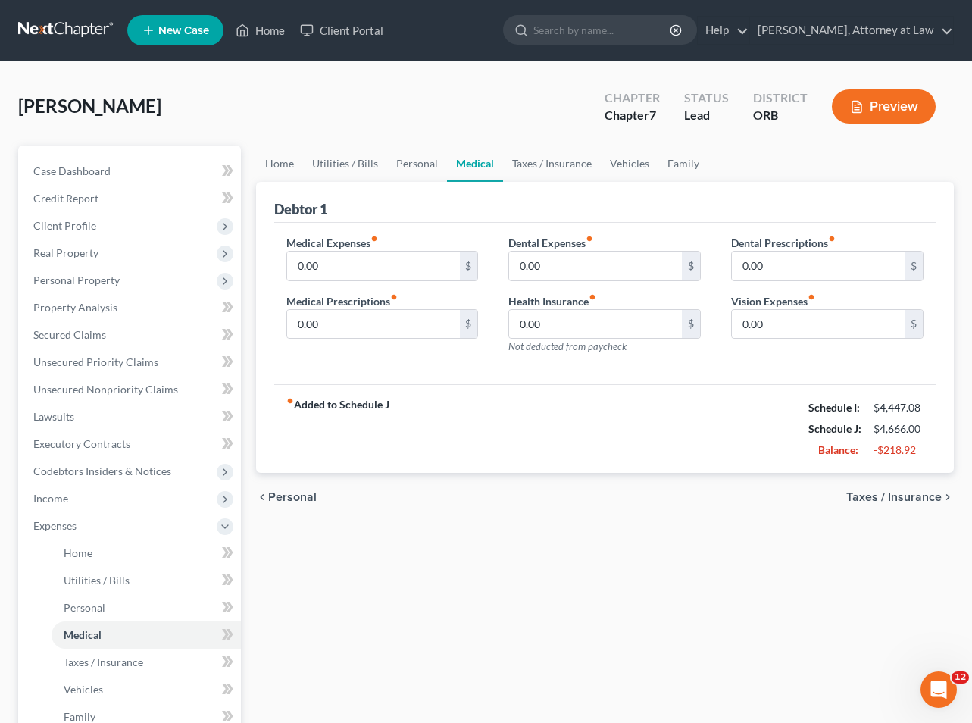
click at [896, 499] on span "Taxes / Insurance" at bounding box center [893, 497] width 95 height 12
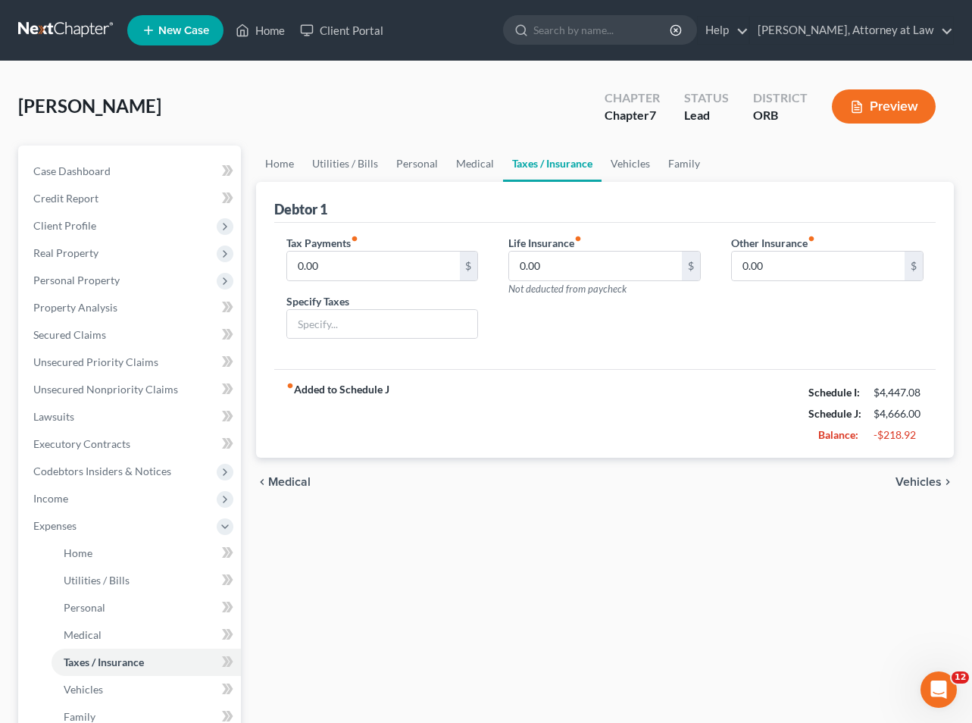
click at [914, 482] on span "Vehicles" at bounding box center [919, 482] width 46 height 12
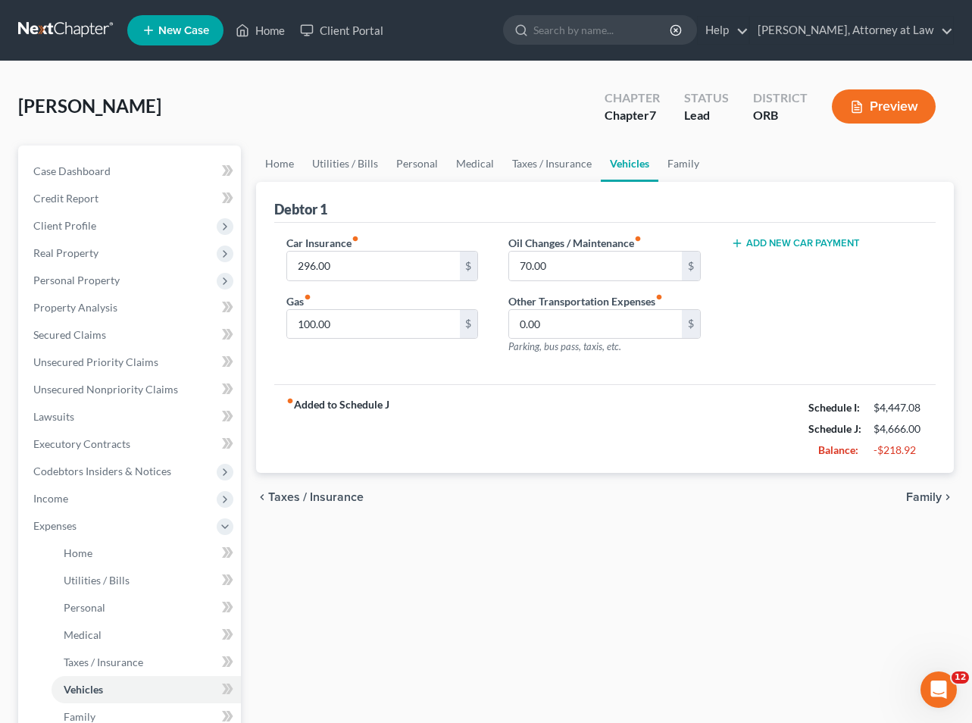
click at [914, 496] on span "Family" at bounding box center [924, 497] width 36 height 12
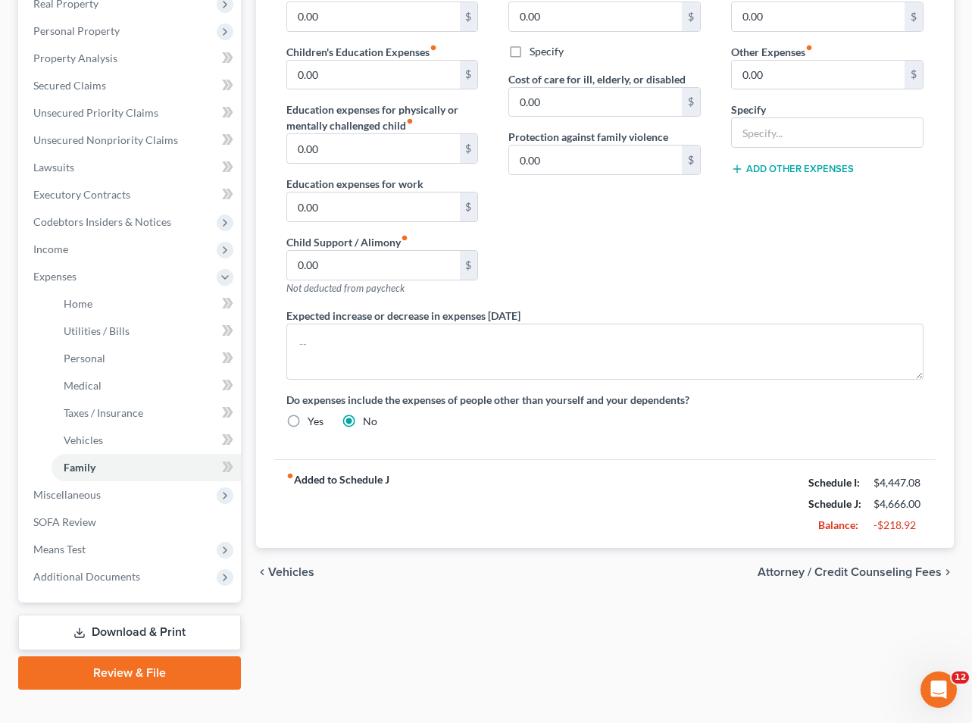
scroll to position [261, 0]
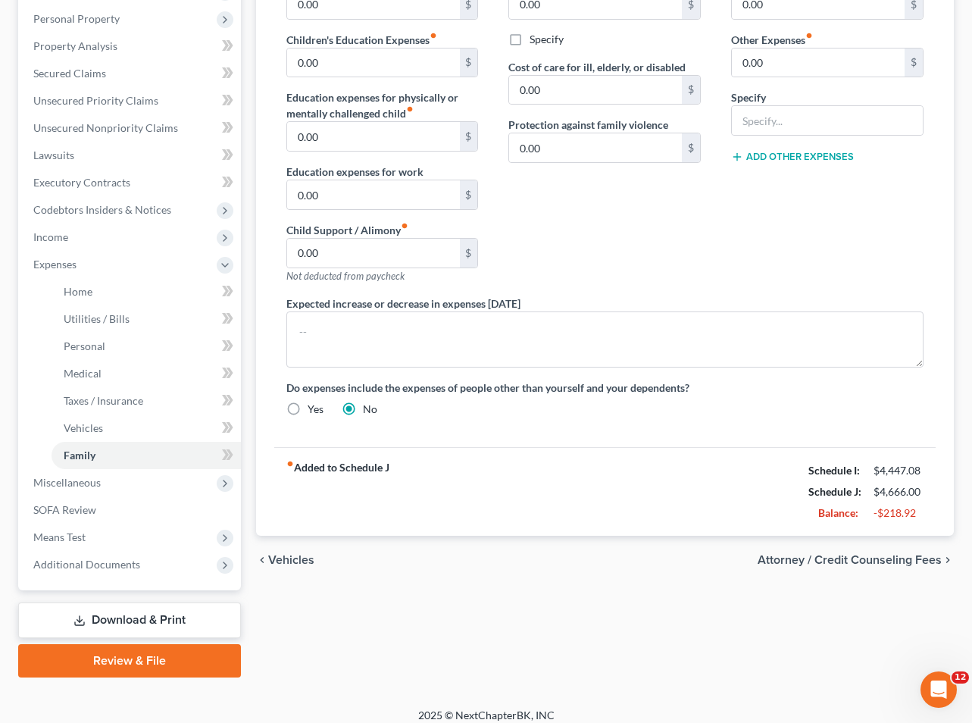
click at [838, 560] on span "Attorney / Credit Counseling Fees" at bounding box center [850, 560] width 184 height 12
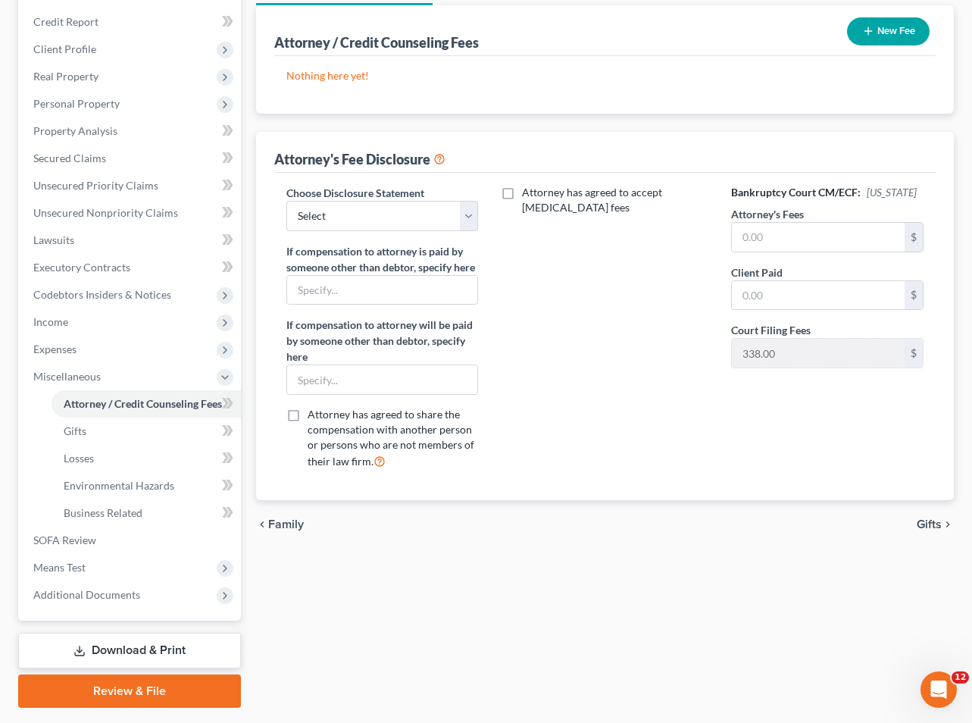
scroll to position [178, 0]
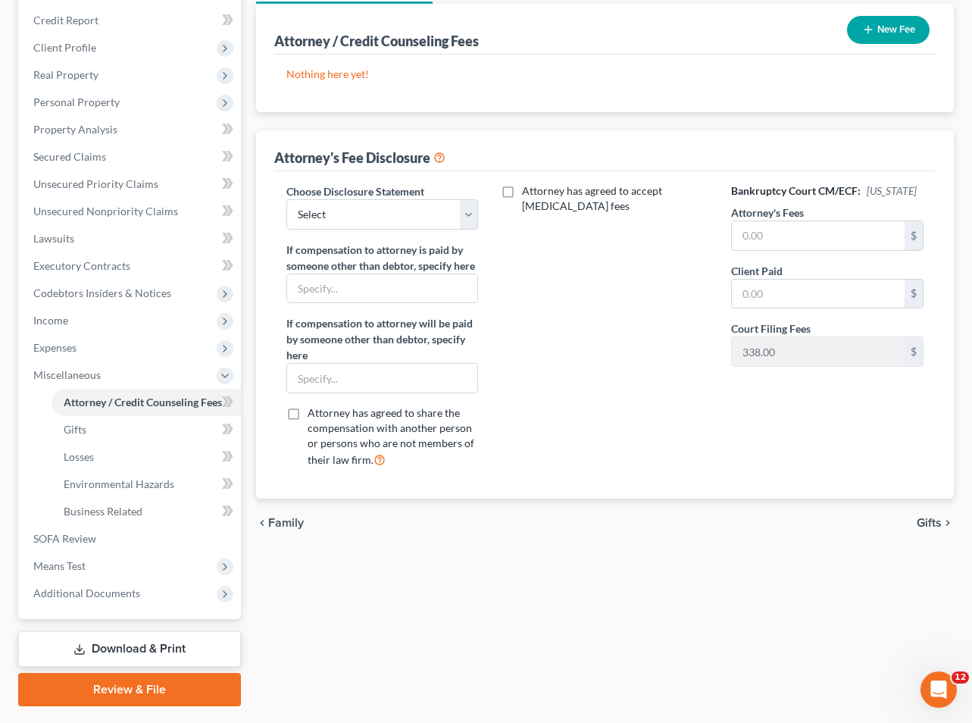
click at [930, 525] on span "Gifts" at bounding box center [929, 523] width 25 height 12
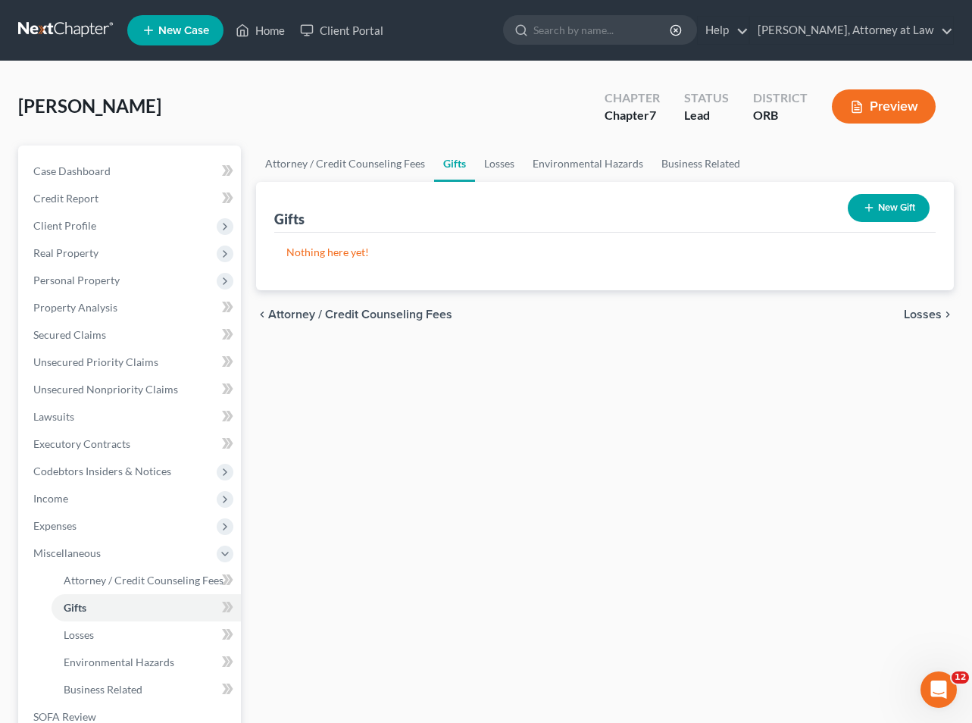
click at [921, 308] on span "Losses" at bounding box center [923, 314] width 38 height 12
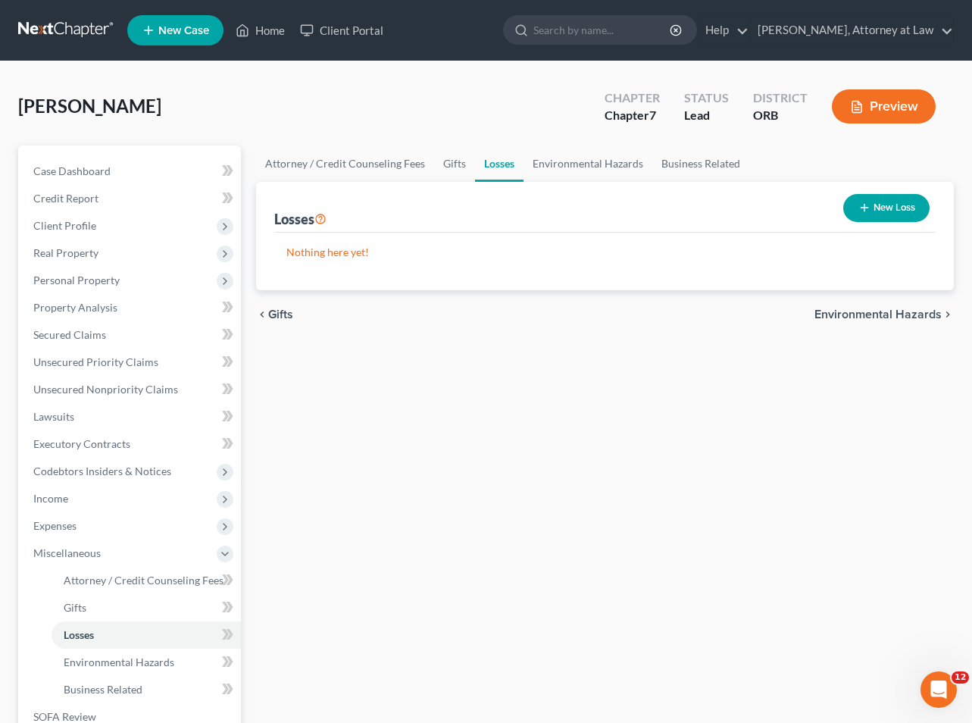
click at [921, 308] on span "Environmental Hazards" at bounding box center [877, 314] width 127 height 12
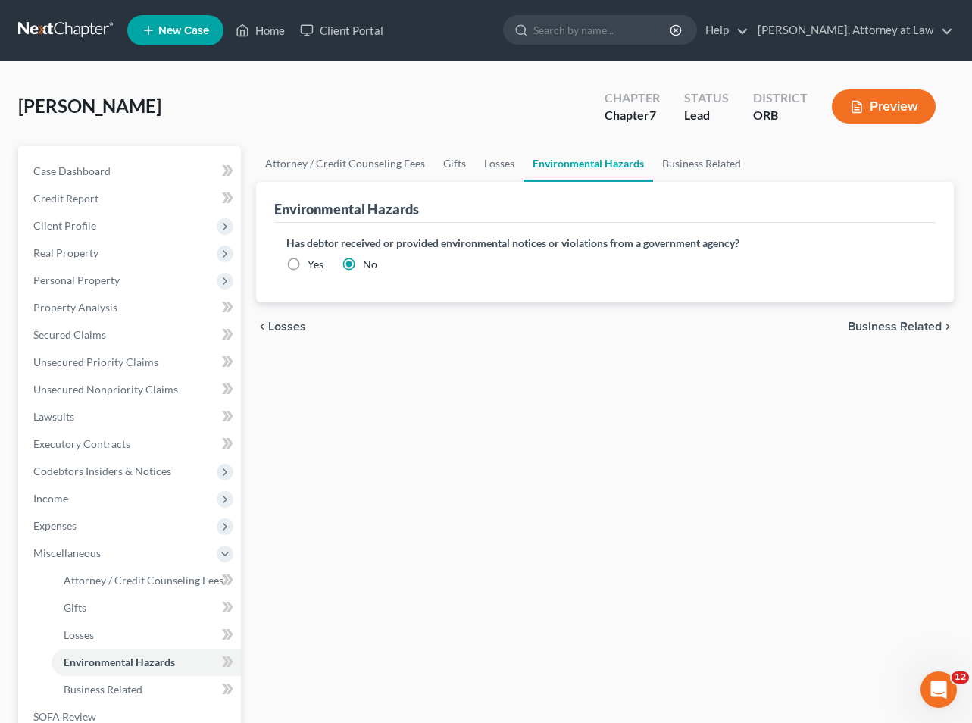
click at [921, 307] on div "chevron_left Losses Business Related chevron_right" at bounding box center [605, 326] width 698 height 48
click at [900, 330] on span "Business Related" at bounding box center [895, 326] width 94 height 12
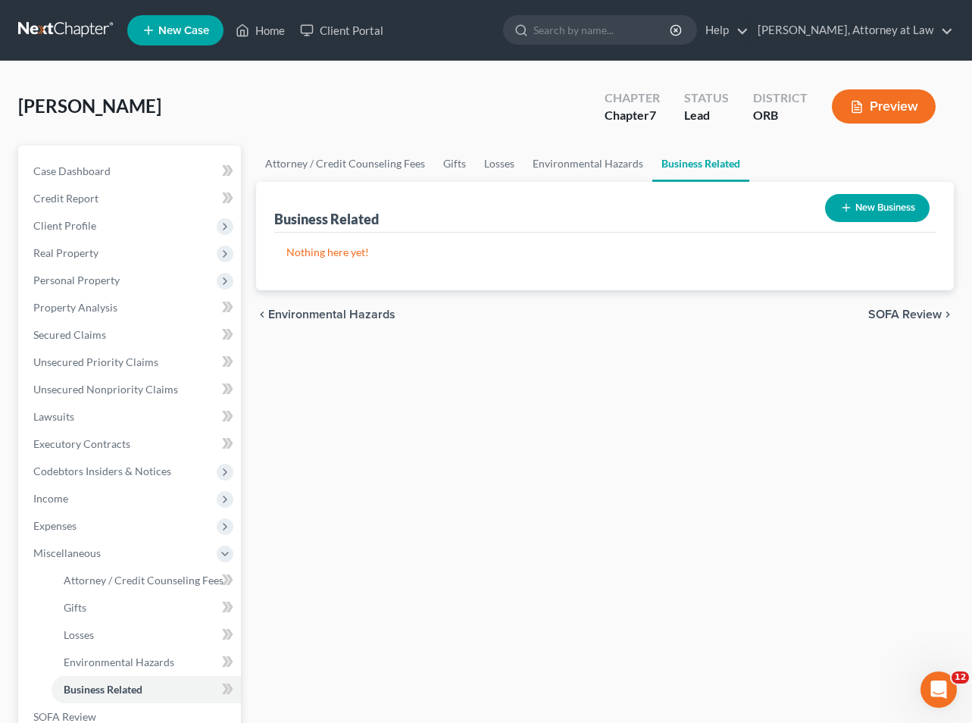
click at [893, 313] on span "SOFA Review" at bounding box center [904, 314] width 73 height 12
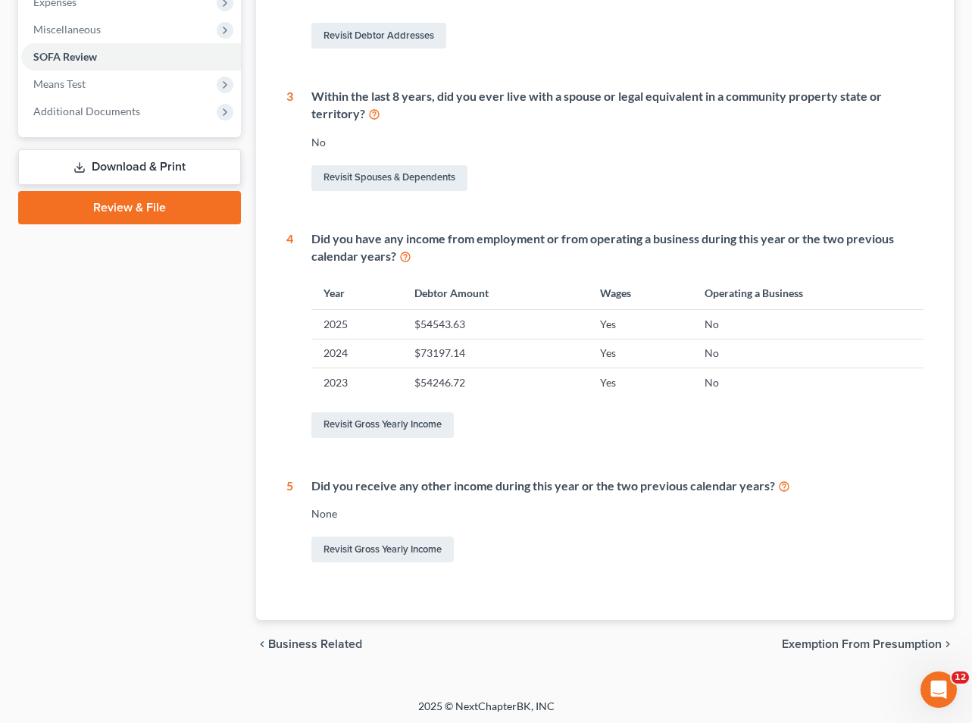
scroll to position [523, 0]
click at [818, 639] on span "Exemption from Presumption" at bounding box center [862, 645] width 160 height 12
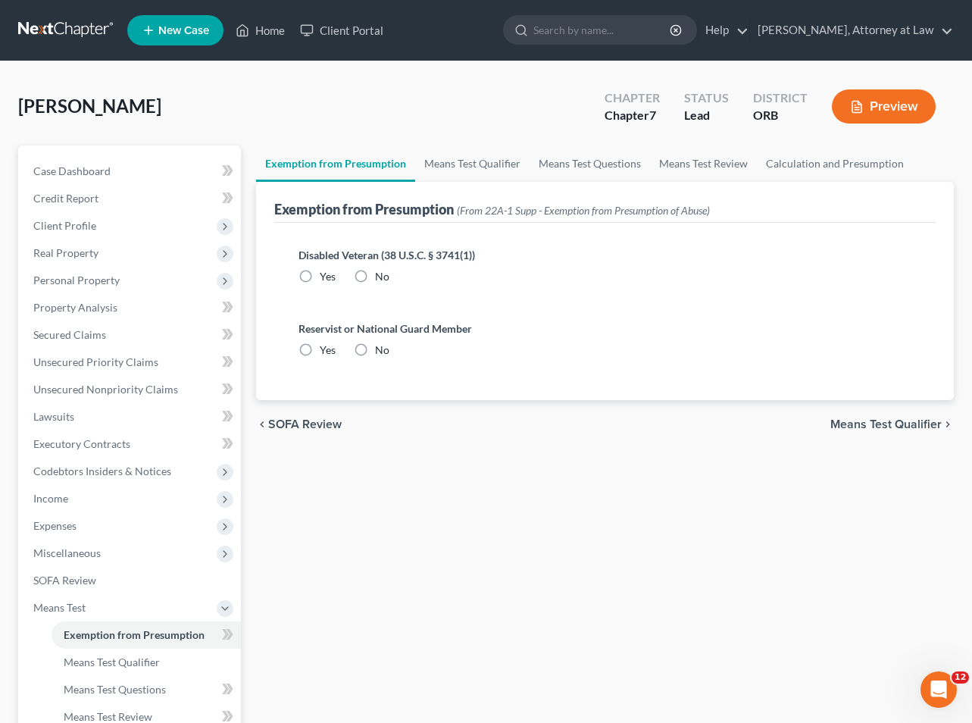
click at [375, 350] on label "No" at bounding box center [382, 349] width 14 height 15
click at [381, 350] on input "No" at bounding box center [386, 347] width 10 height 10
radio input "true"
click at [375, 277] on label "No" at bounding box center [382, 276] width 14 height 15
click at [381, 277] on input "No" at bounding box center [386, 274] width 10 height 10
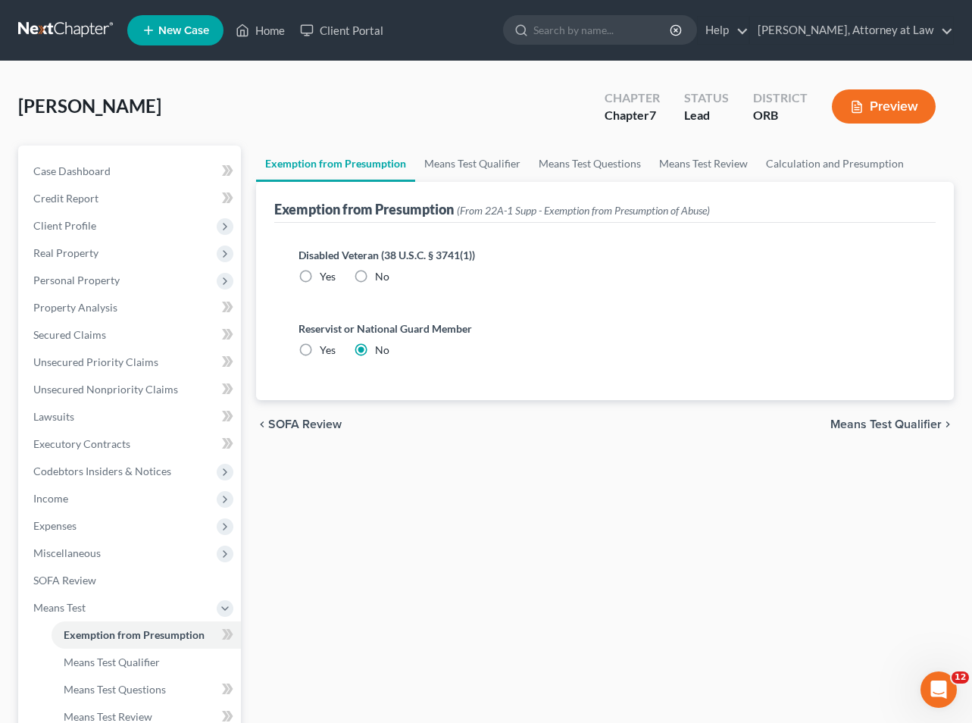
radio input "true"
click at [852, 423] on span "Means Test Qualifier" at bounding box center [885, 424] width 111 height 12
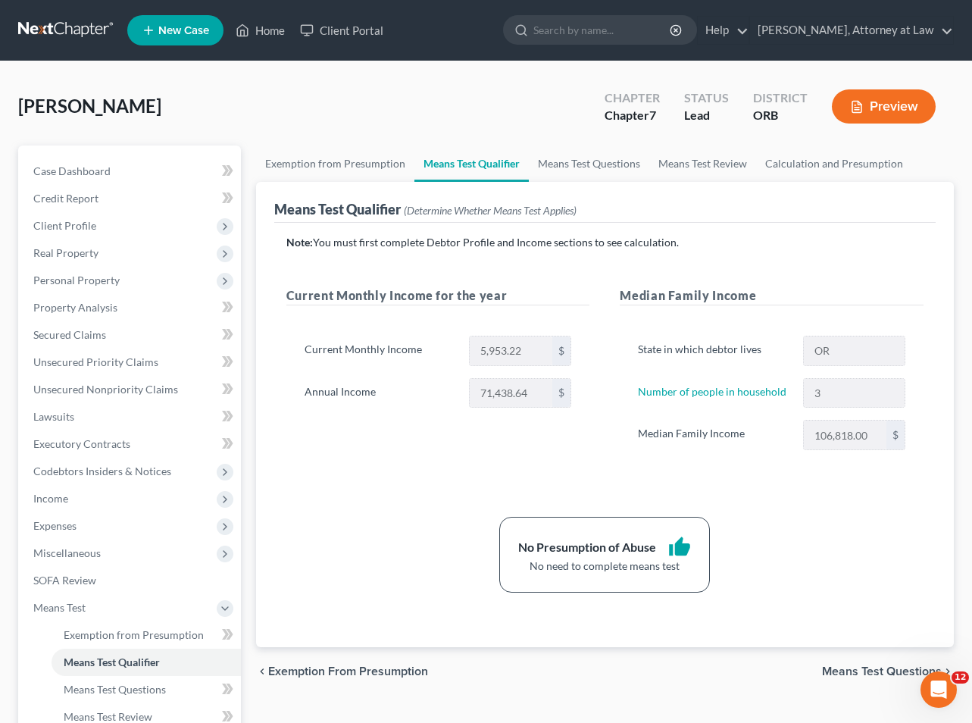
click at [849, 670] on span "Means Test Questions" at bounding box center [882, 671] width 120 height 12
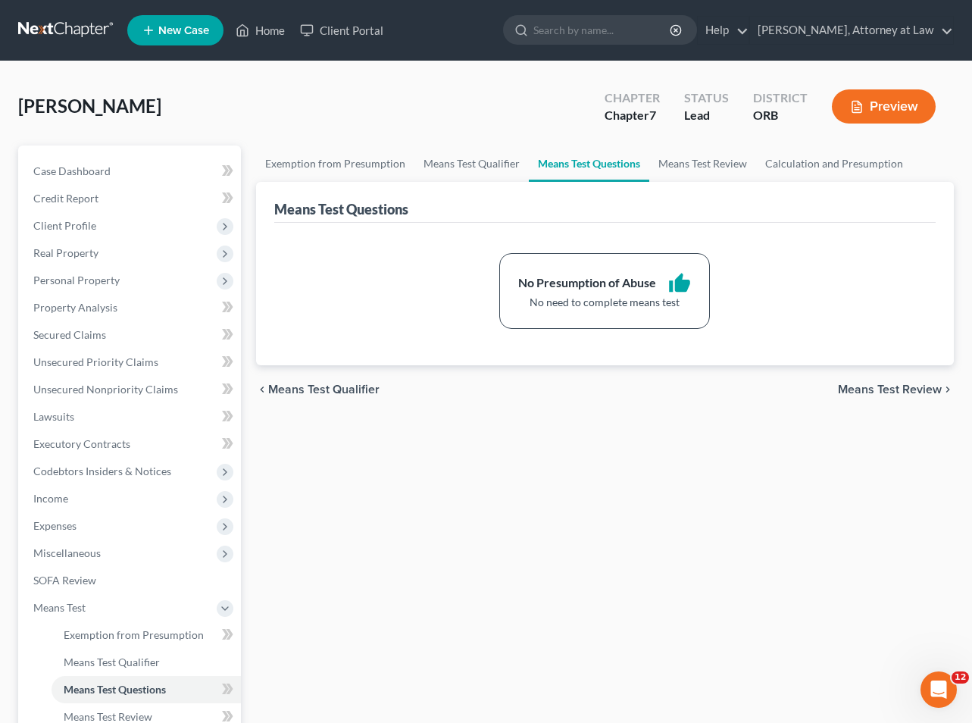
click at [863, 391] on span "Means Test Review" at bounding box center [890, 389] width 104 height 12
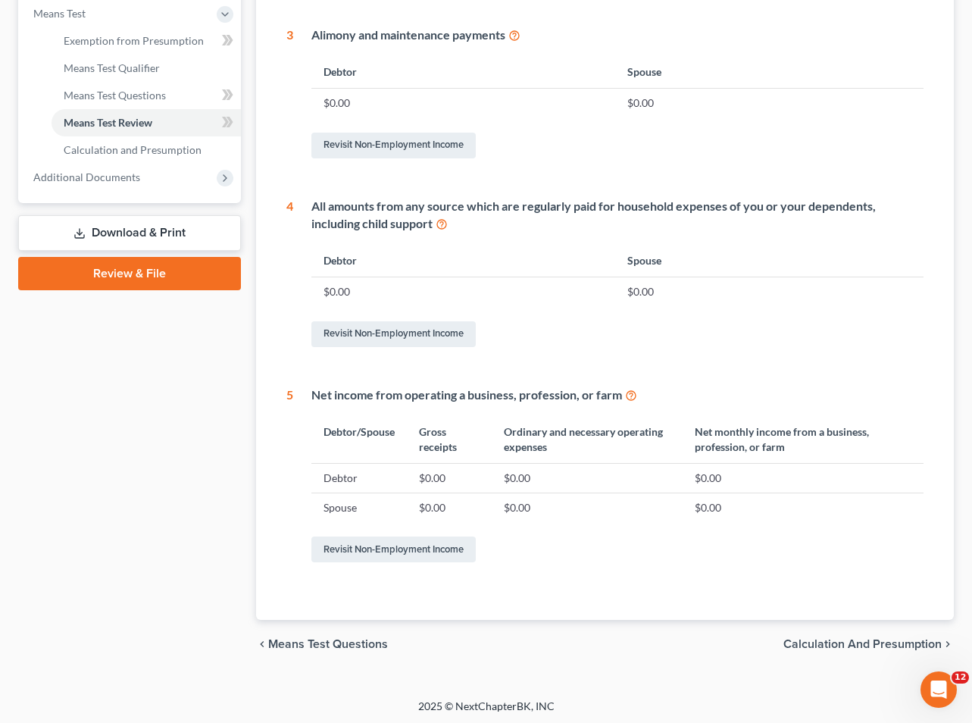
scroll to position [593, 0]
click at [823, 641] on span "Calculation and Presumption" at bounding box center [862, 645] width 158 height 12
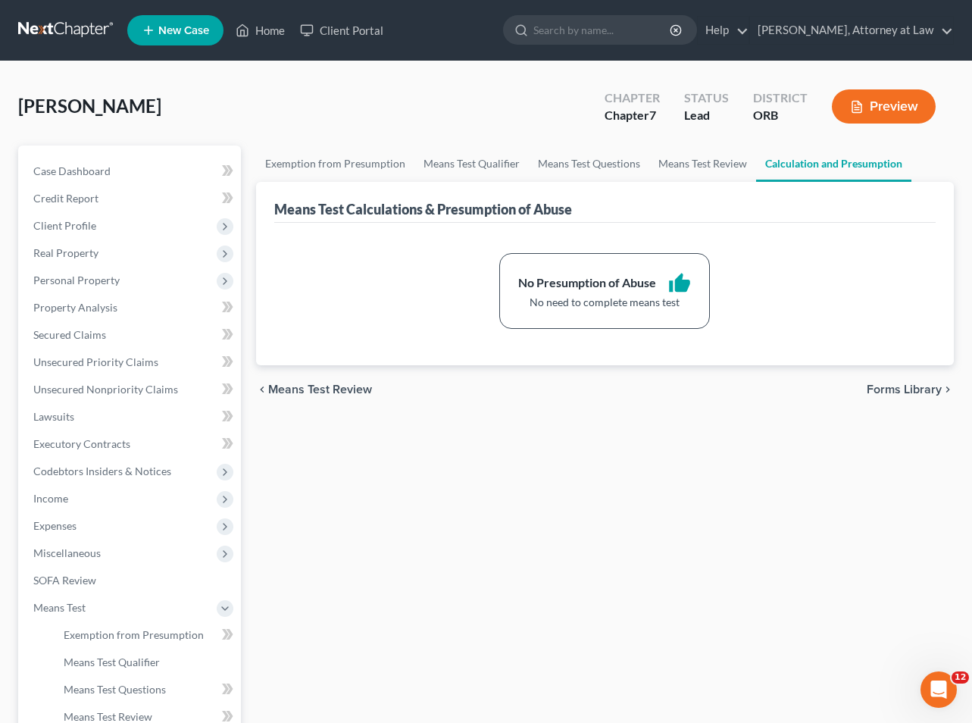
click at [887, 383] on span "Forms Library" at bounding box center [904, 389] width 75 height 12
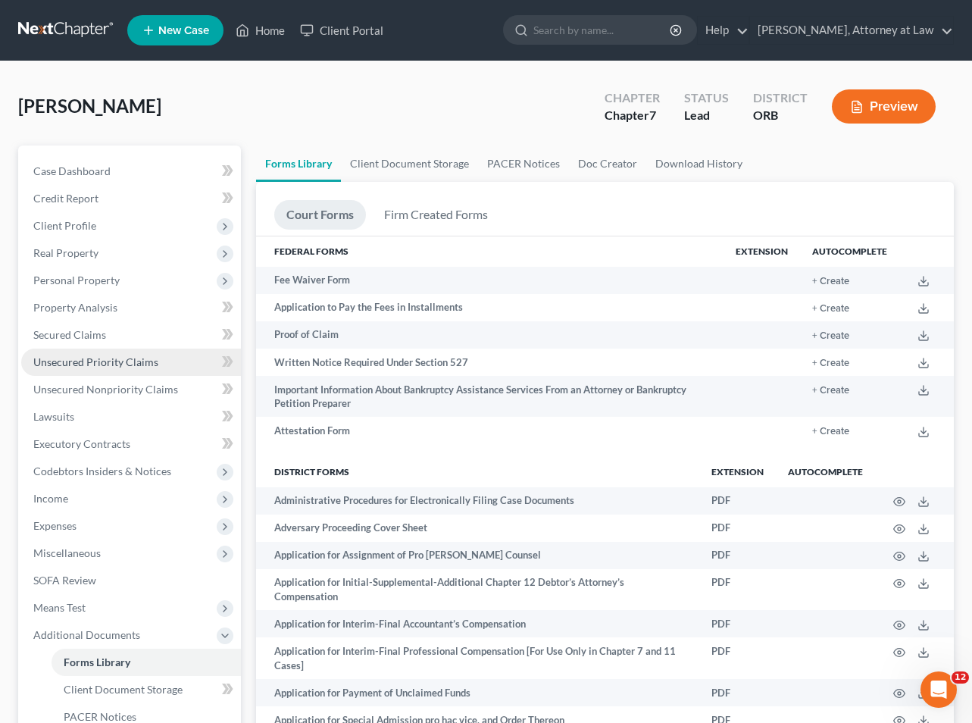
click at [83, 360] on span "Unsecured Priority Claims" at bounding box center [95, 361] width 125 height 13
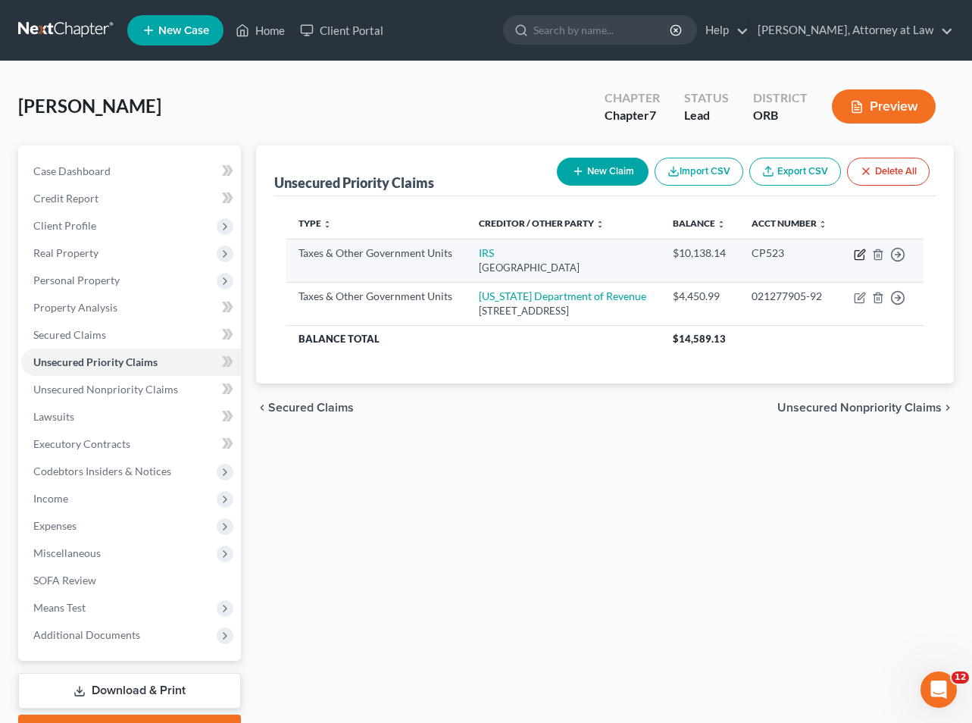
click at [859, 254] on icon "button" at bounding box center [861, 252] width 7 height 7
select select "0"
select select "36"
select select "0"
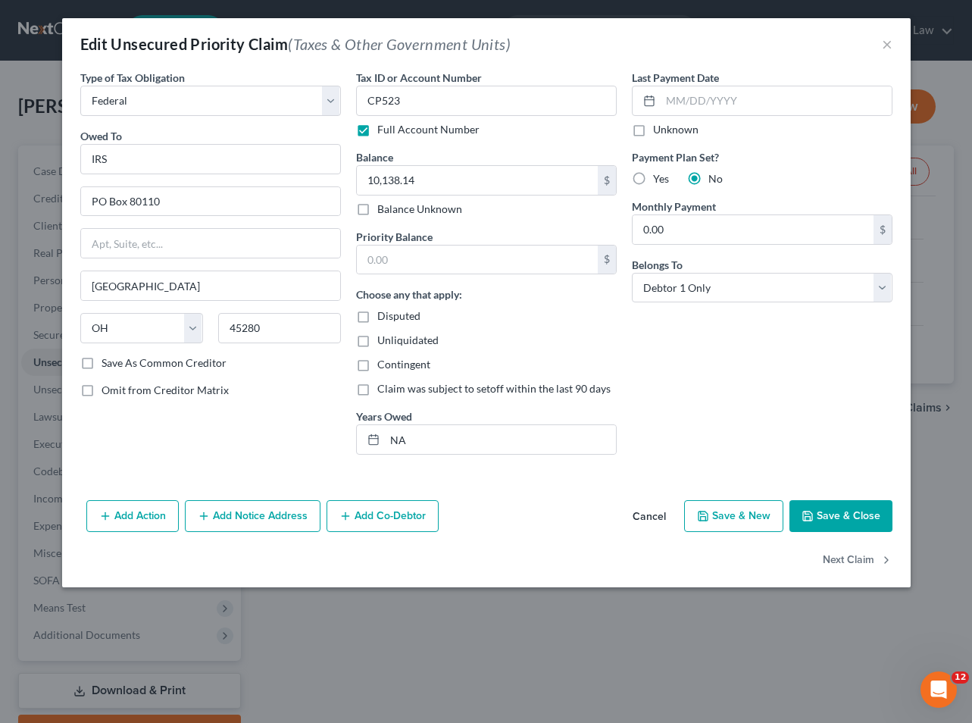
click at [824, 514] on button "Save & Close" at bounding box center [840, 516] width 103 height 32
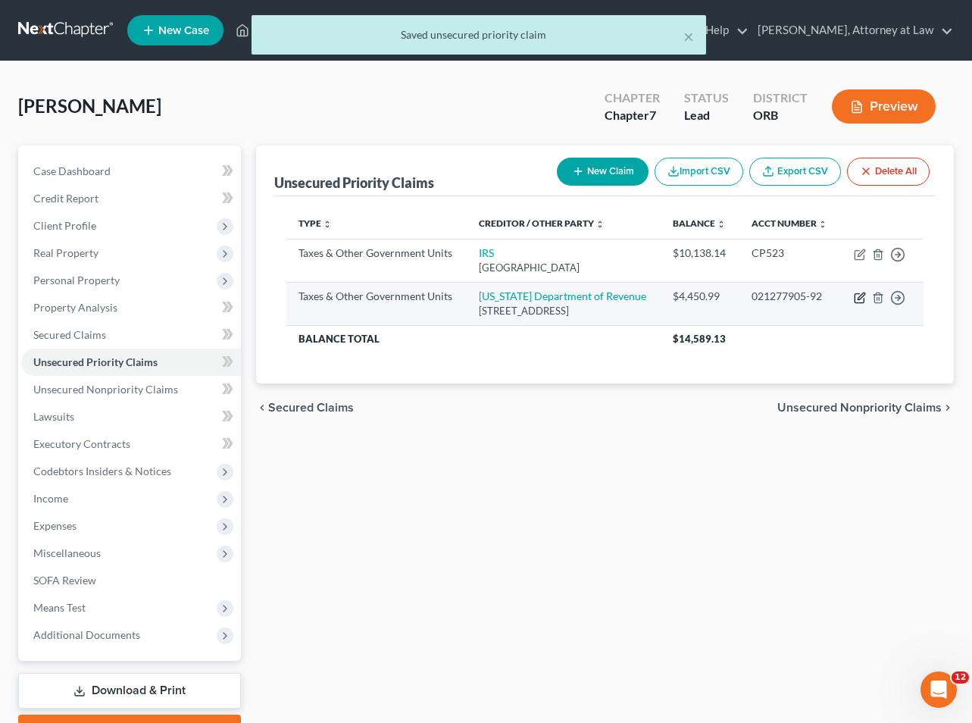
click at [861, 295] on icon "button" at bounding box center [860, 298] width 12 height 12
select select "2"
select select "38"
select select "0"
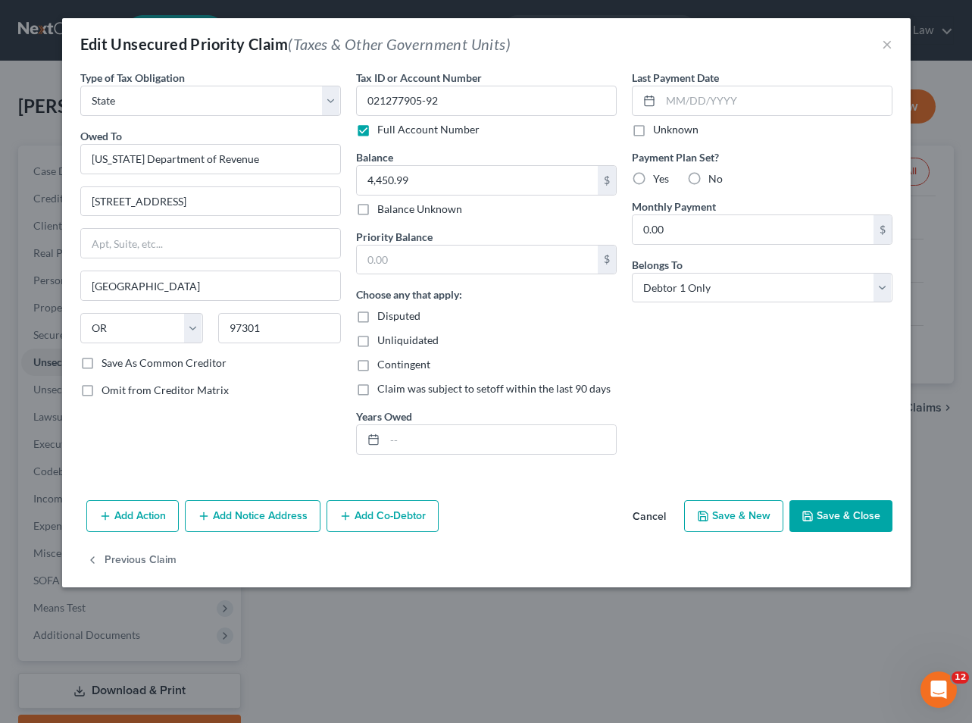
click at [838, 521] on button "Save & Close" at bounding box center [840, 516] width 103 height 32
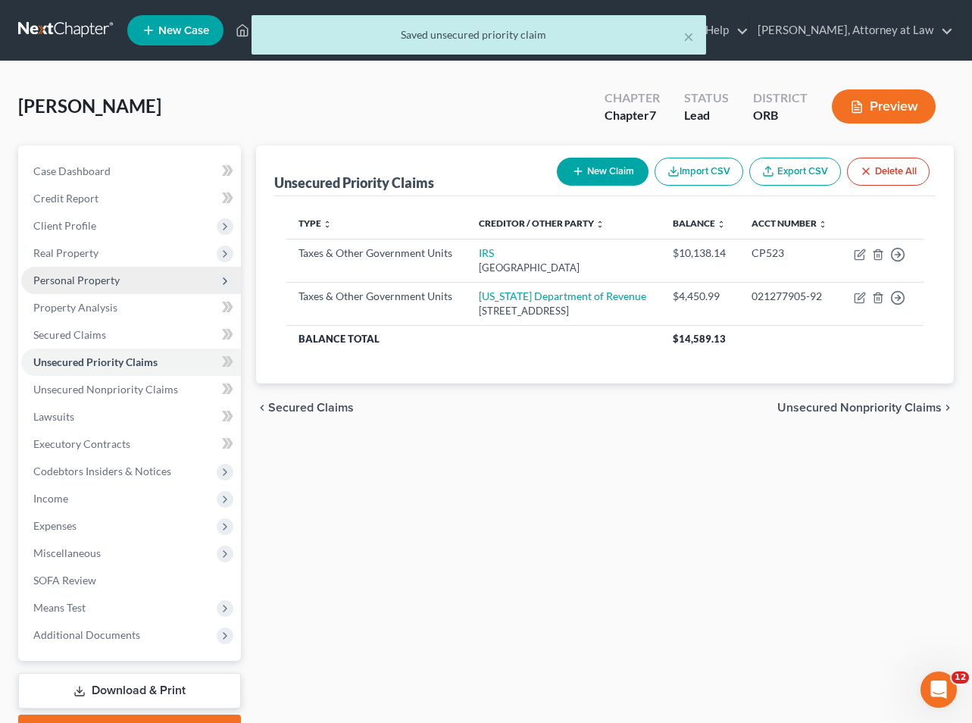
click at [77, 280] on span "Personal Property" at bounding box center [76, 280] width 86 height 13
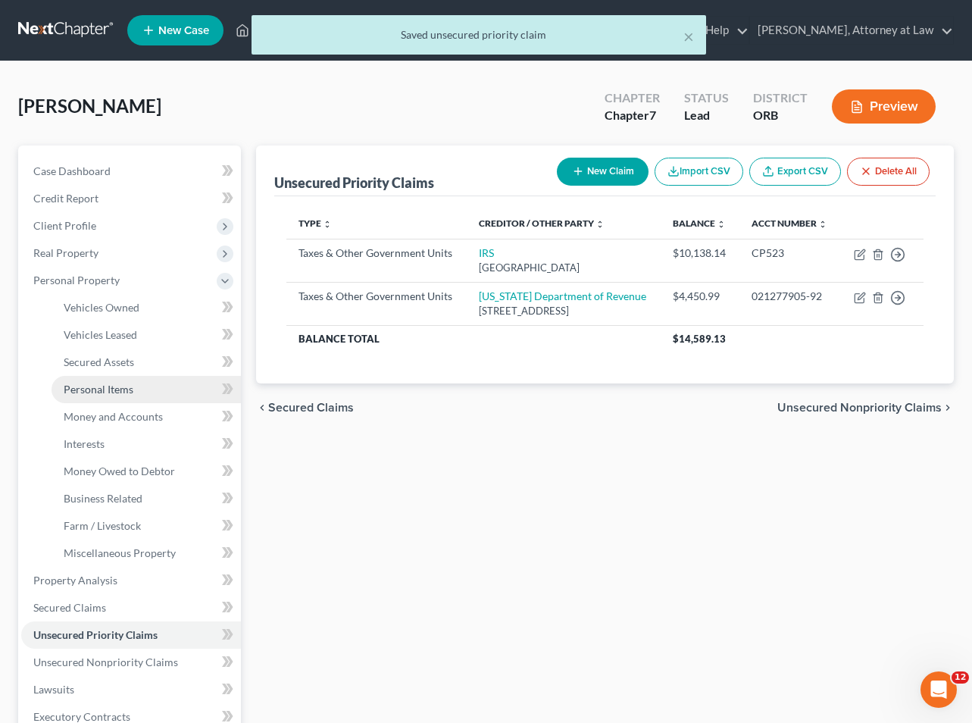
click at [107, 389] on span "Personal Items" at bounding box center [99, 389] width 70 height 13
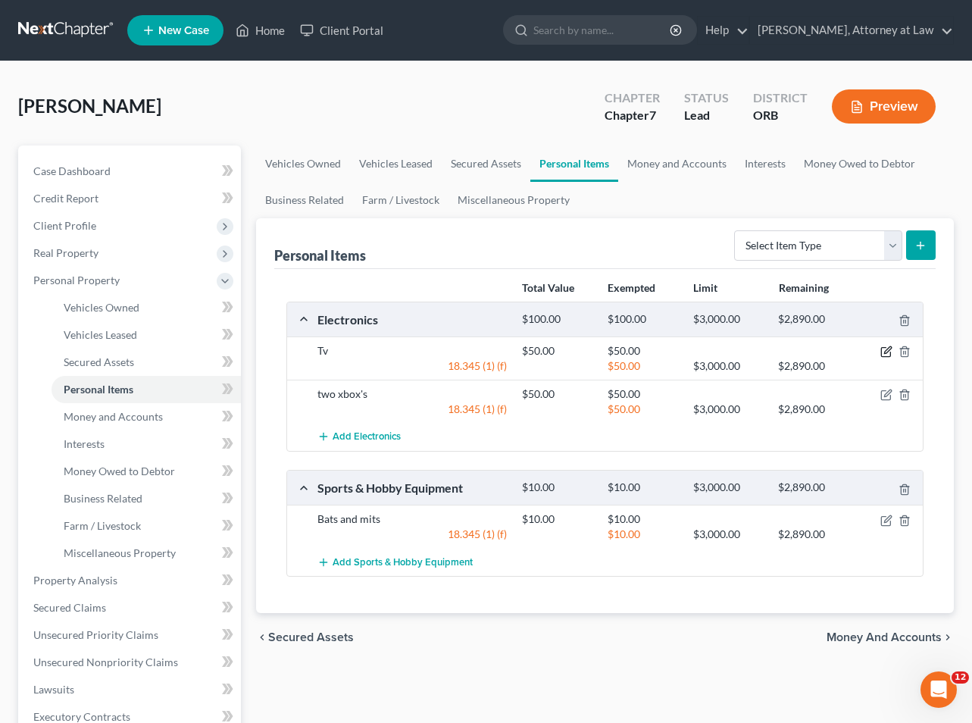
click at [884, 350] on icon "button" at bounding box center [886, 351] width 12 height 12
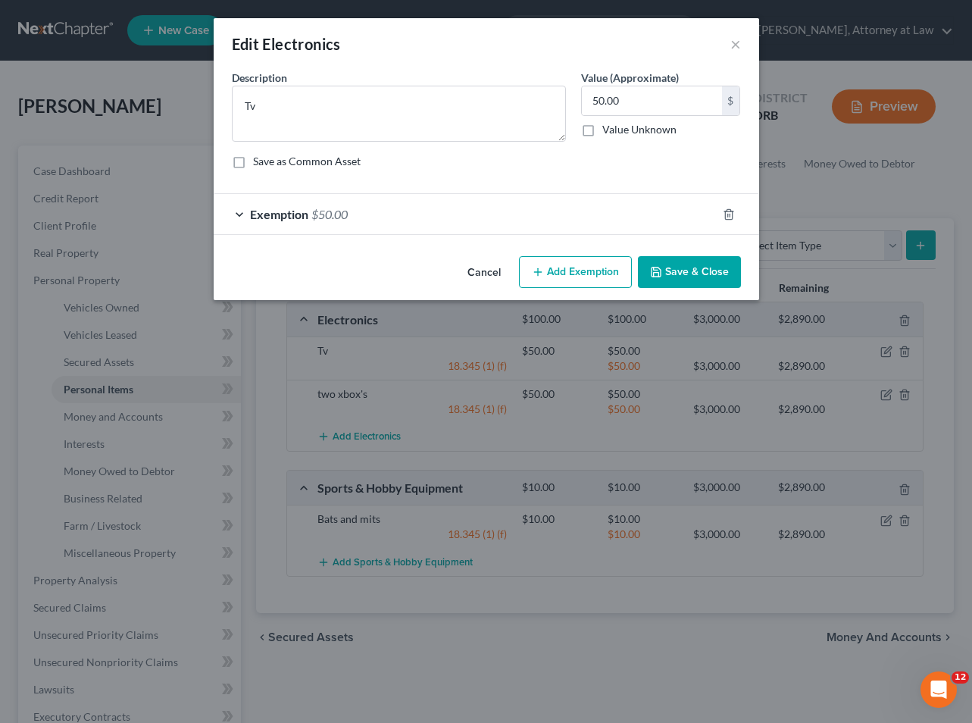
click at [574, 267] on button "Add Exemption" at bounding box center [575, 272] width 113 height 32
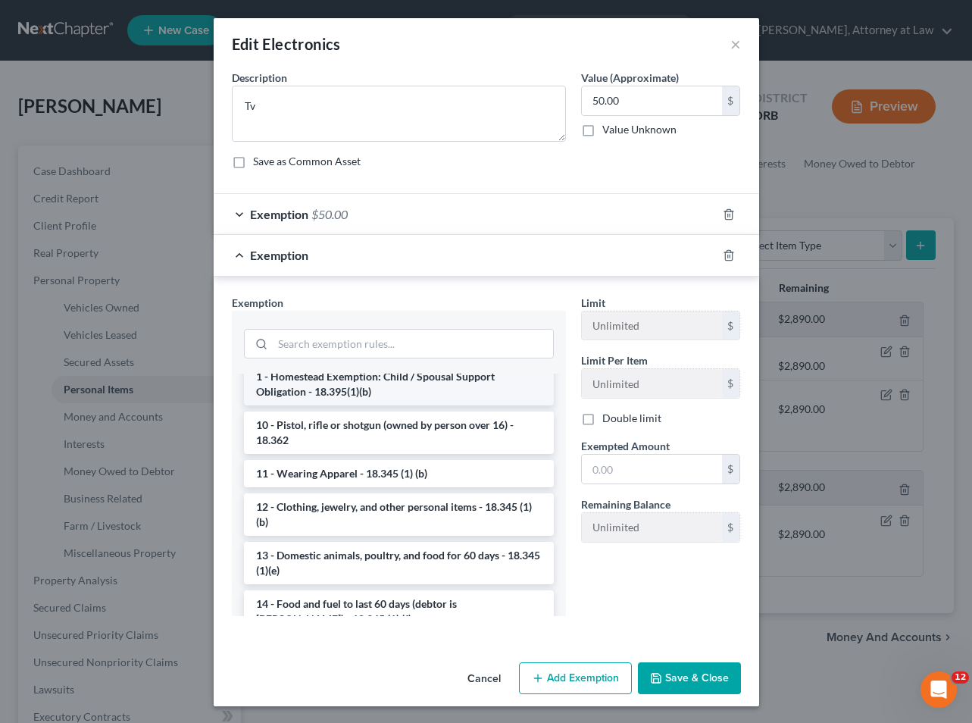
scroll to position [245, 0]
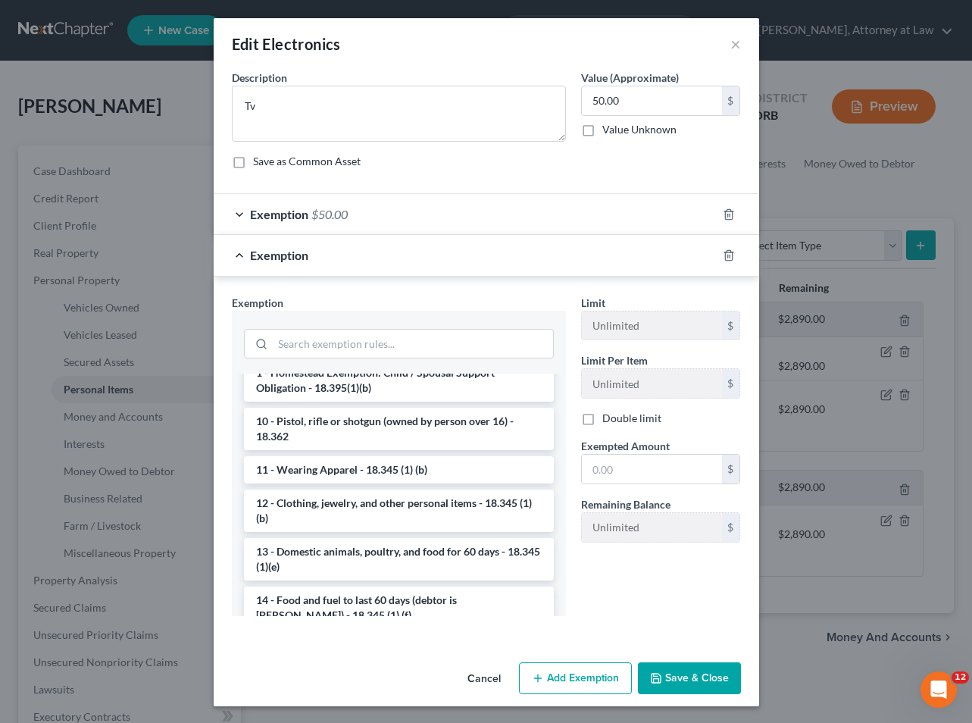
click at [117, 427] on div "Edit Electronics × An exemption set must first be selected from the Filing Info…" at bounding box center [486, 361] width 972 height 723
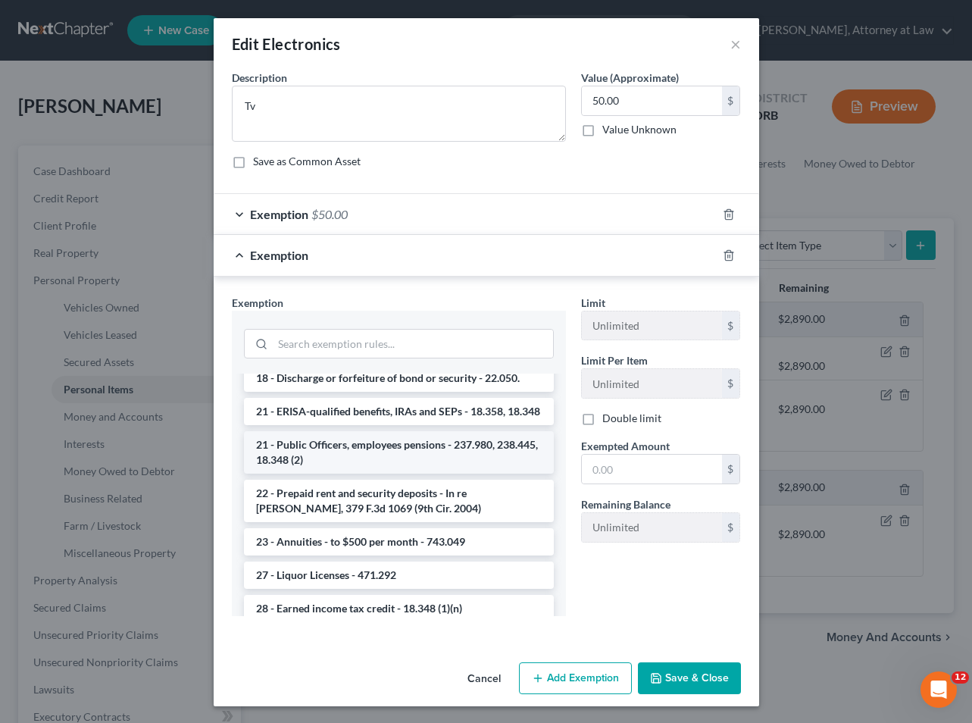
scroll to position [748, 0]
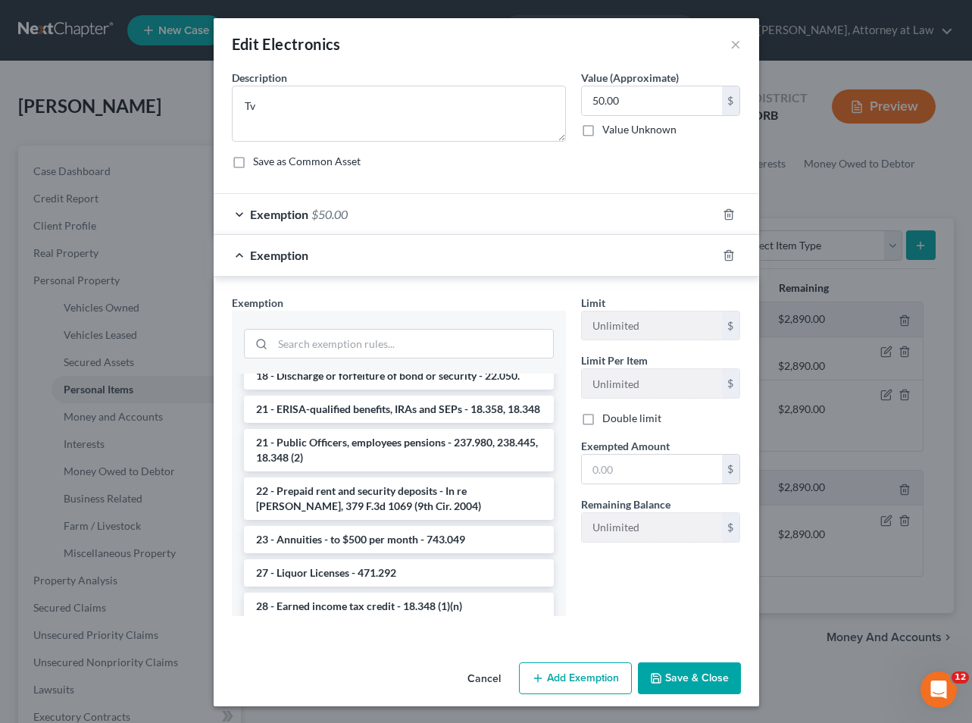
click at [389, 508] on li "22 - Prepaid rent and security deposits - In re Casserino, 379 F.3d 1069 (9th C…" at bounding box center [399, 498] width 310 height 42
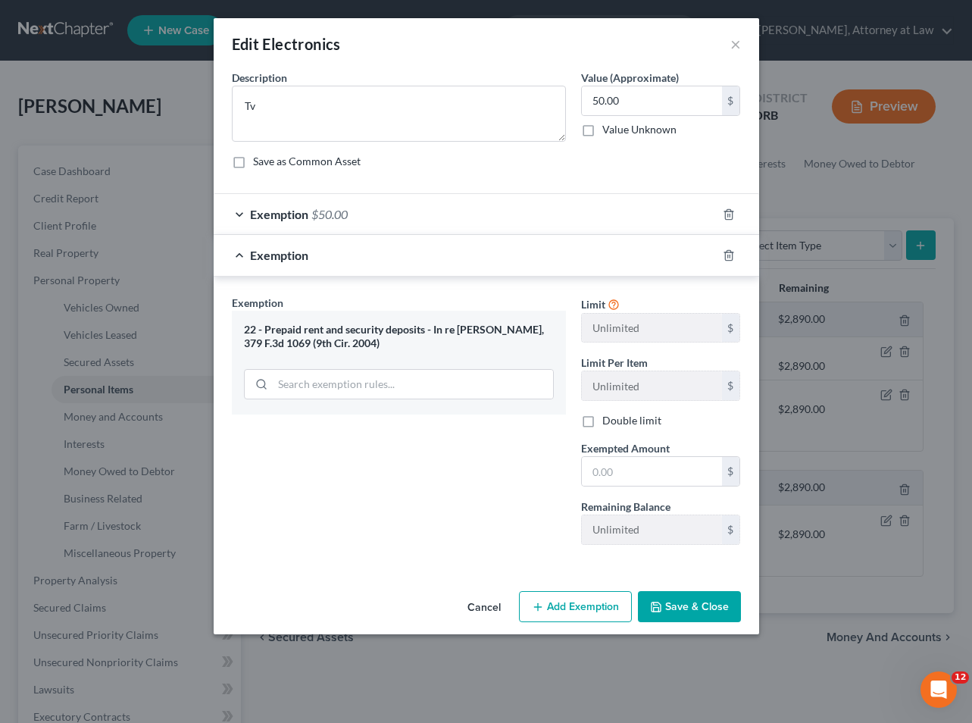
click at [489, 604] on button "Cancel" at bounding box center [484, 607] width 58 height 30
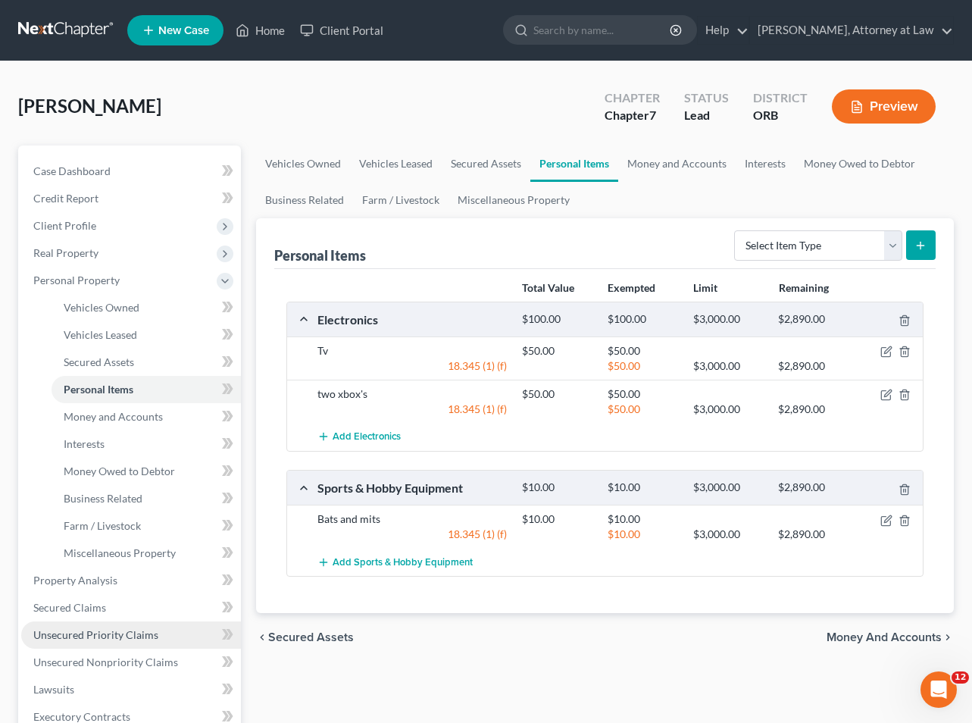
click at [89, 639] on span "Unsecured Priority Claims" at bounding box center [95, 634] width 125 height 13
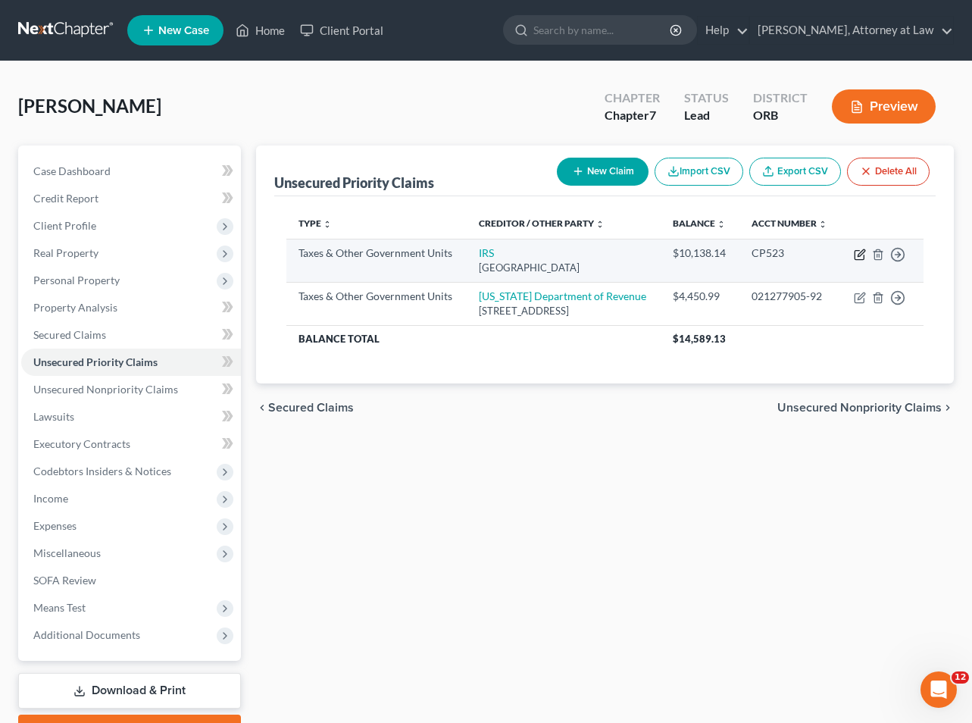
click at [859, 255] on icon "button" at bounding box center [860, 255] width 12 height 12
select select "0"
select select "36"
select select "0"
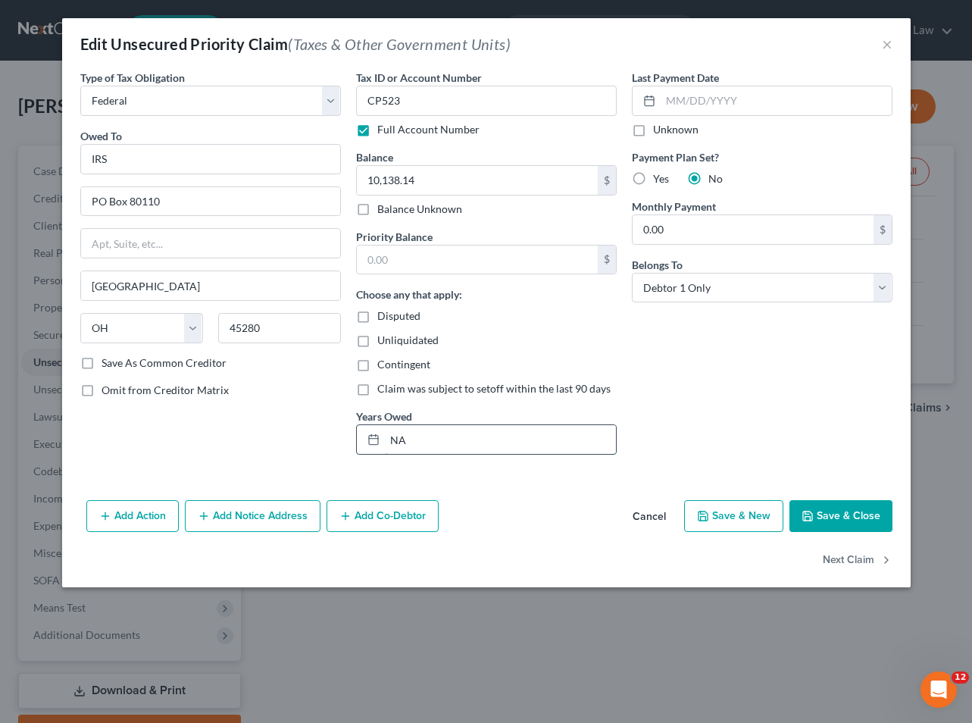
drag, startPoint x: 408, startPoint y: 439, endPoint x: 383, endPoint y: 436, distance: 25.2
click at [383, 436] on div "NA" at bounding box center [486, 439] width 261 height 30
type input "2021"
click at [847, 518] on button "Save & Close" at bounding box center [840, 516] width 103 height 32
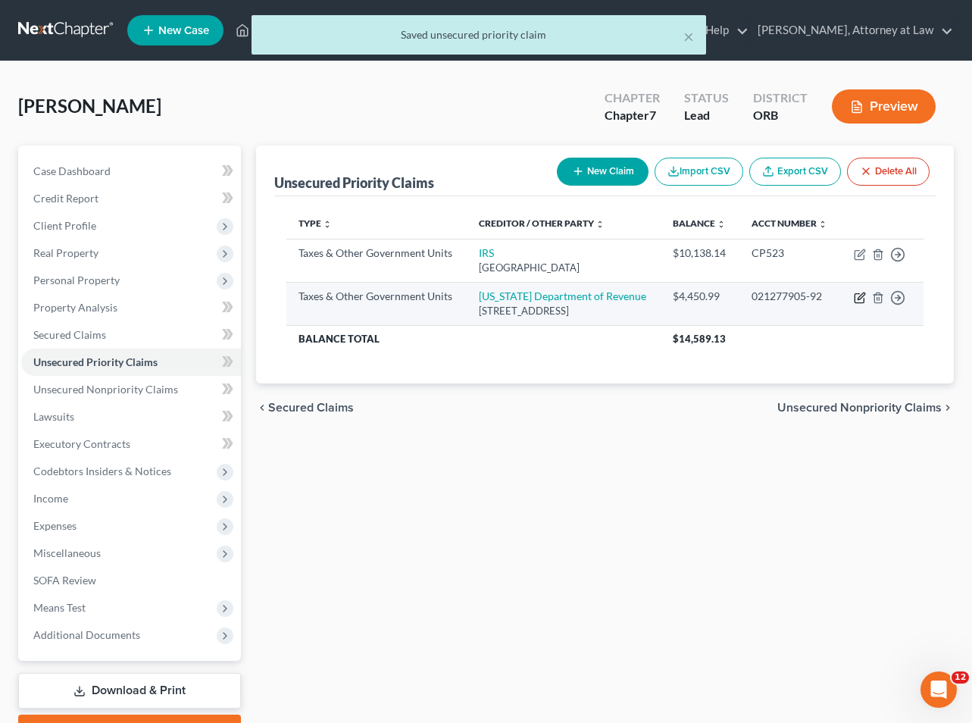
click at [860, 297] on icon "button" at bounding box center [860, 298] width 12 height 12
select select "2"
select select "38"
select select "0"
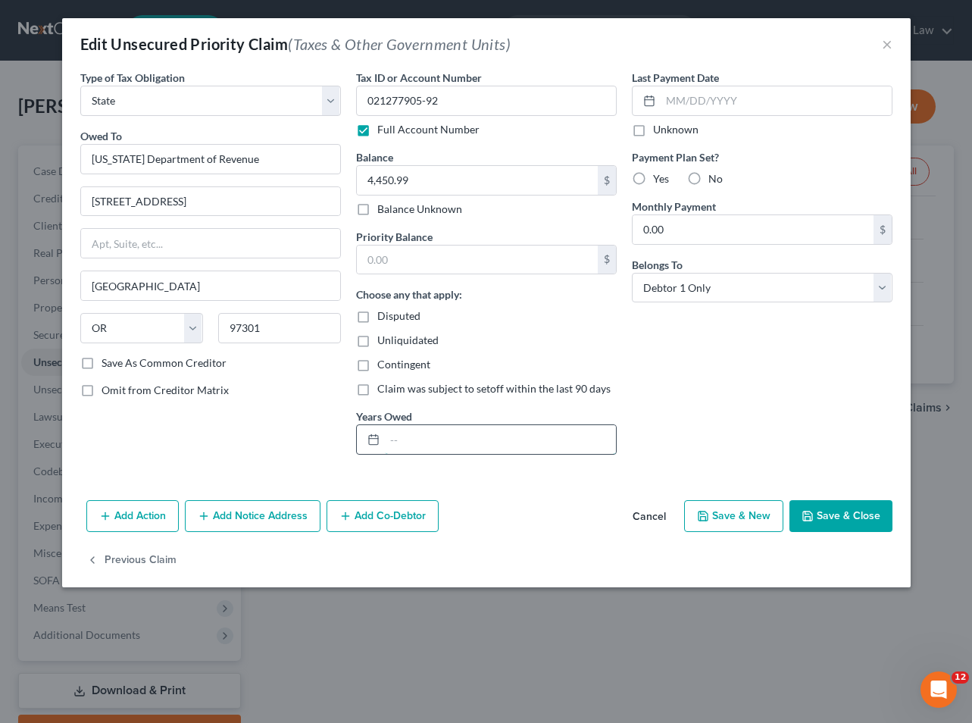
click at [390, 446] on input "text" at bounding box center [500, 439] width 231 height 29
drag, startPoint x: 390, startPoint y: 446, endPoint x: 345, endPoint y: 438, distance: 46.2
click at [345, 438] on div "Type of Tax Obligation * Select Federal City State Franchise Tax Board Other Ow…" at bounding box center [486, 268] width 827 height 397
click at [374, 439] on icon at bounding box center [373, 439] width 12 height 12
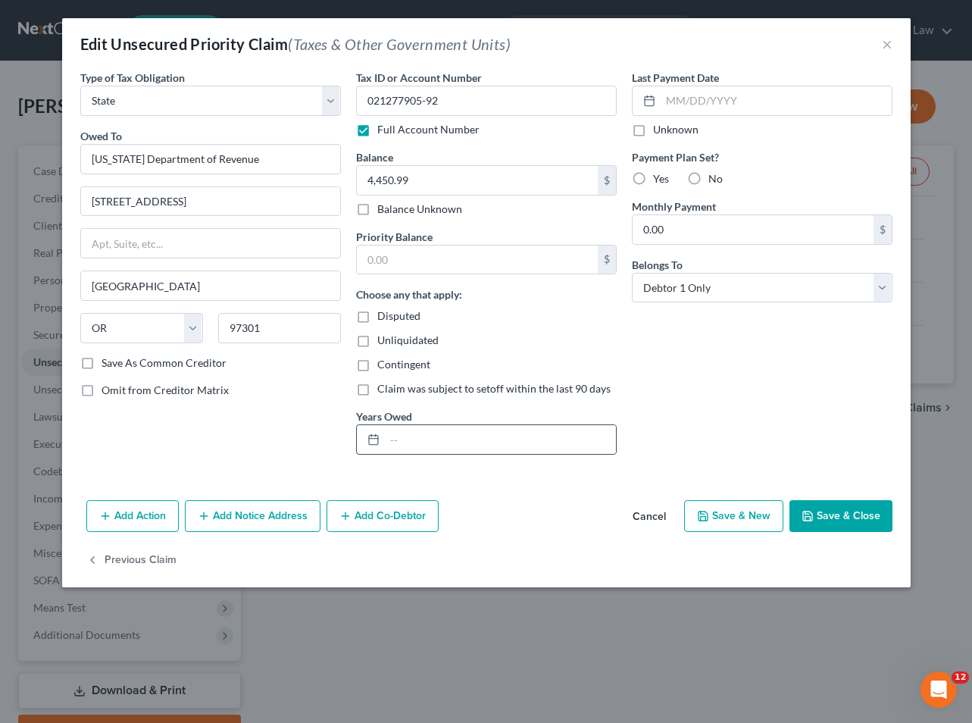
click at [374, 439] on icon at bounding box center [373, 439] width 12 height 12
click at [489, 351] on div "Choose any that apply: Disputed Unliquidated Contingent Claim was subject to se…" at bounding box center [486, 341] width 261 height 110
click at [708, 179] on label "No" at bounding box center [715, 178] width 14 height 15
click at [714, 179] on input "No" at bounding box center [719, 176] width 10 height 10
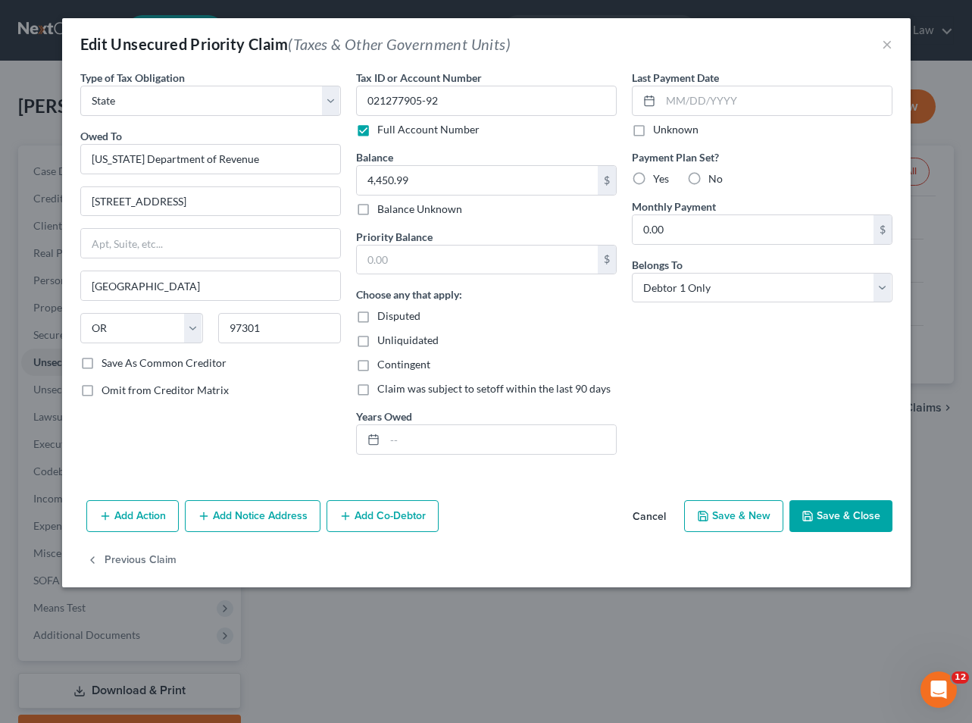
radio input "true"
click at [388, 257] on input "text" at bounding box center [477, 259] width 241 height 29
type input "4,450.99"
click at [394, 427] on input "text" at bounding box center [500, 439] width 231 height 29
type input "2021"
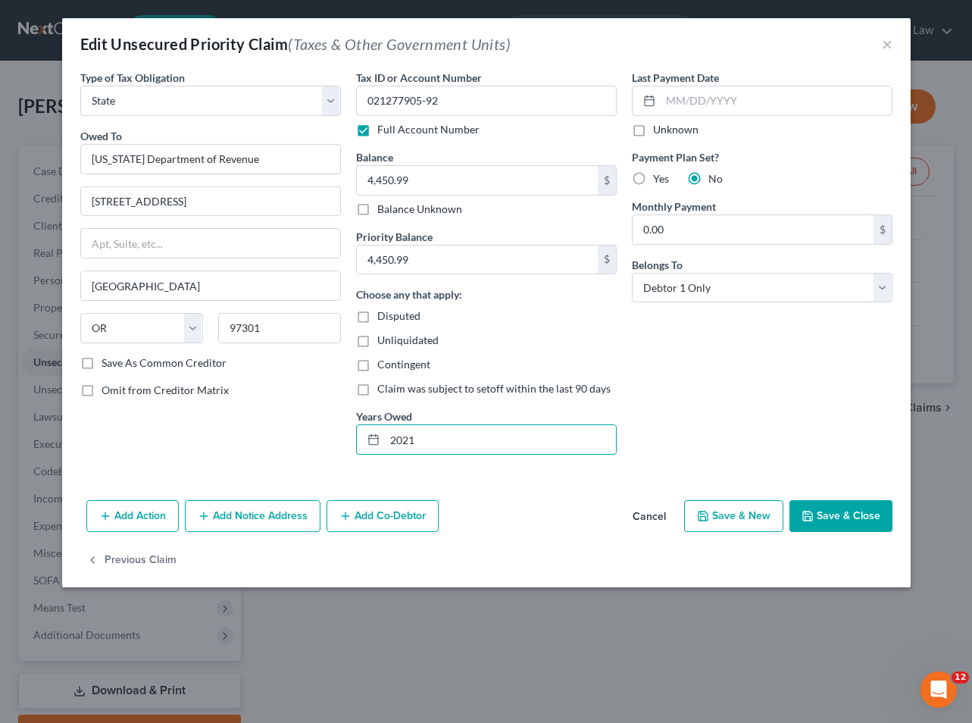
click at [837, 512] on button "Save & Close" at bounding box center [840, 516] width 103 height 32
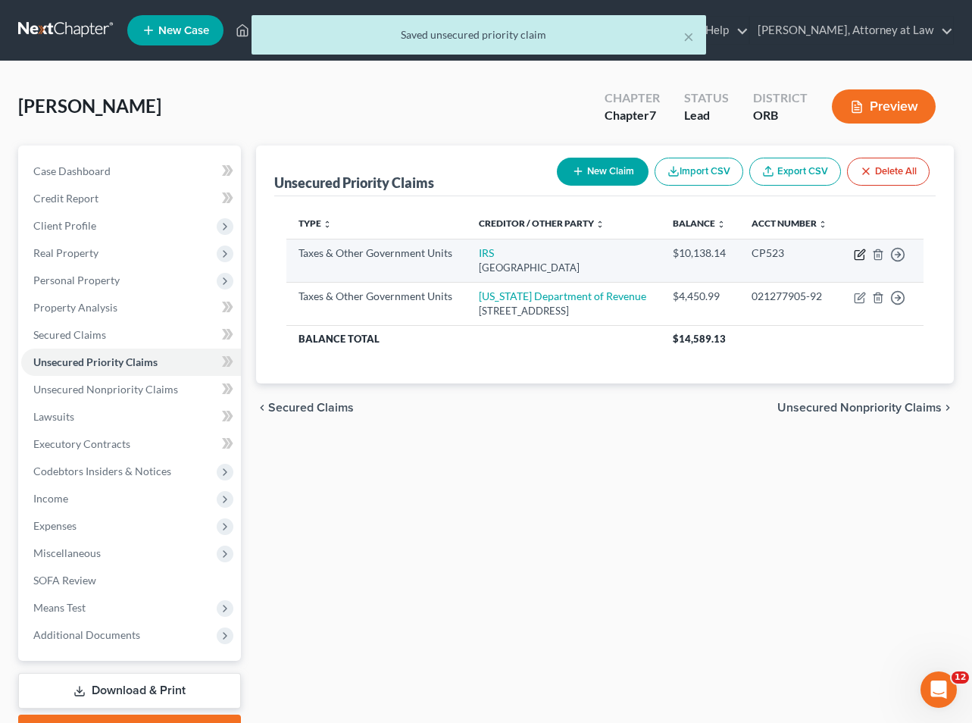
click at [859, 255] on icon "button" at bounding box center [860, 255] width 12 height 12
select select "0"
select select "36"
select select "0"
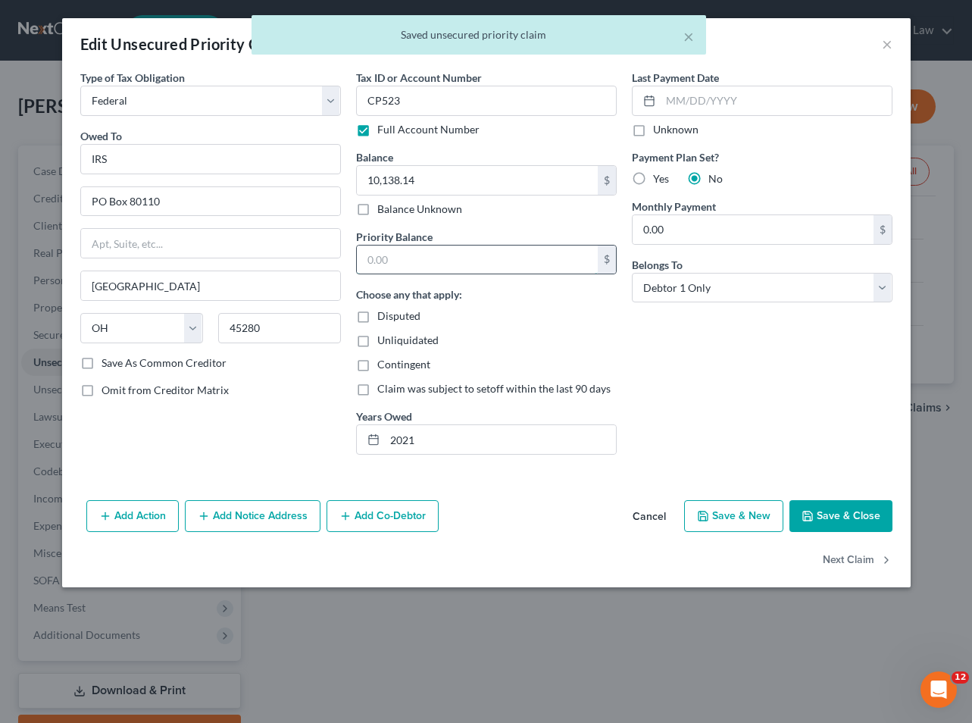
click at [403, 263] on input "text" at bounding box center [477, 259] width 241 height 29
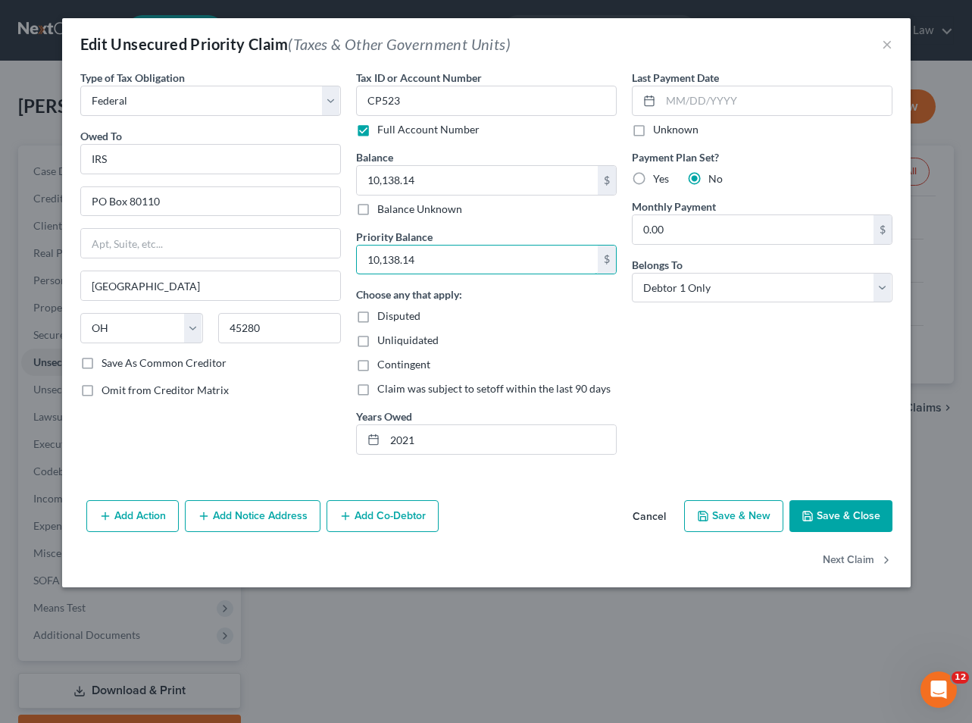
type input "10,138.14"
click at [837, 517] on button "Save & Close" at bounding box center [840, 516] width 103 height 32
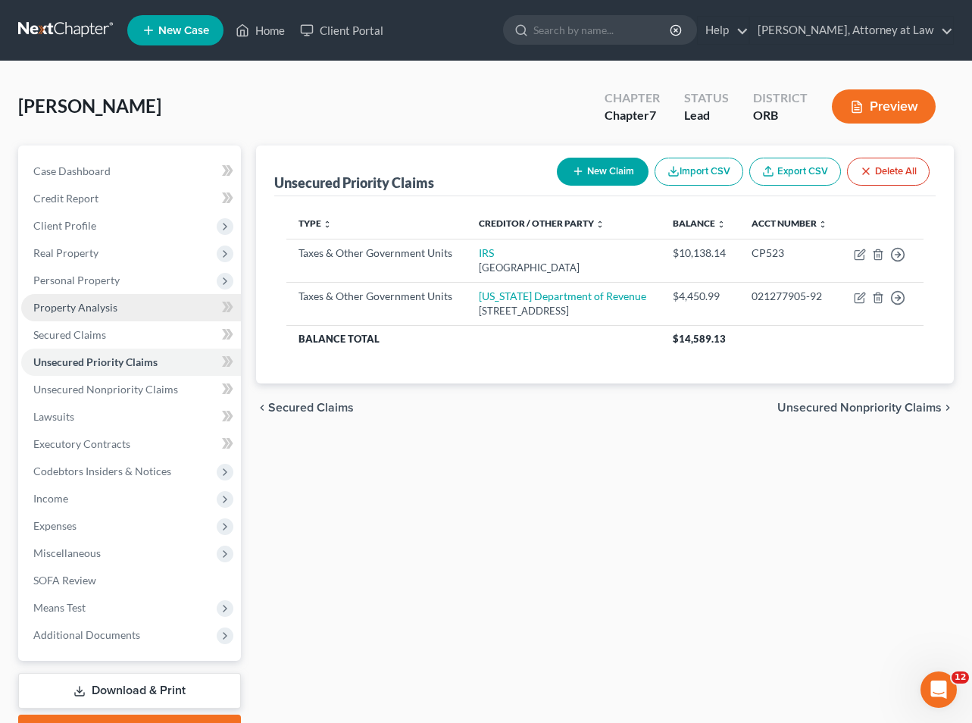
click at [80, 308] on span "Property Analysis" at bounding box center [75, 307] width 84 height 13
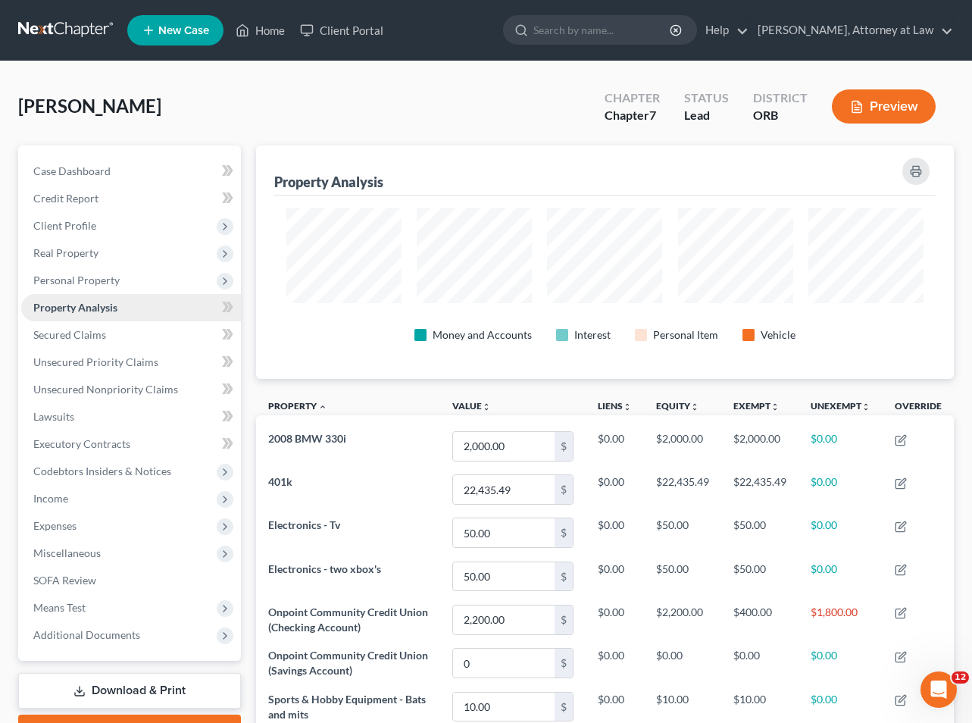
scroll to position [233, 699]
click at [86, 279] on span "Personal Property" at bounding box center [76, 280] width 86 height 13
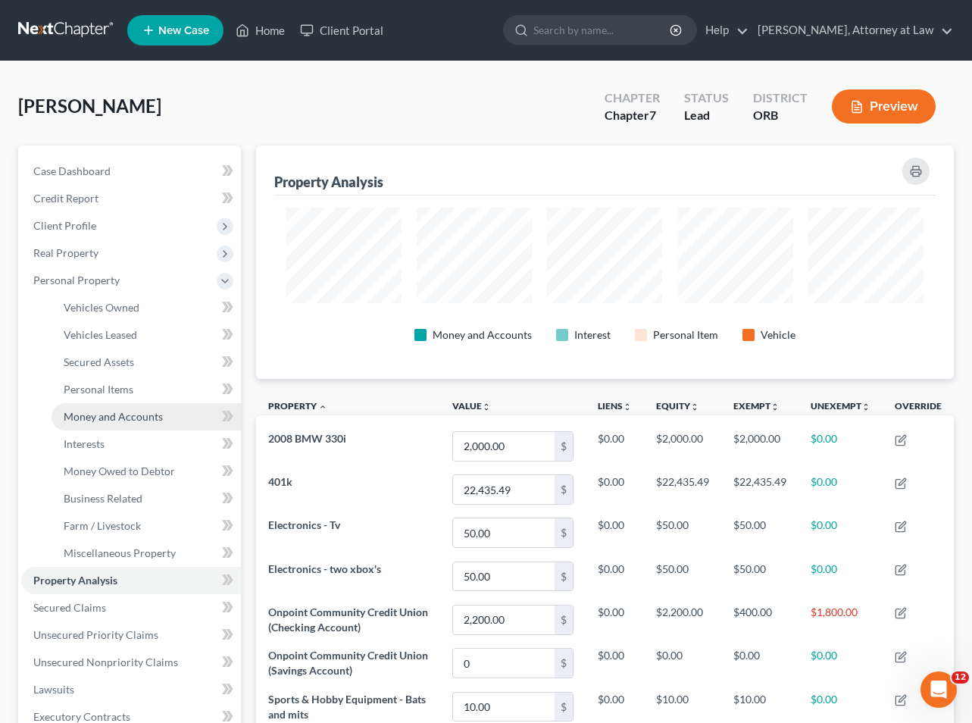
click at [108, 414] on span "Money and Accounts" at bounding box center [113, 416] width 99 height 13
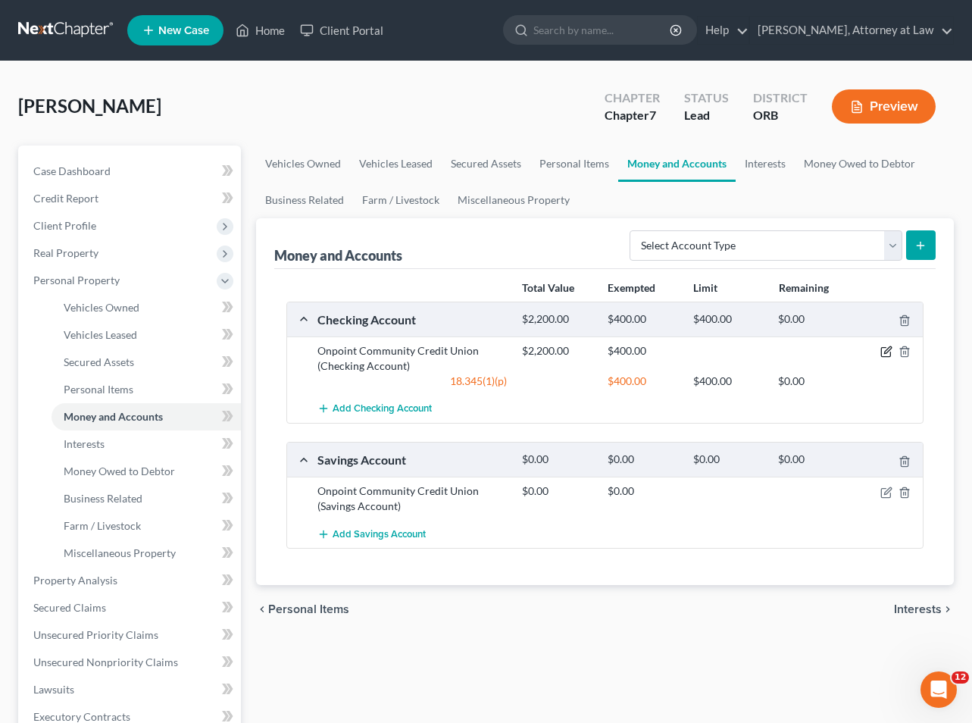
click at [887, 348] on icon "button" at bounding box center [886, 351] width 12 height 12
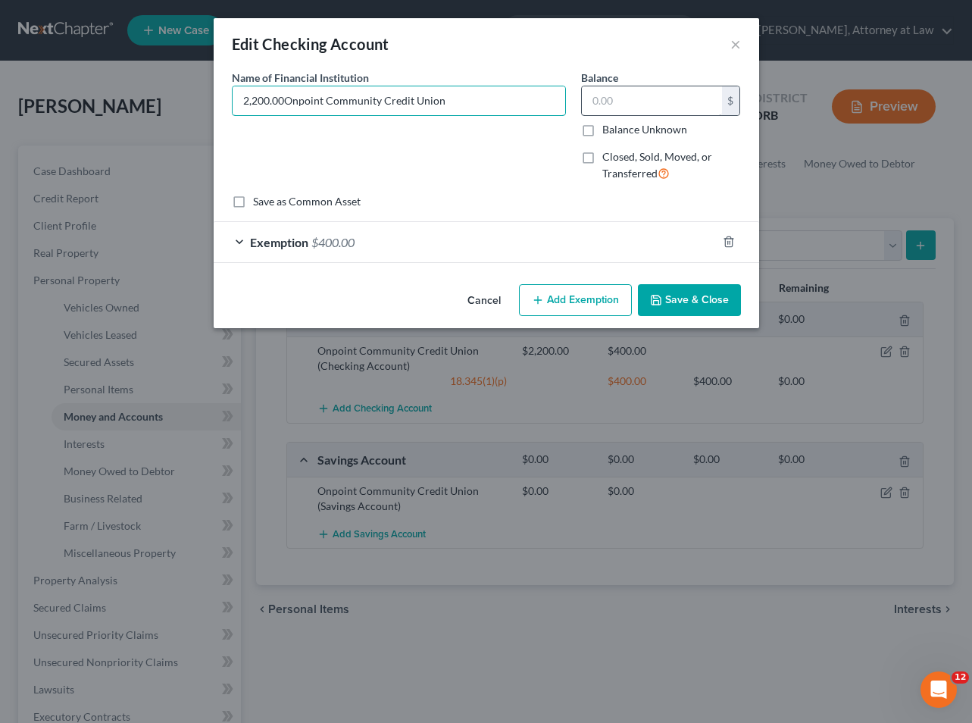
type input "Onpoint Community Credit Union"
click at [620, 102] on input "text" at bounding box center [652, 100] width 140 height 29
type input "320"
click at [689, 298] on button "Save & Close" at bounding box center [689, 300] width 103 height 32
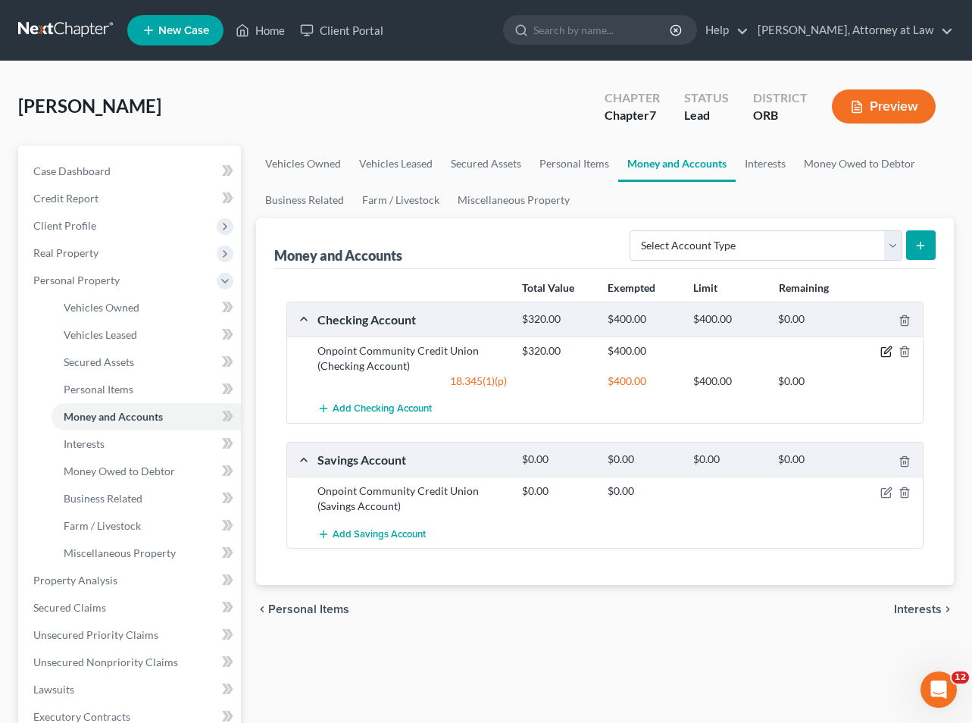
click at [888, 349] on icon "button" at bounding box center [887, 350] width 7 height 7
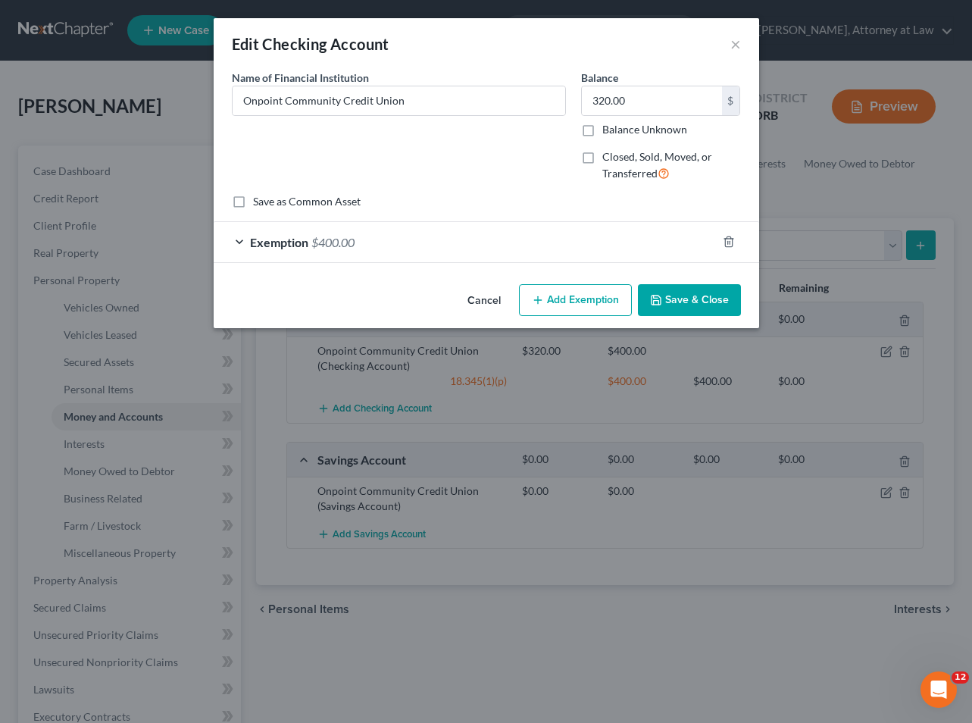
click at [527, 285] on button "Add Exemption" at bounding box center [575, 300] width 113 height 32
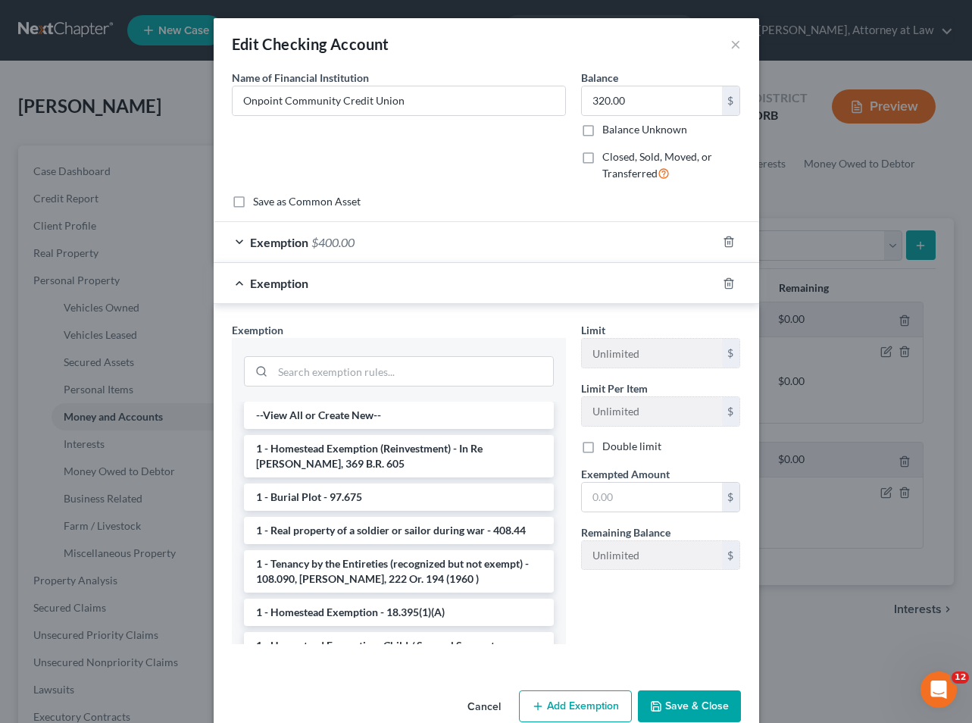
click at [447, 230] on div "Exemption $400.00" at bounding box center [465, 242] width 503 height 40
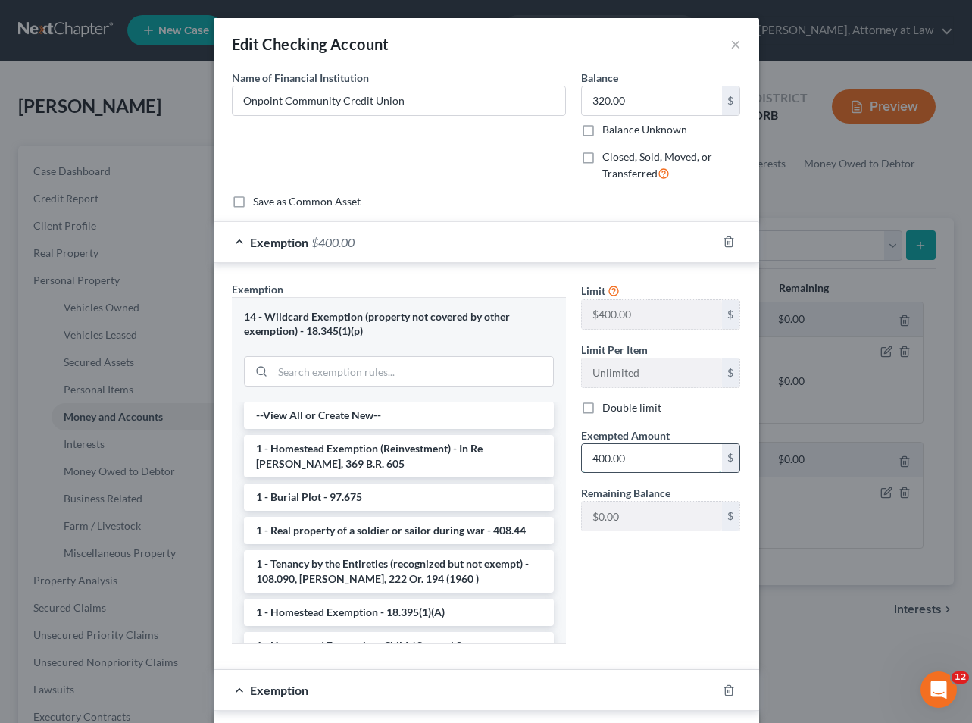
click at [605, 457] on input "400.00" at bounding box center [652, 458] width 140 height 29
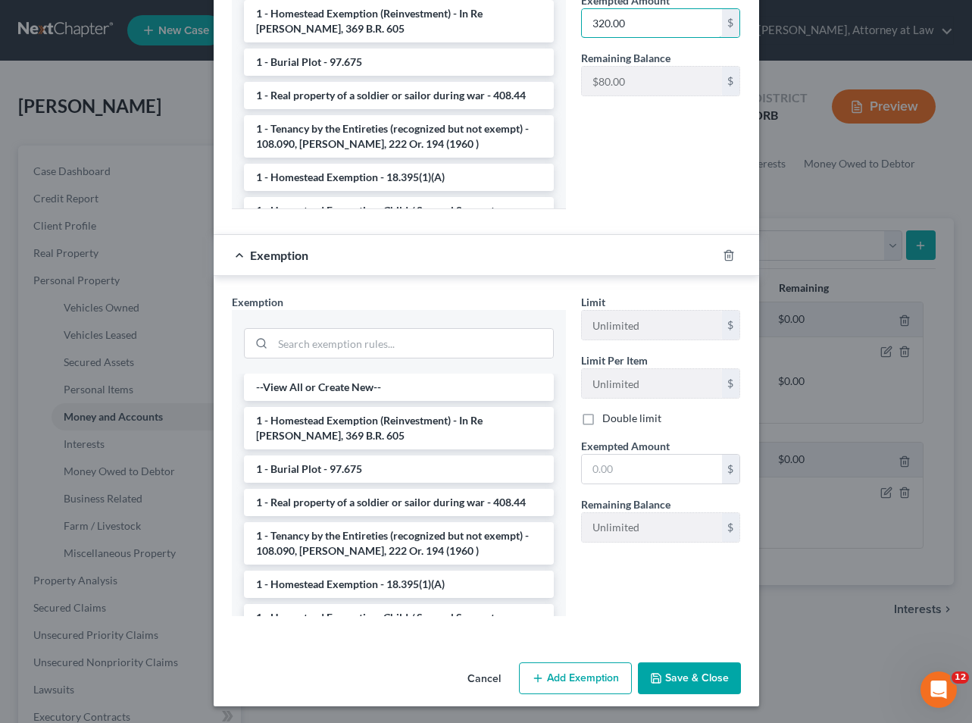
scroll to position [434, 0]
type input "320.00"
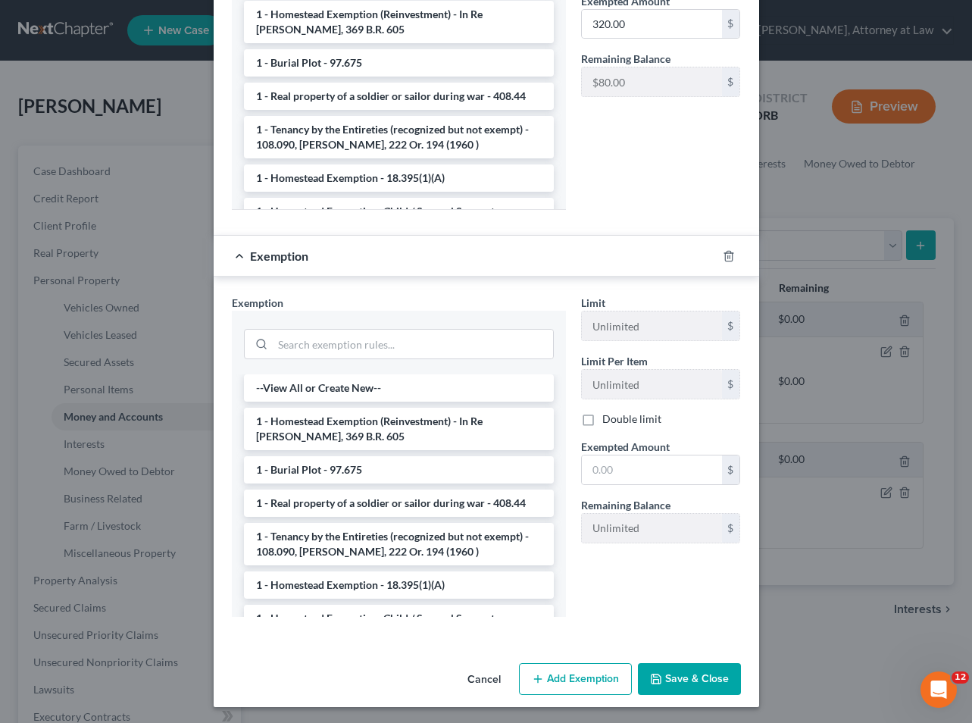
click at [683, 671] on button "Save & Close" at bounding box center [689, 679] width 103 height 32
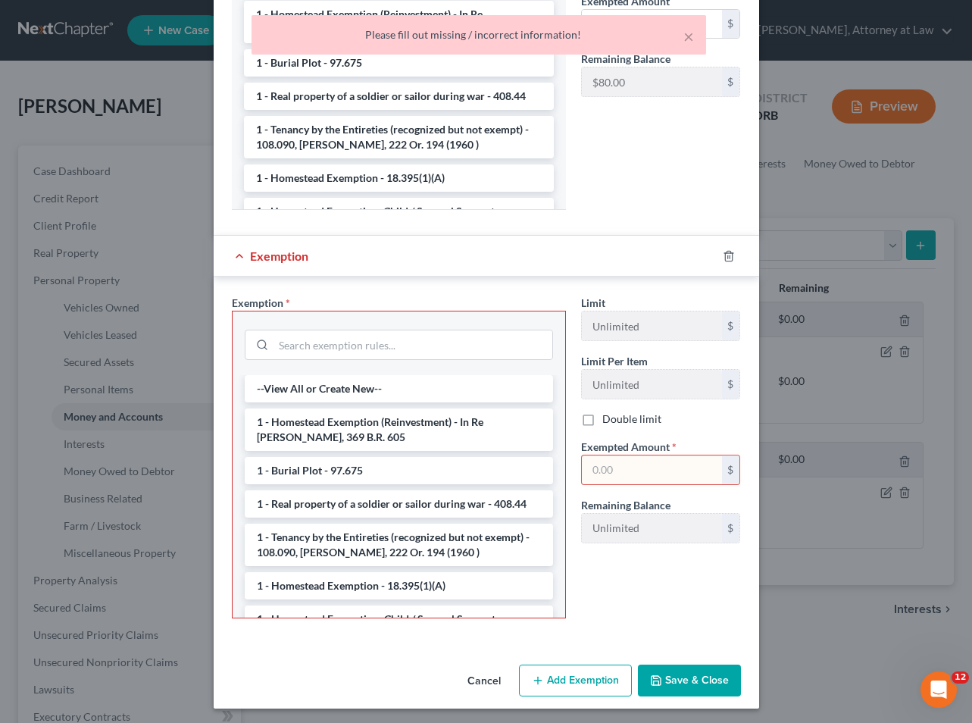
click at [687, 673] on button "Save & Close" at bounding box center [689, 680] width 103 height 32
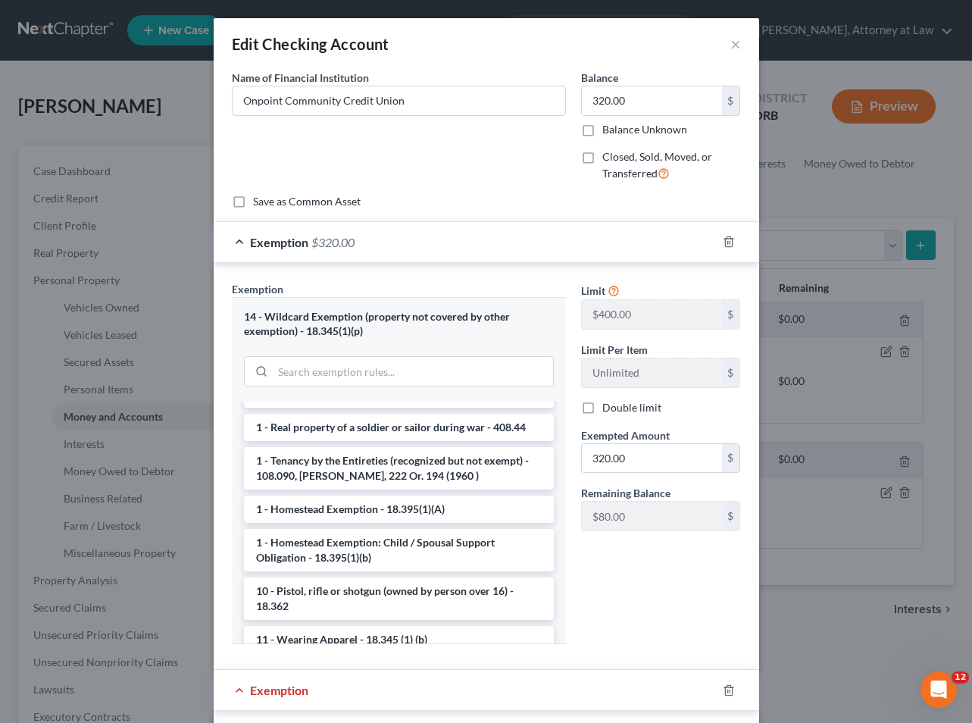
scroll to position [114, 0]
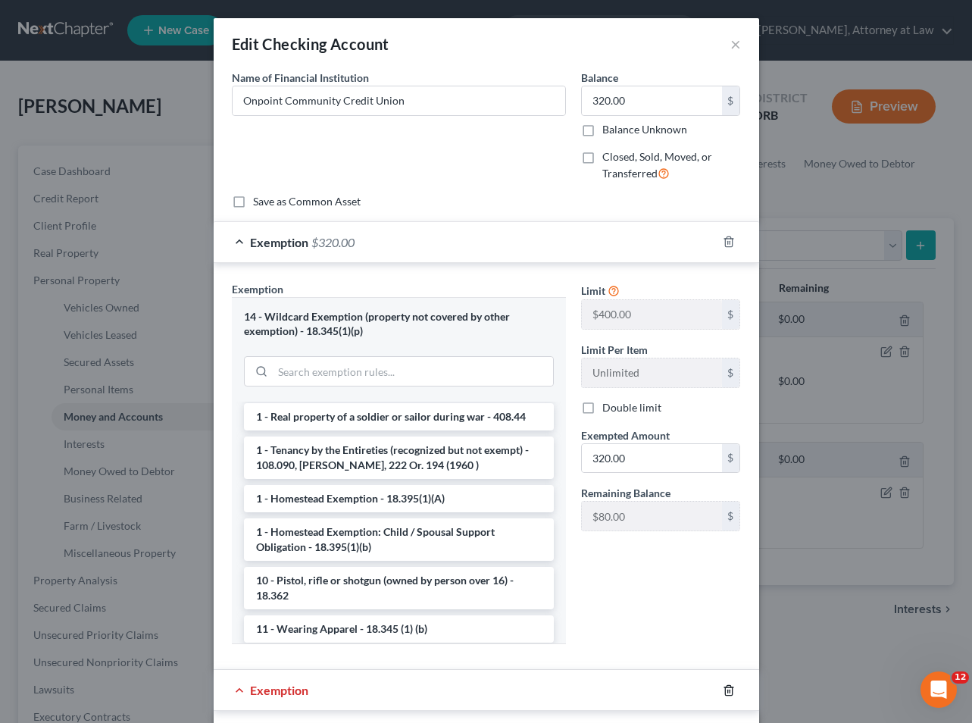
click at [733, 689] on icon "button" at bounding box center [729, 690] width 12 height 12
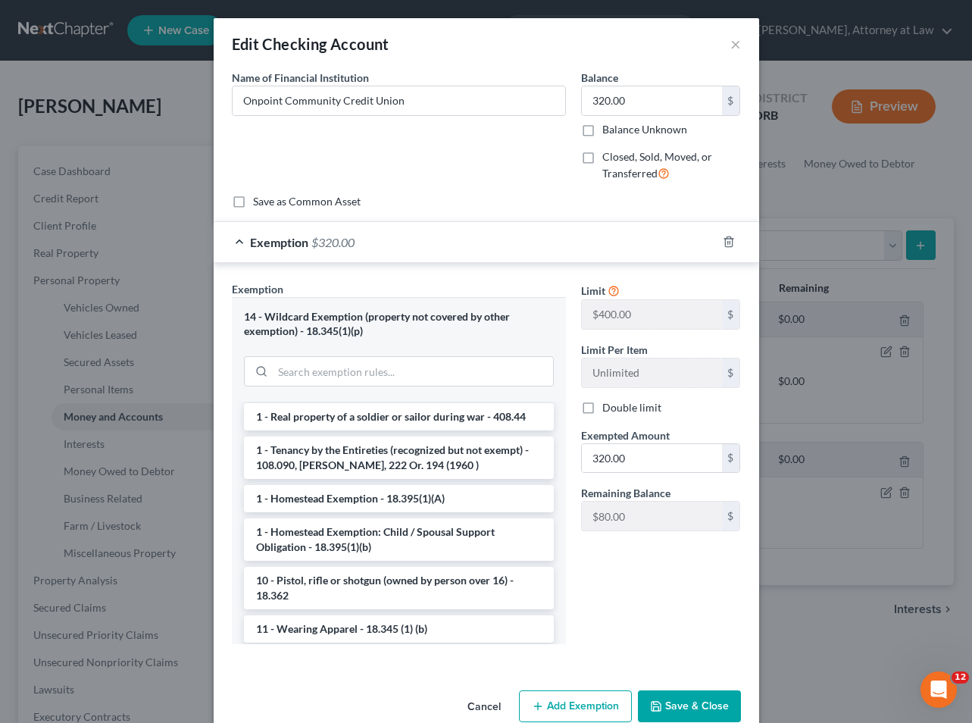
click at [691, 700] on button "Save & Close" at bounding box center [689, 706] width 103 height 32
